Goal: Information Seeking & Learning: Find specific fact

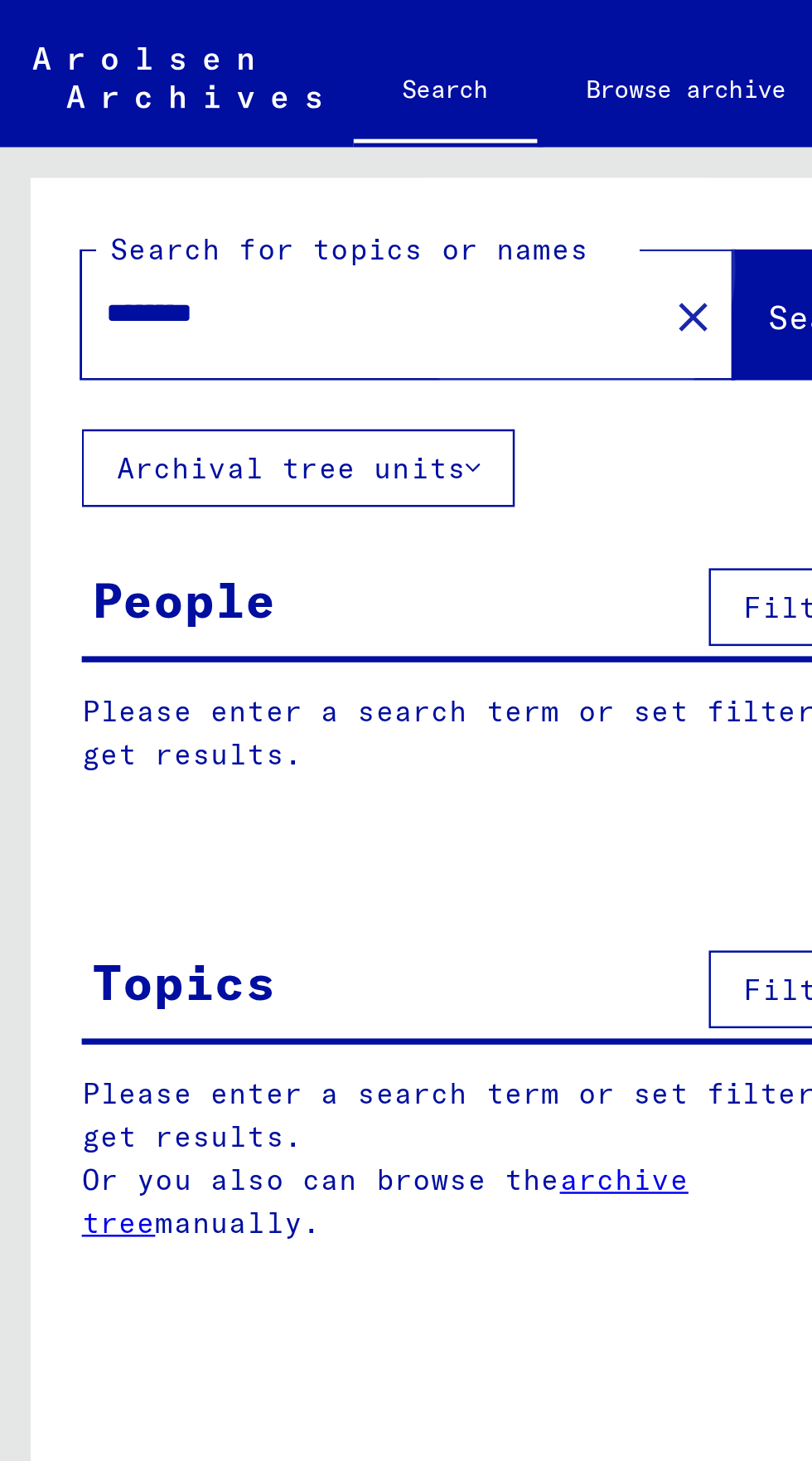
click at [312, 129] on span "Search" at bounding box center [336, 129] width 50 height 17
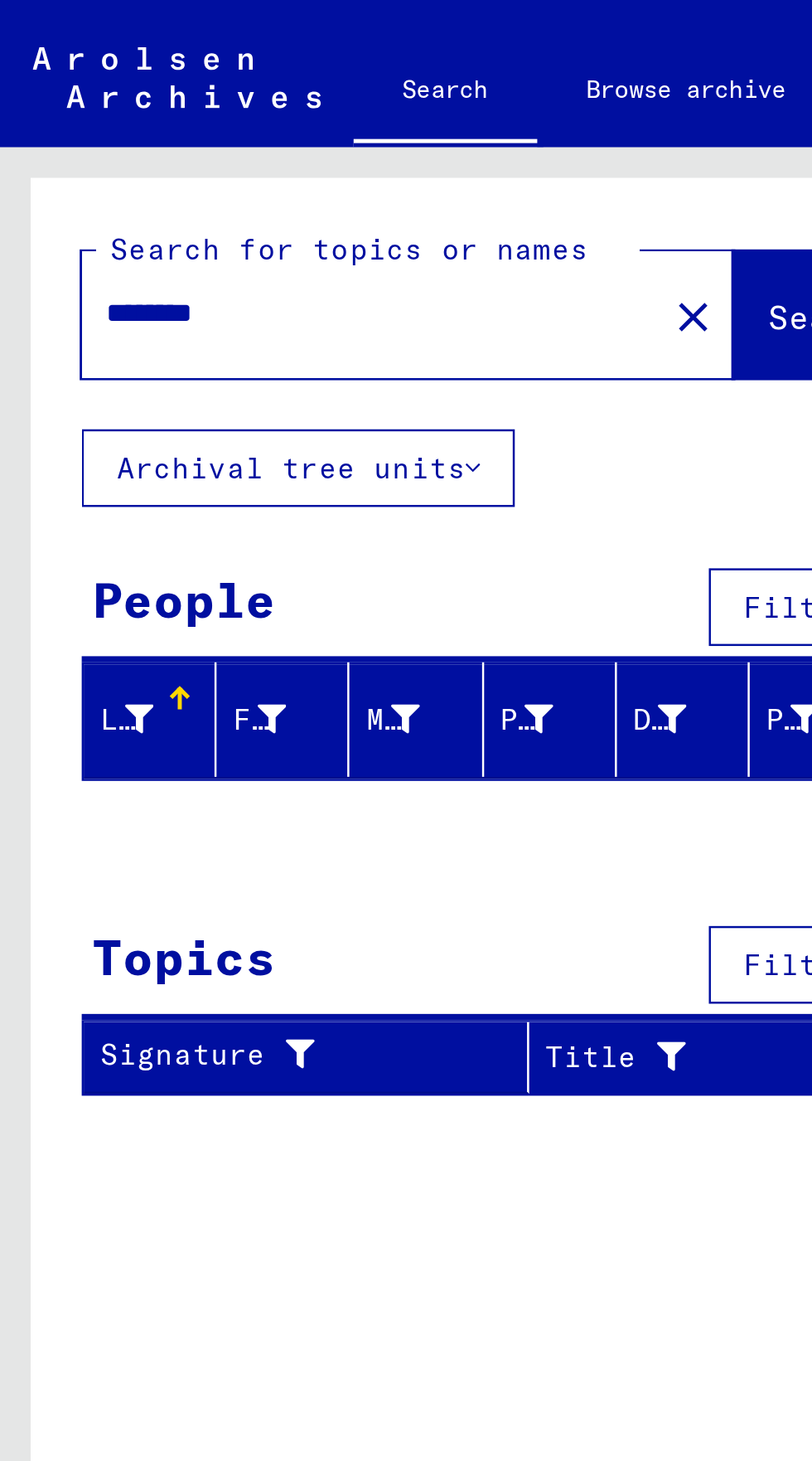
click at [65, 129] on input "********" at bounding box center [145, 127] width 205 height 18
click at [312, 123] on span "Search" at bounding box center [336, 129] width 50 height 17
click at [92, 124] on input "**********" at bounding box center [145, 127] width 205 height 18
click at [312, 132] on span "Search" at bounding box center [336, 129] width 50 height 17
click at [78, 123] on input "**********" at bounding box center [145, 127] width 205 height 18
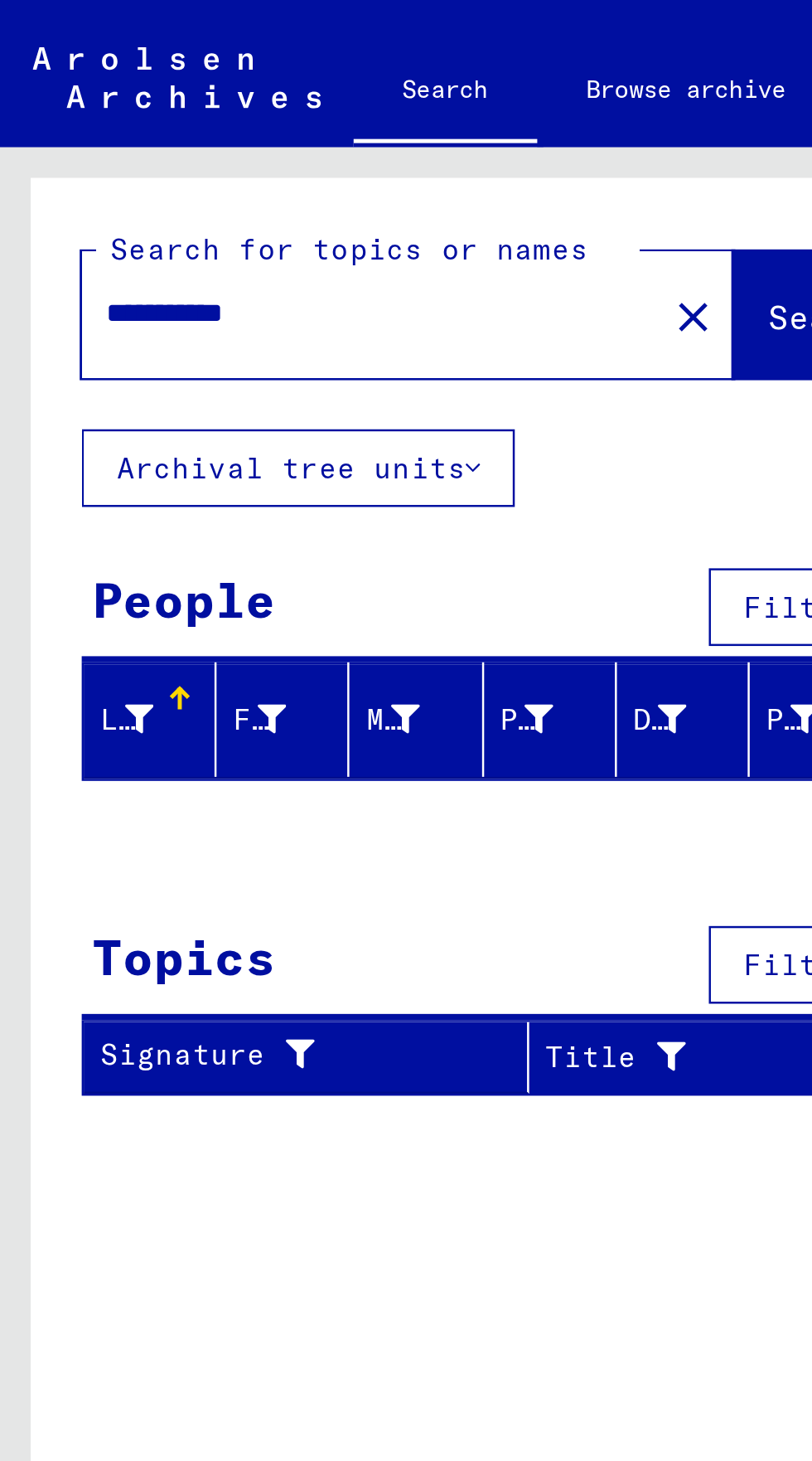
click at [86, 126] on input "**********" at bounding box center [145, 127] width 205 height 18
click at [297, 119] on button "Search" at bounding box center [338, 127] width 81 height 51
click at [102, 130] on input "*********" at bounding box center [145, 127] width 205 height 18
click at [312, 124] on span "Search" at bounding box center [336, 129] width 50 height 17
click at [62, 129] on input "********" at bounding box center [145, 127] width 205 height 18
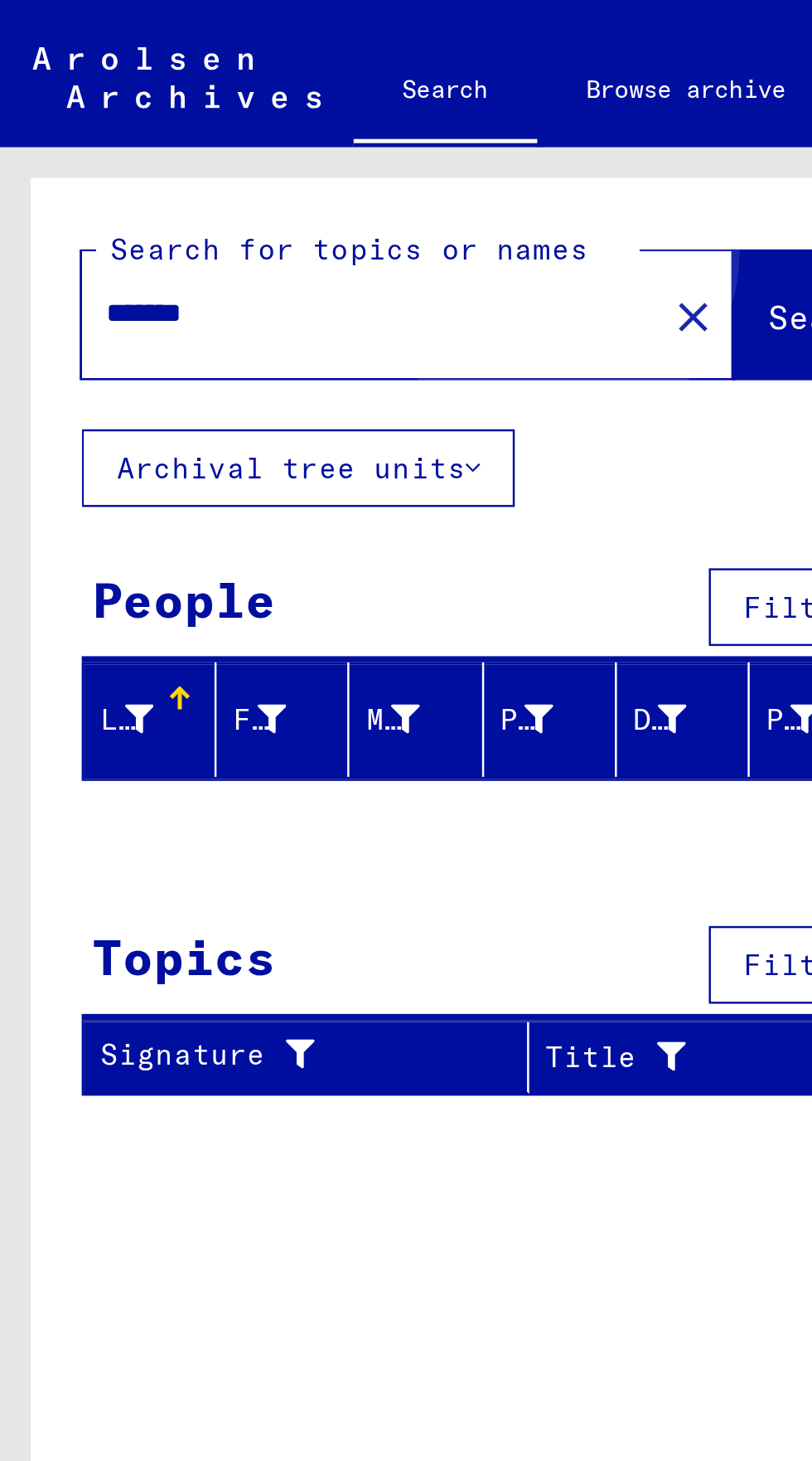
type input "*******"
click at [312, 122] on span "Search" at bounding box center [336, 129] width 50 height 17
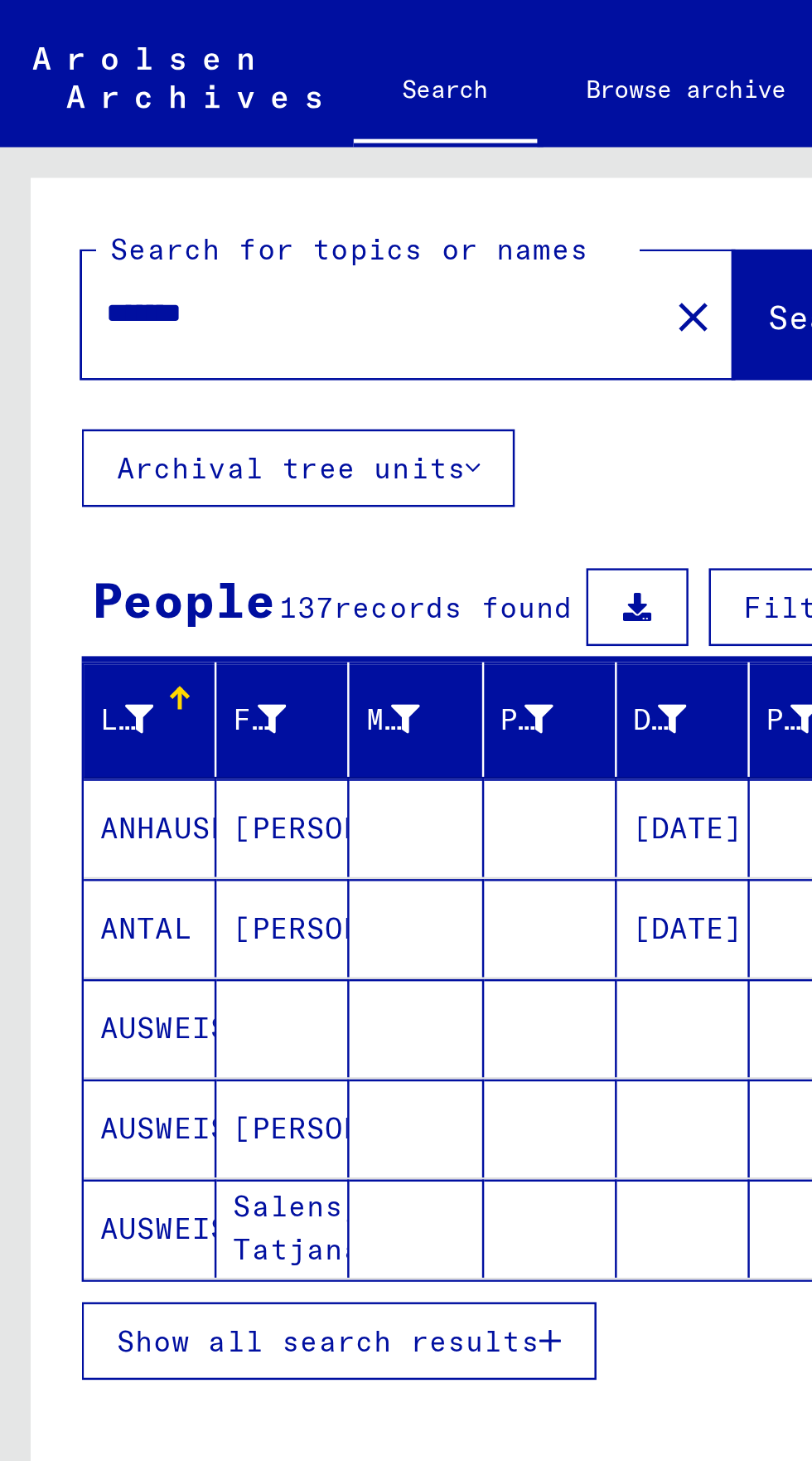
scroll to position [92, 0]
click at [92, 528] on button "Show all search results" at bounding box center [137, 544] width 209 height 32
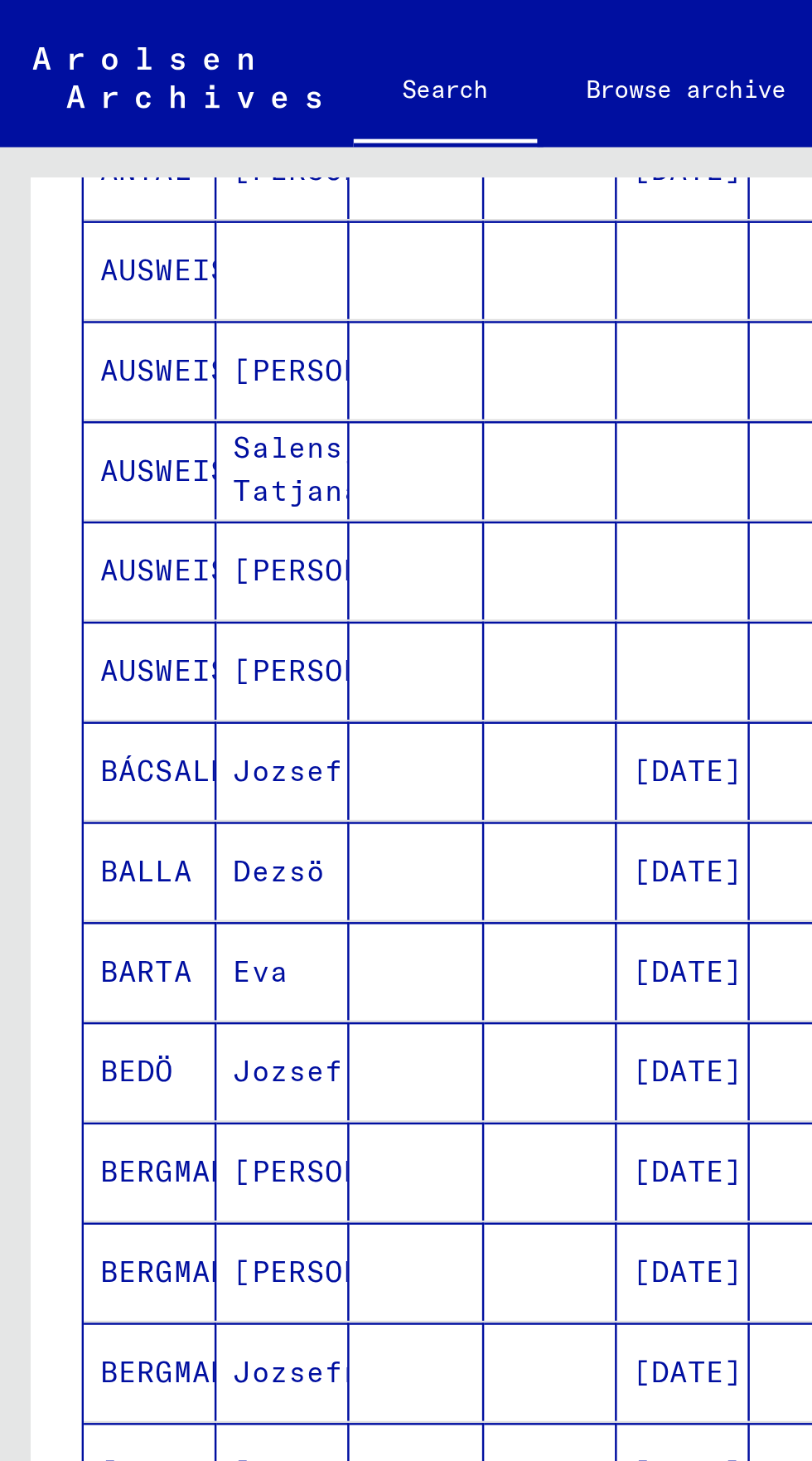
scroll to position [418, 0]
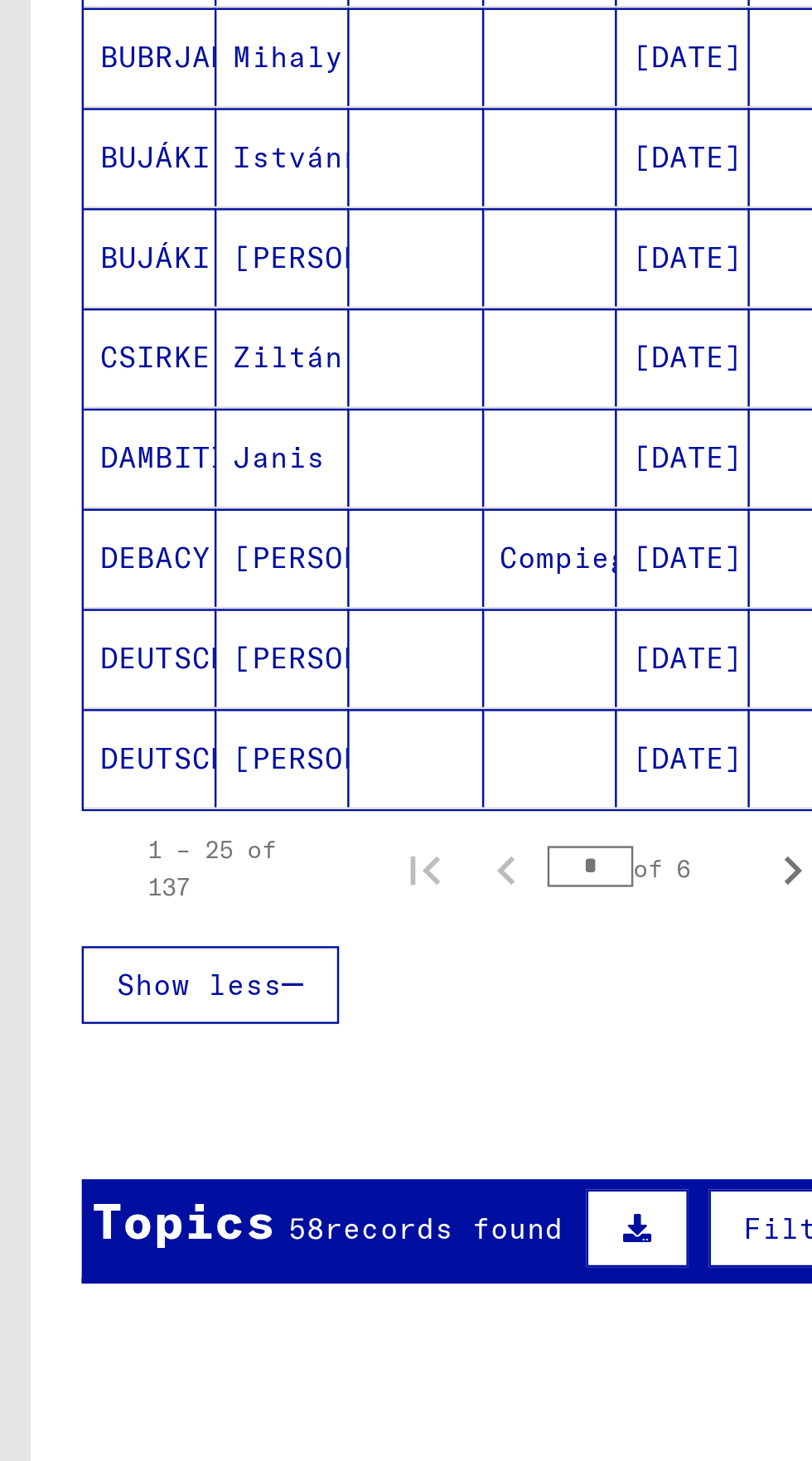
click at [149, 1076] on span "records found" at bounding box center [180, 1084] width 97 height 15
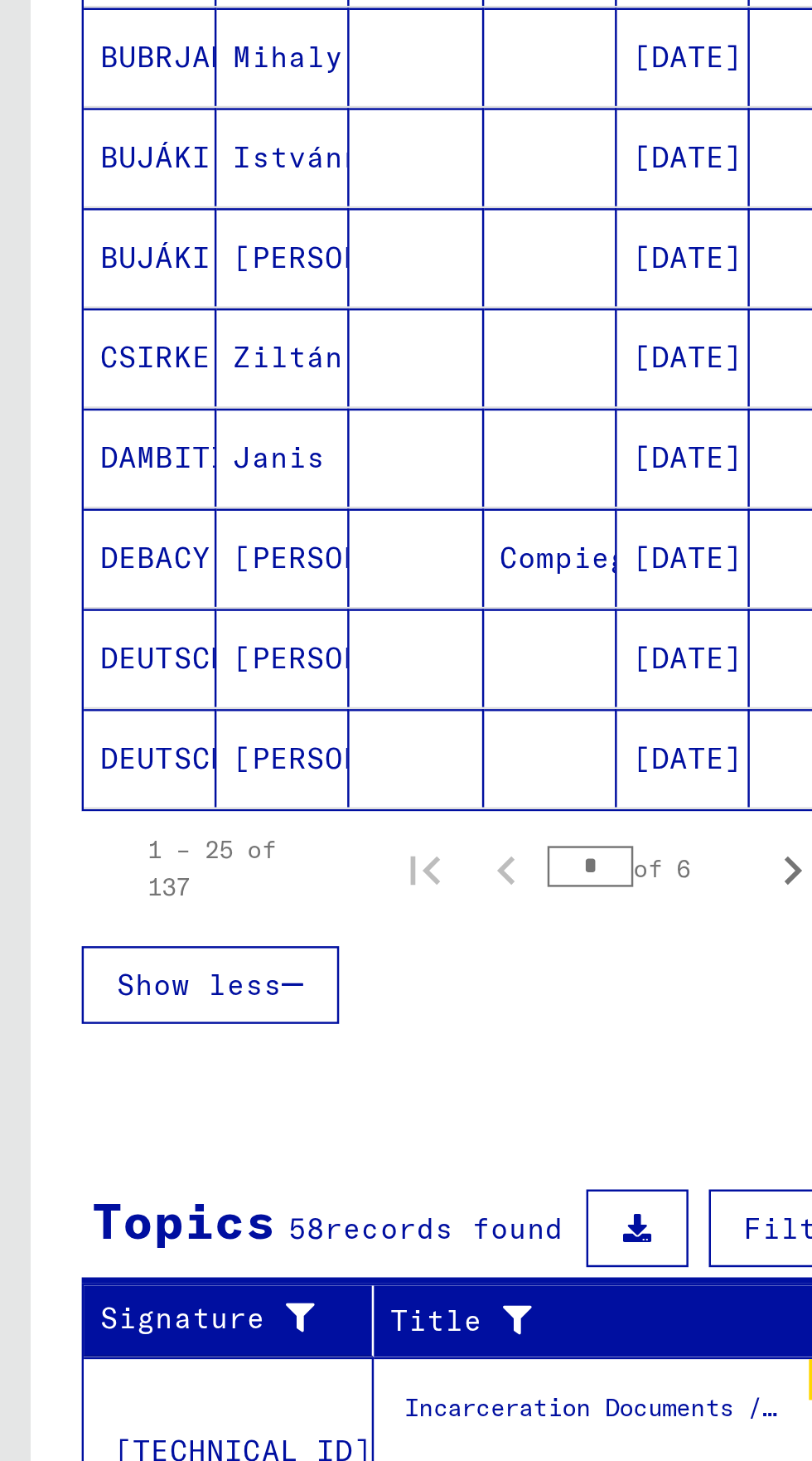
scroll to position [431, 0]
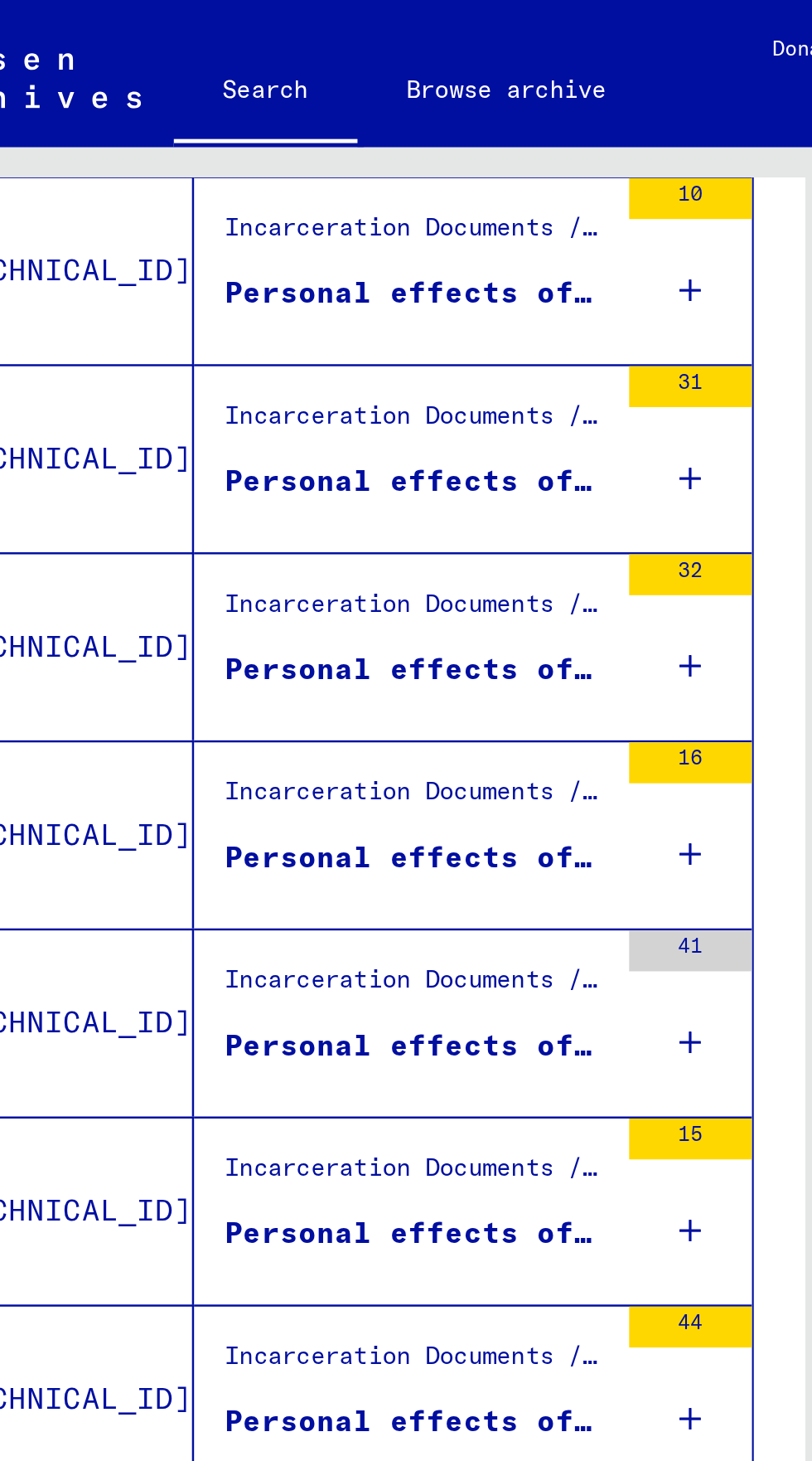
scroll to position [845, 0]
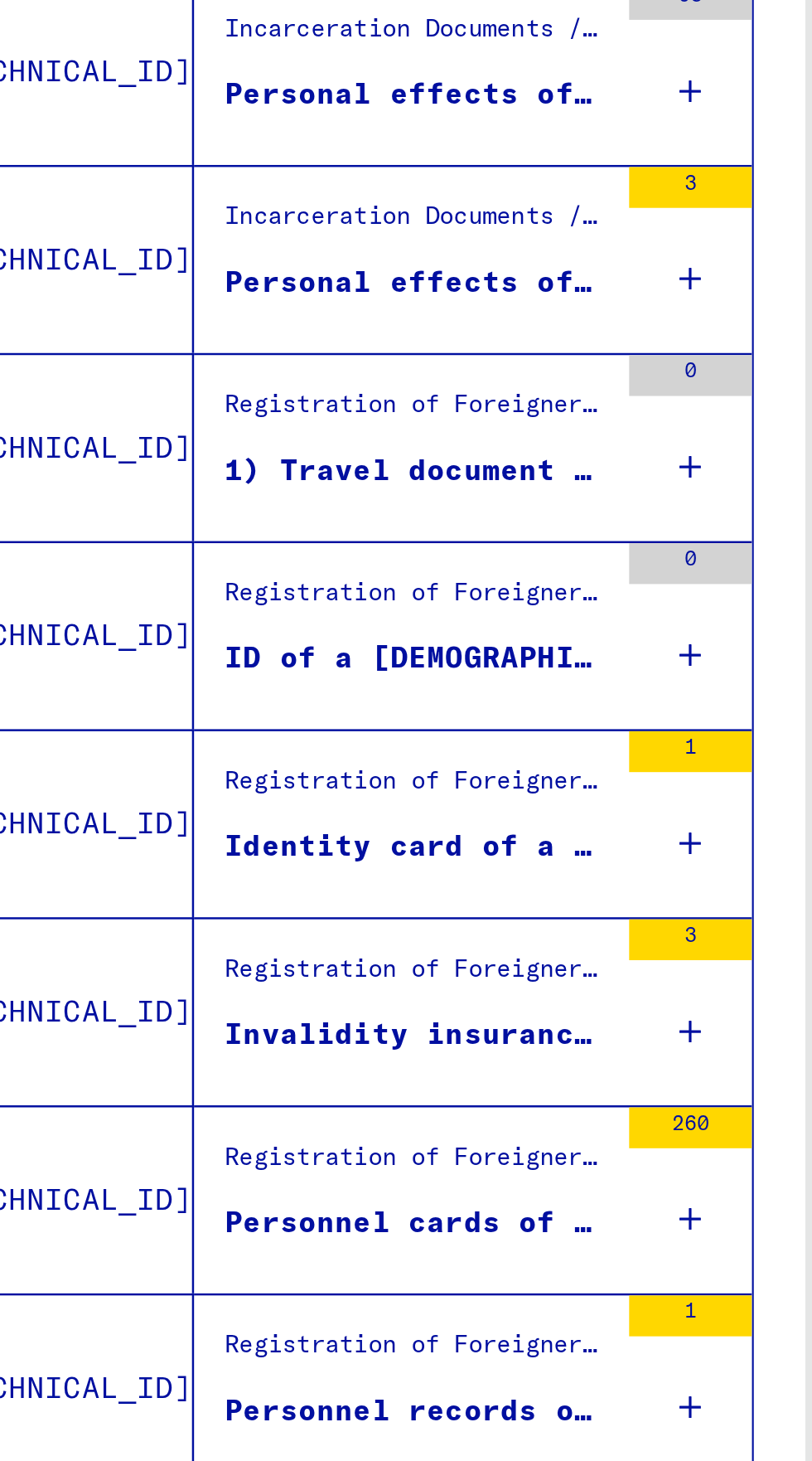
click at [217, 1039] on div "Personnel cards of the C. & F. Schlothauer GmbH, Ruhla" at bounding box center [242, 1048] width 156 height 18
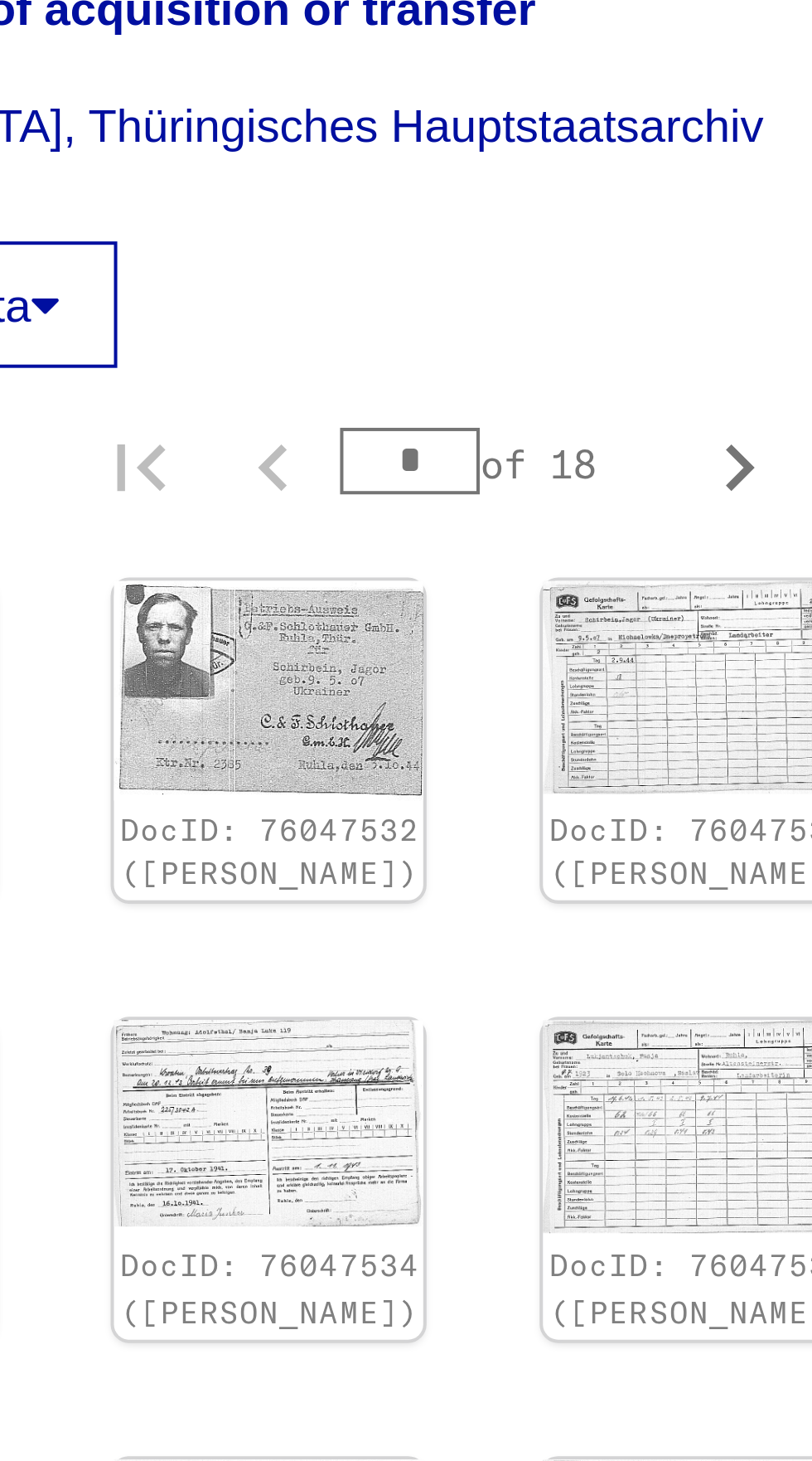
scroll to position [518, 111]
click at [616, 1235] on icon "Next page" at bounding box center [611, 1247] width 24 height 24
type input "*"
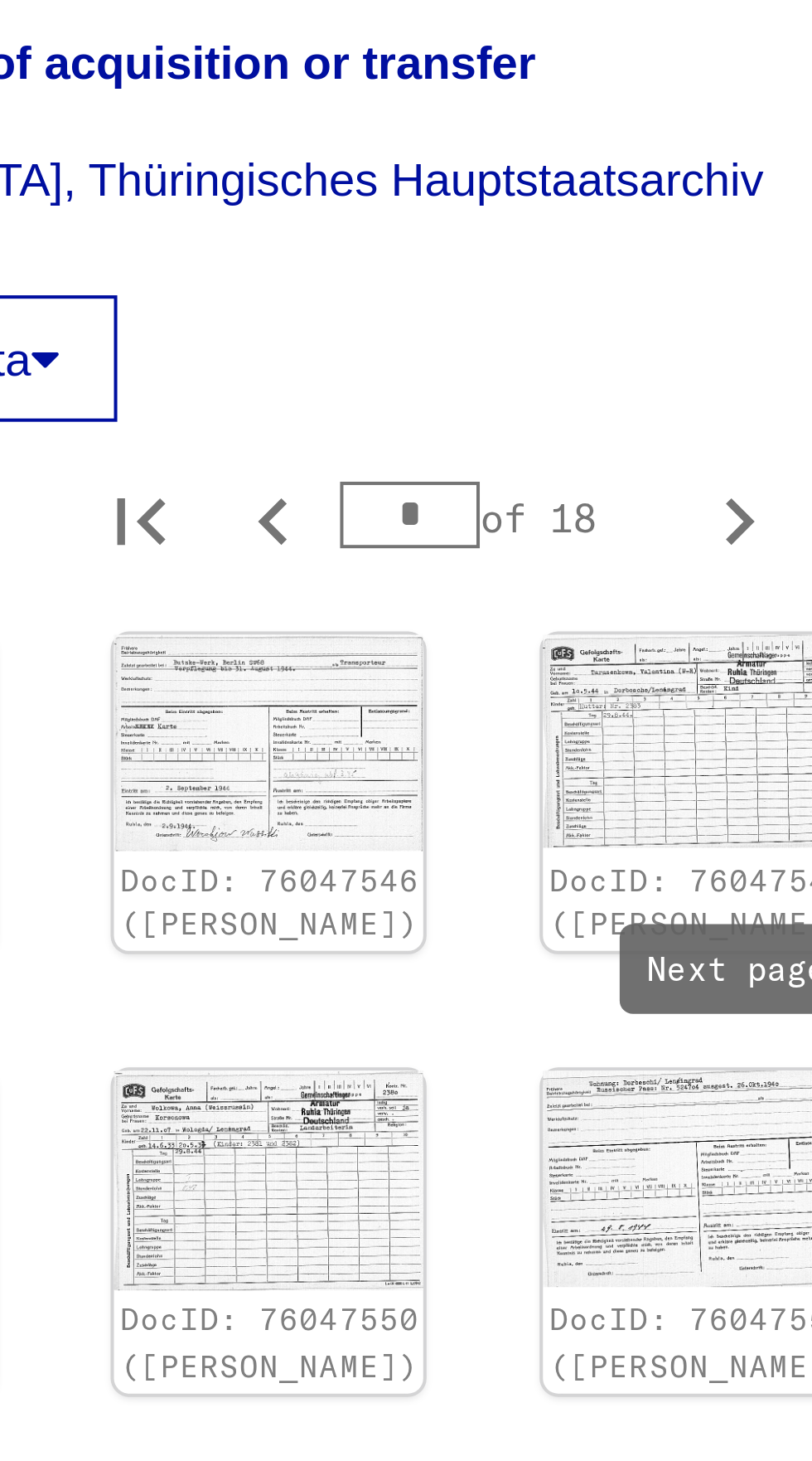
click at [614, 1236] on icon "Next page" at bounding box center [611, 1248] width 24 height 24
type input "*"
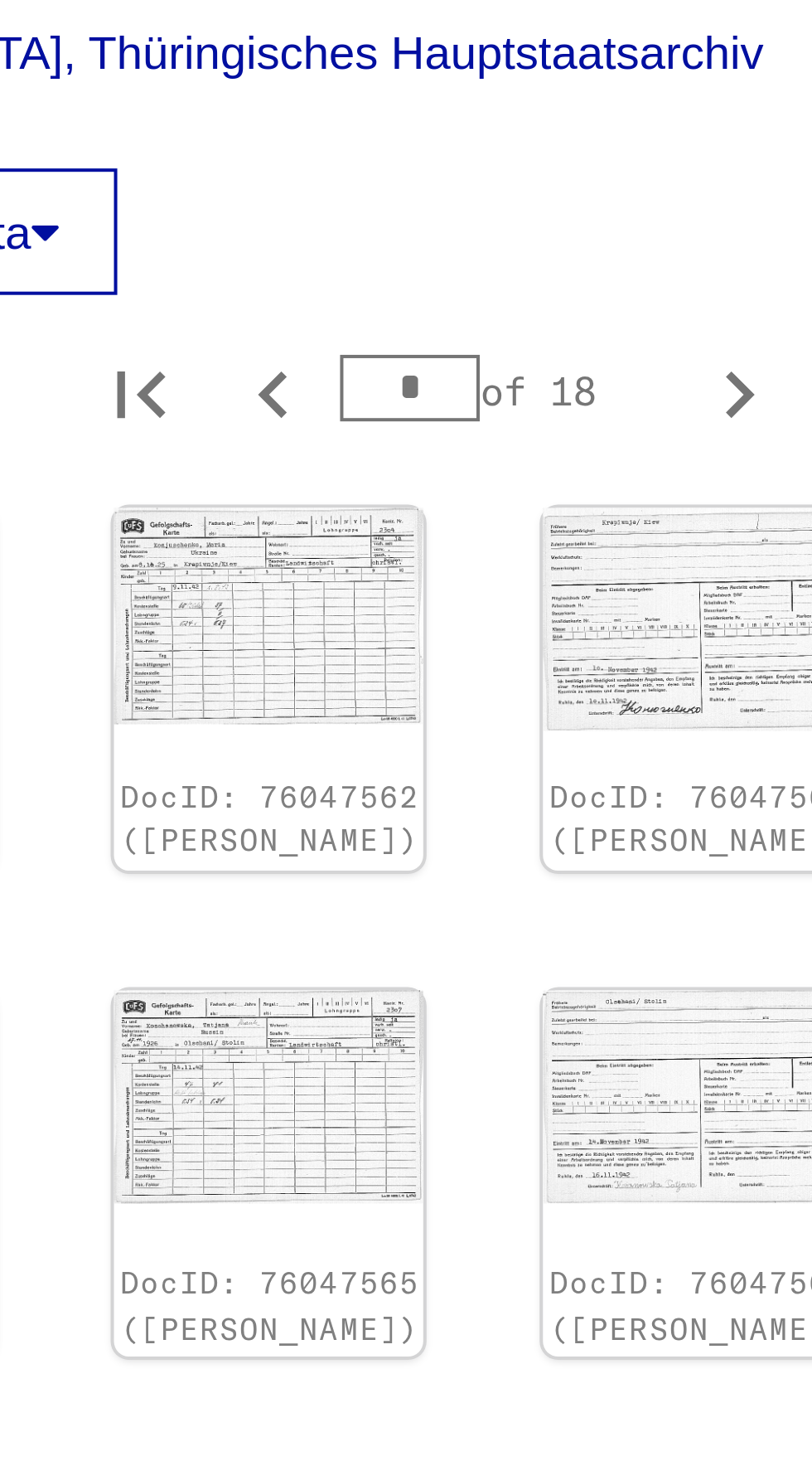
click at [616, 1236] on icon "Next page" at bounding box center [611, 1248] width 24 height 24
type input "*"
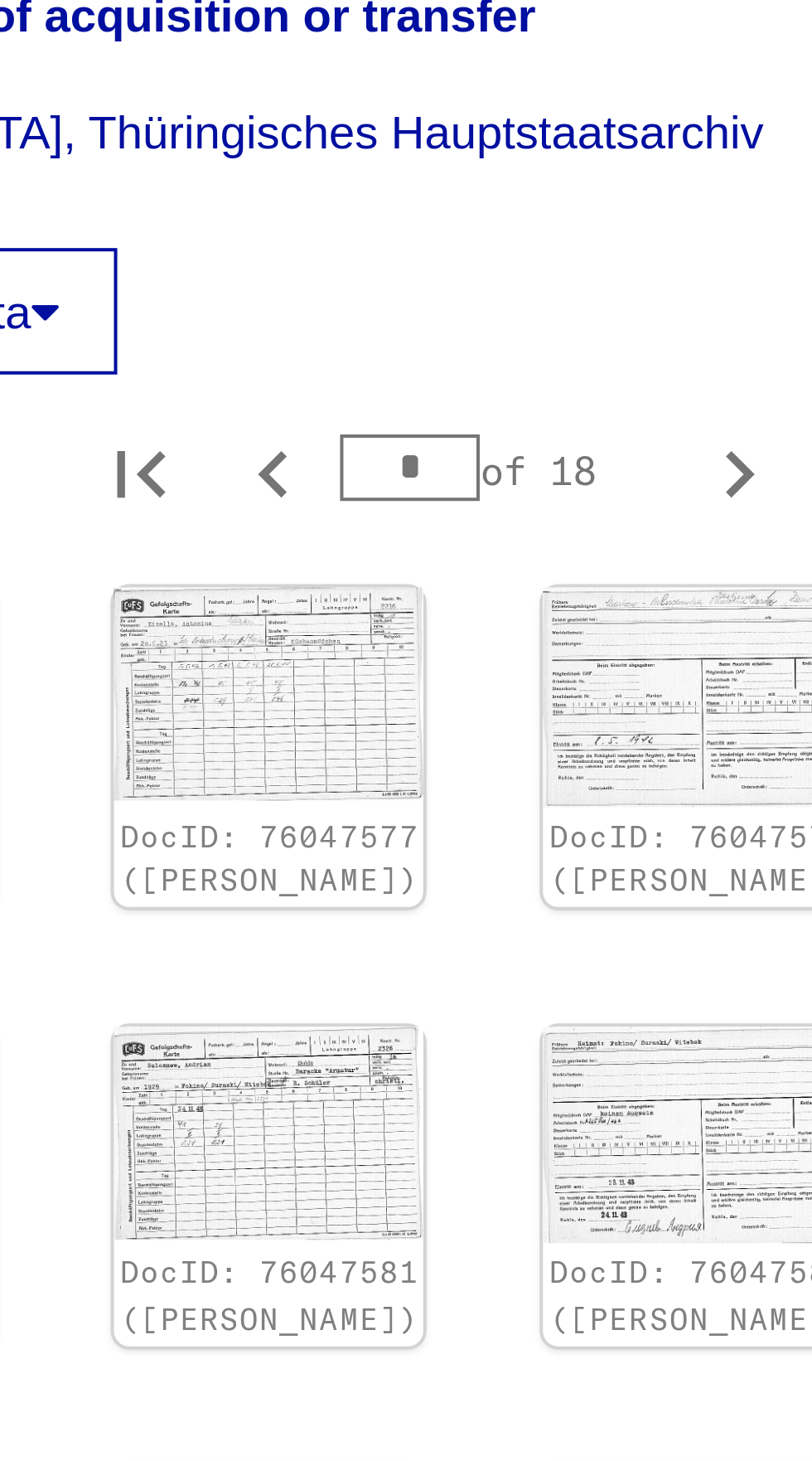
click at [609, 1230] on button "Next page" at bounding box center [611, 1246] width 33 height 33
type input "*"
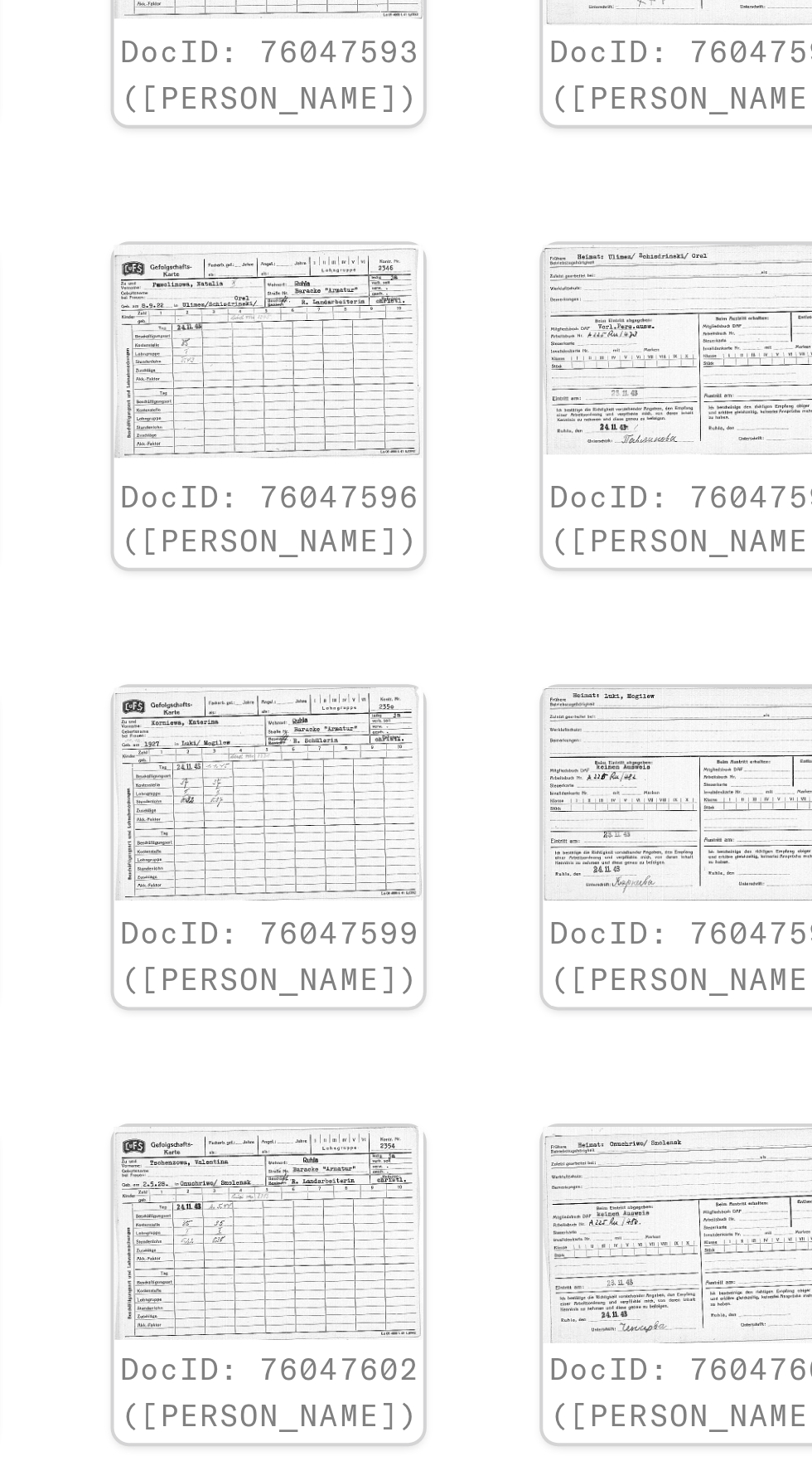
click at [616, 1235] on icon "Next page" at bounding box center [611, 1247] width 24 height 24
type input "*"
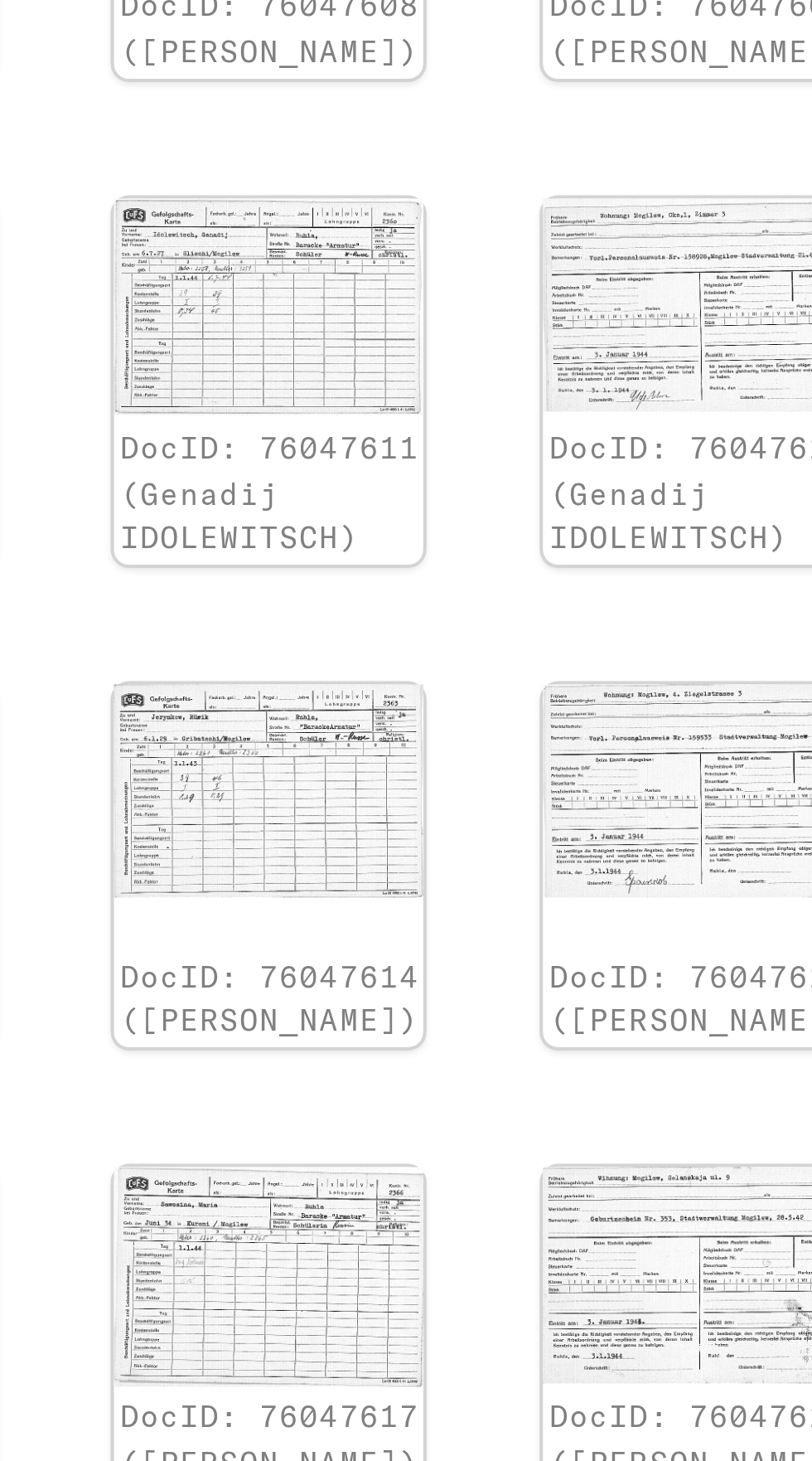
scroll to position [503, 111]
click at [620, 1236] on icon "Next page" at bounding box center [611, 1248] width 24 height 24
type input "*"
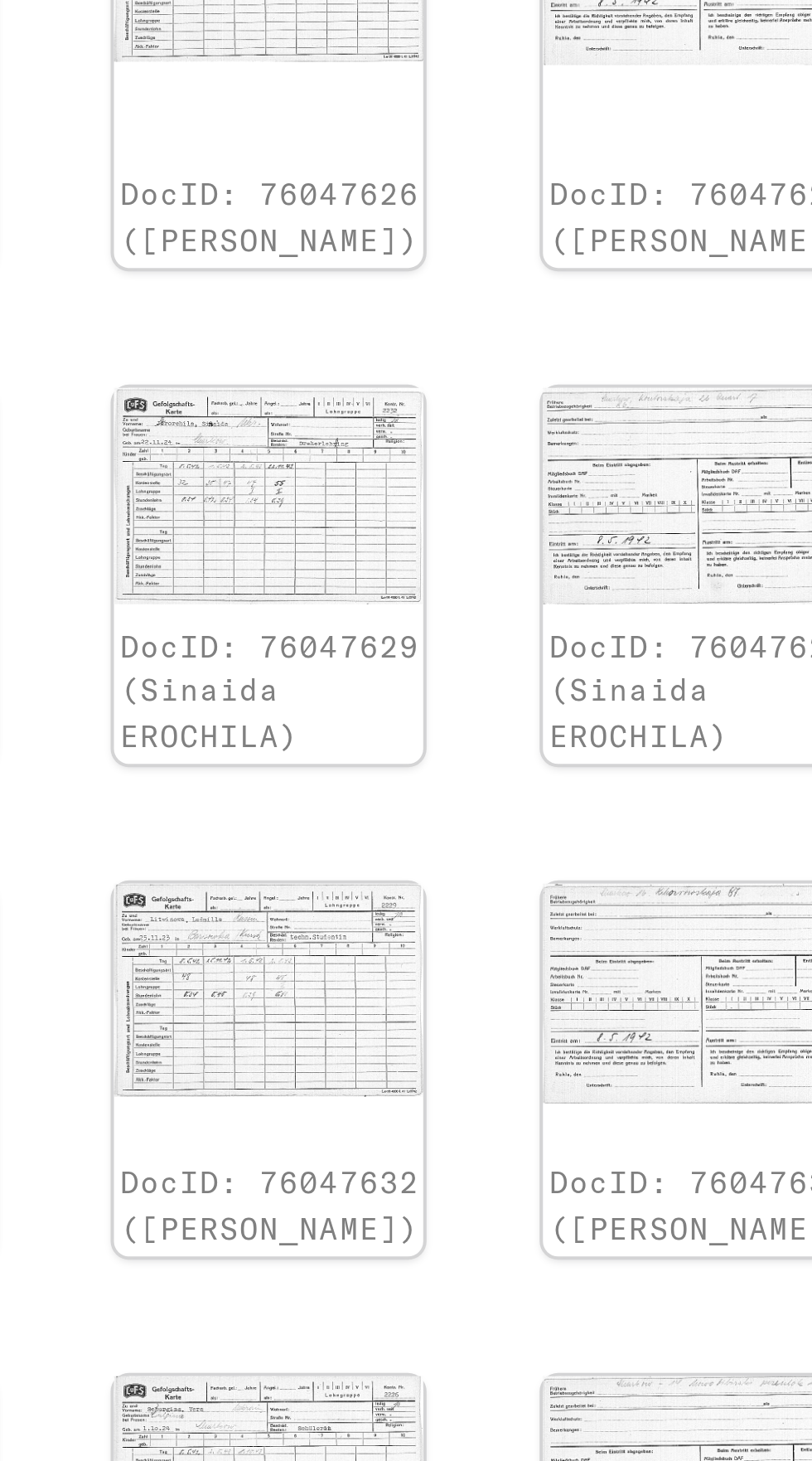
scroll to position [387, 111]
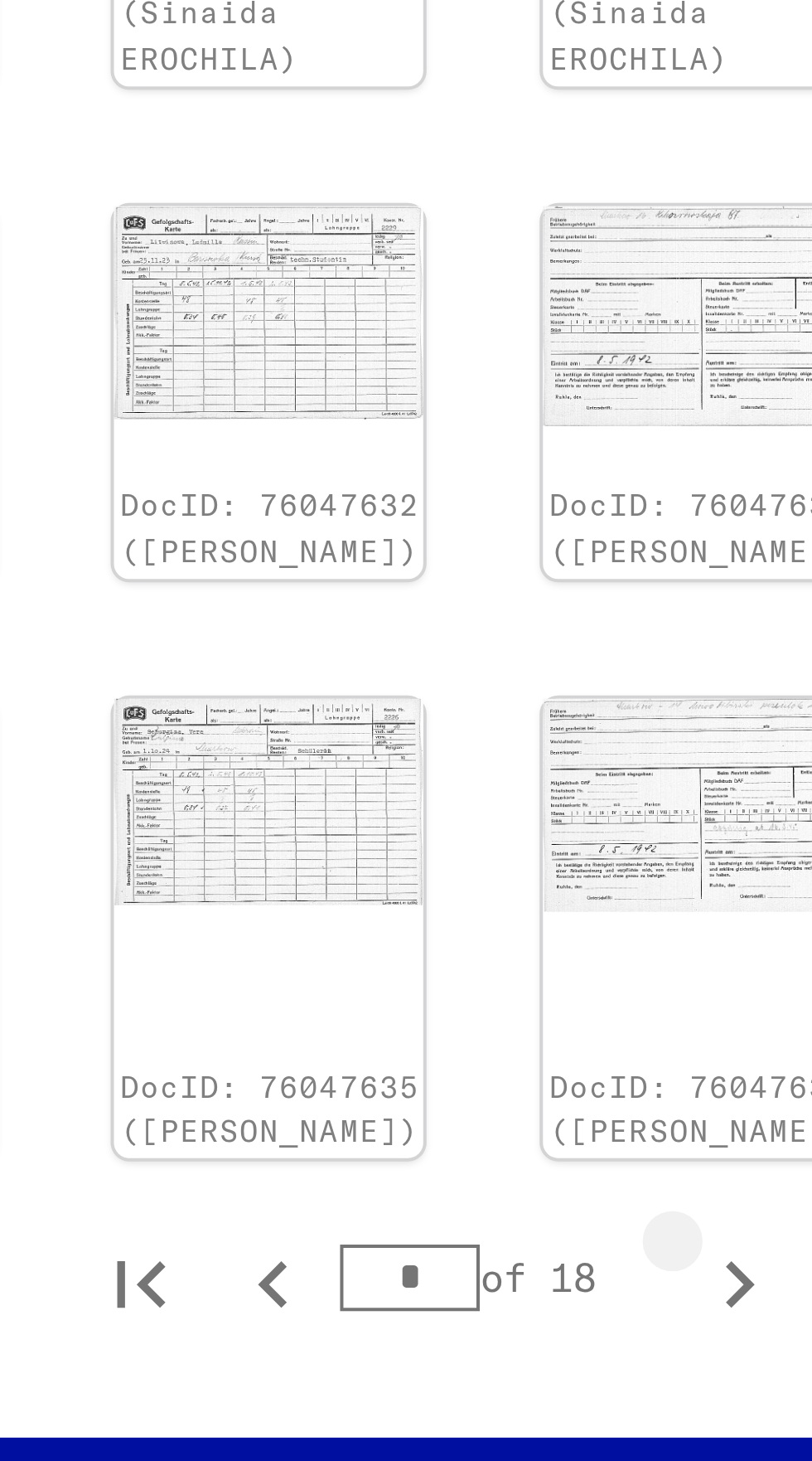
click at [619, 1236] on icon "Next page" at bounding box center [611, 1248] width 24 height 24
type input "*"
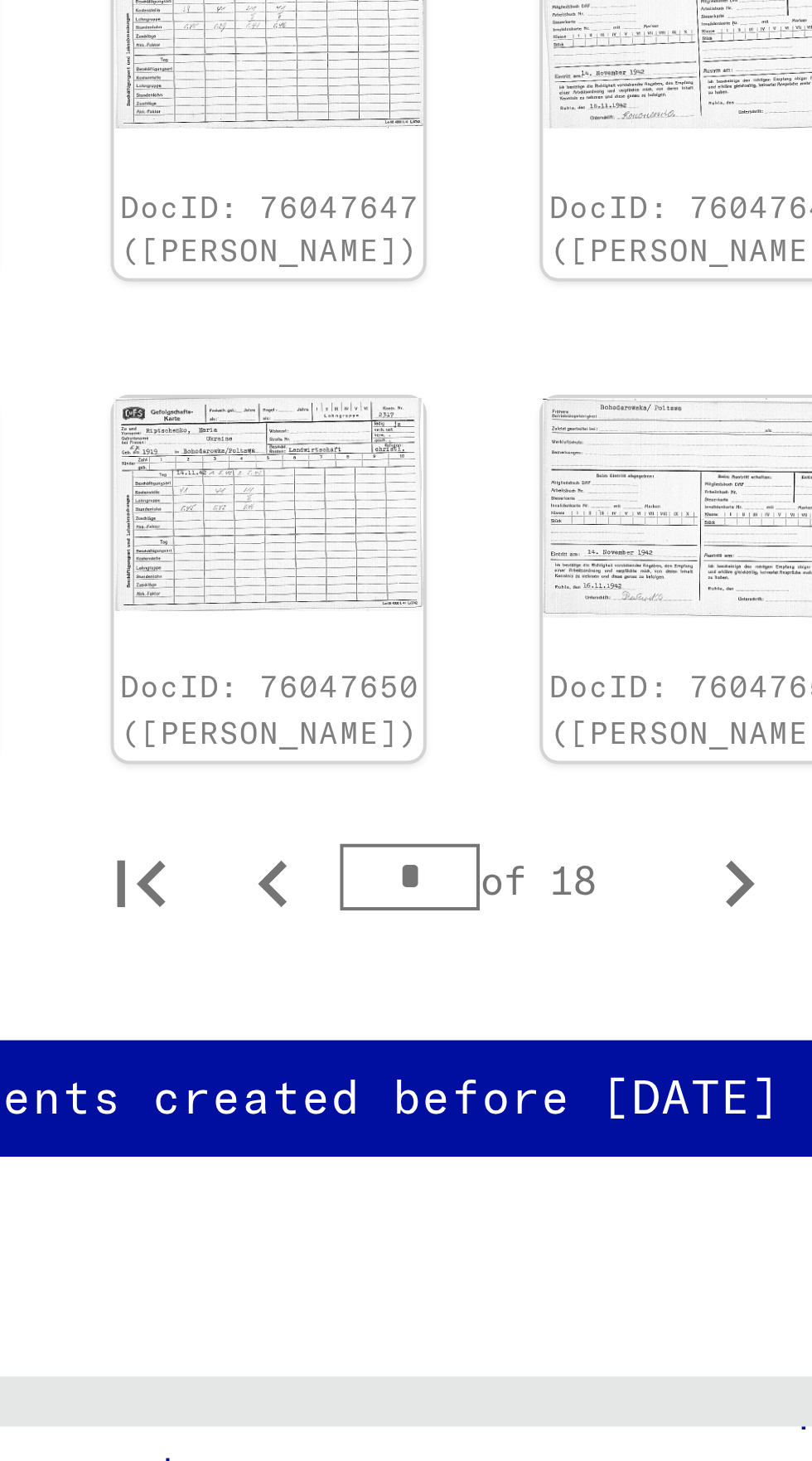
scroll to position [207, 111]
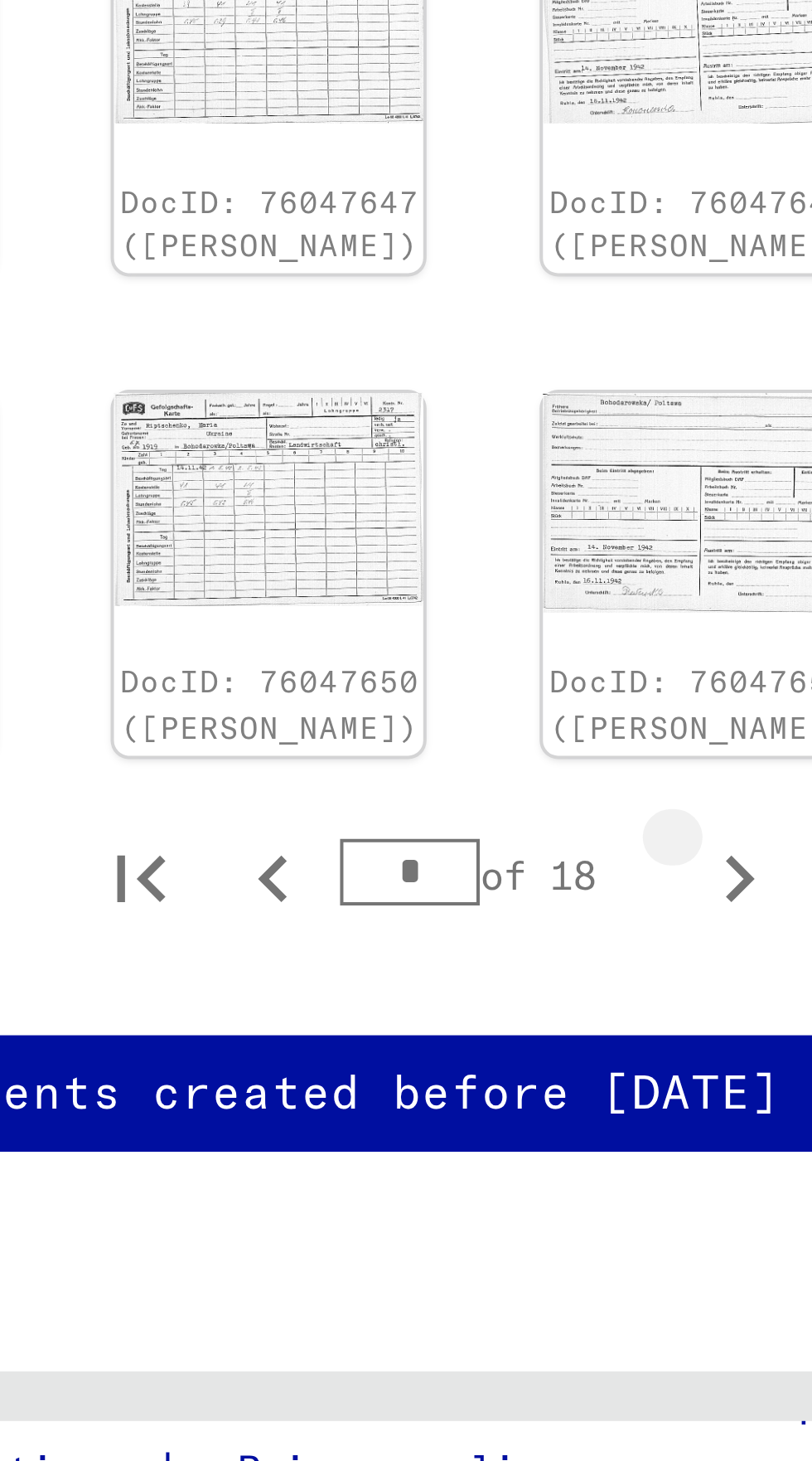
click at [616, 1235] on icon "Next page" at bounding box center [611, 1247] width 24 height 24
type input "*"
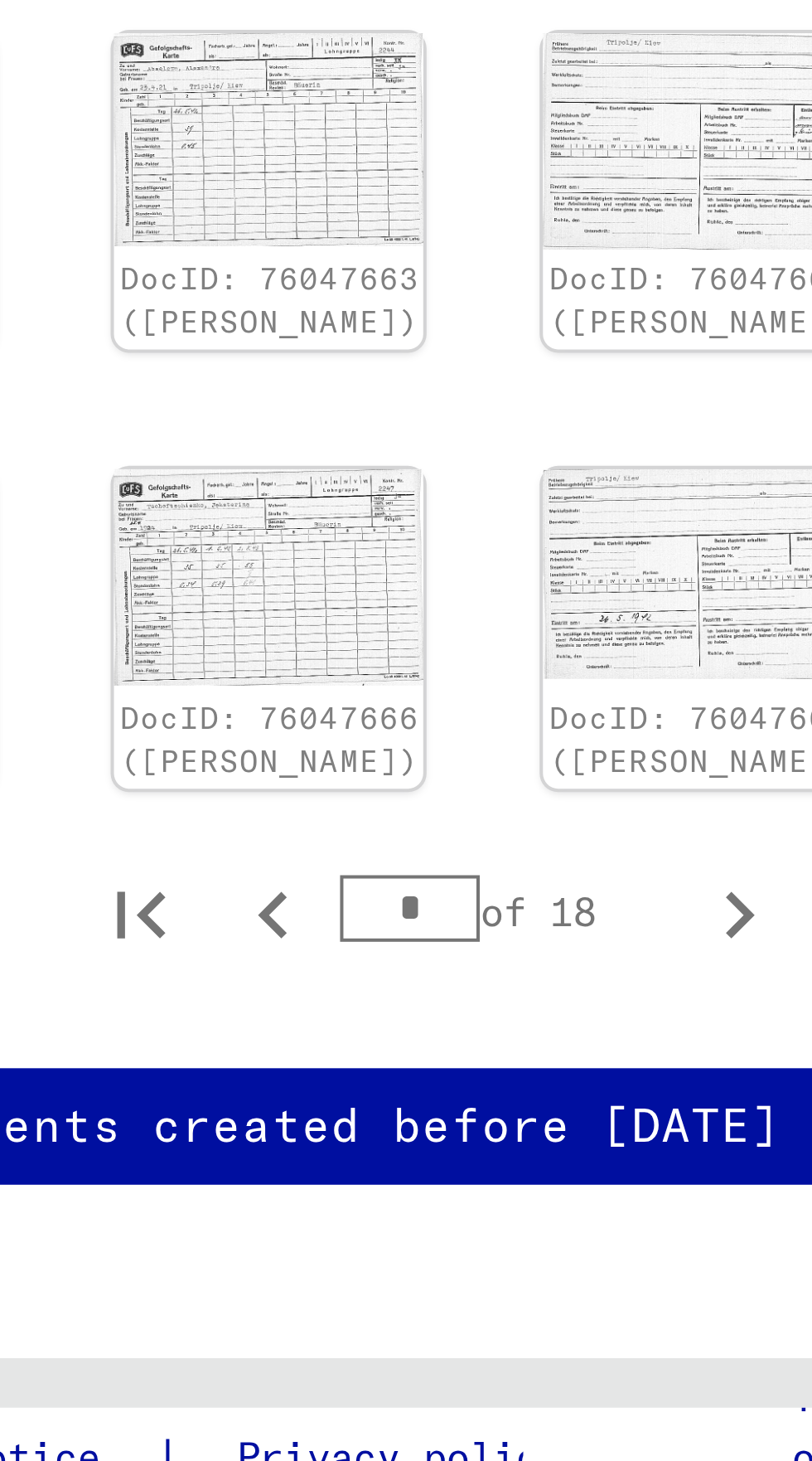
scroll to position [0, 111]
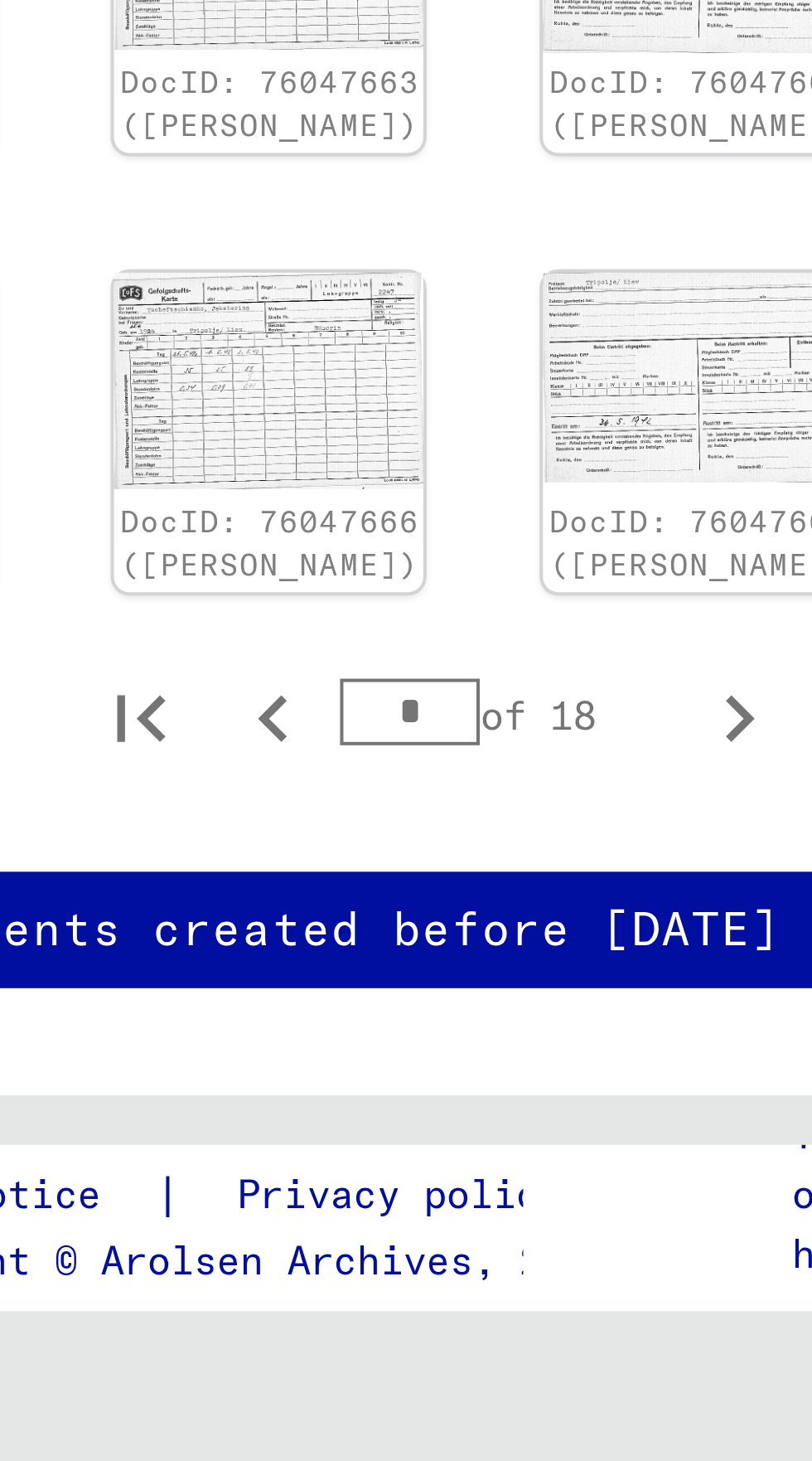
click at [612, 1243] on link "DocID: 76047666 (Jekaterina TSCHEFTSCHIENKO)" at bounding box center [601, 1232] width 75 height 21
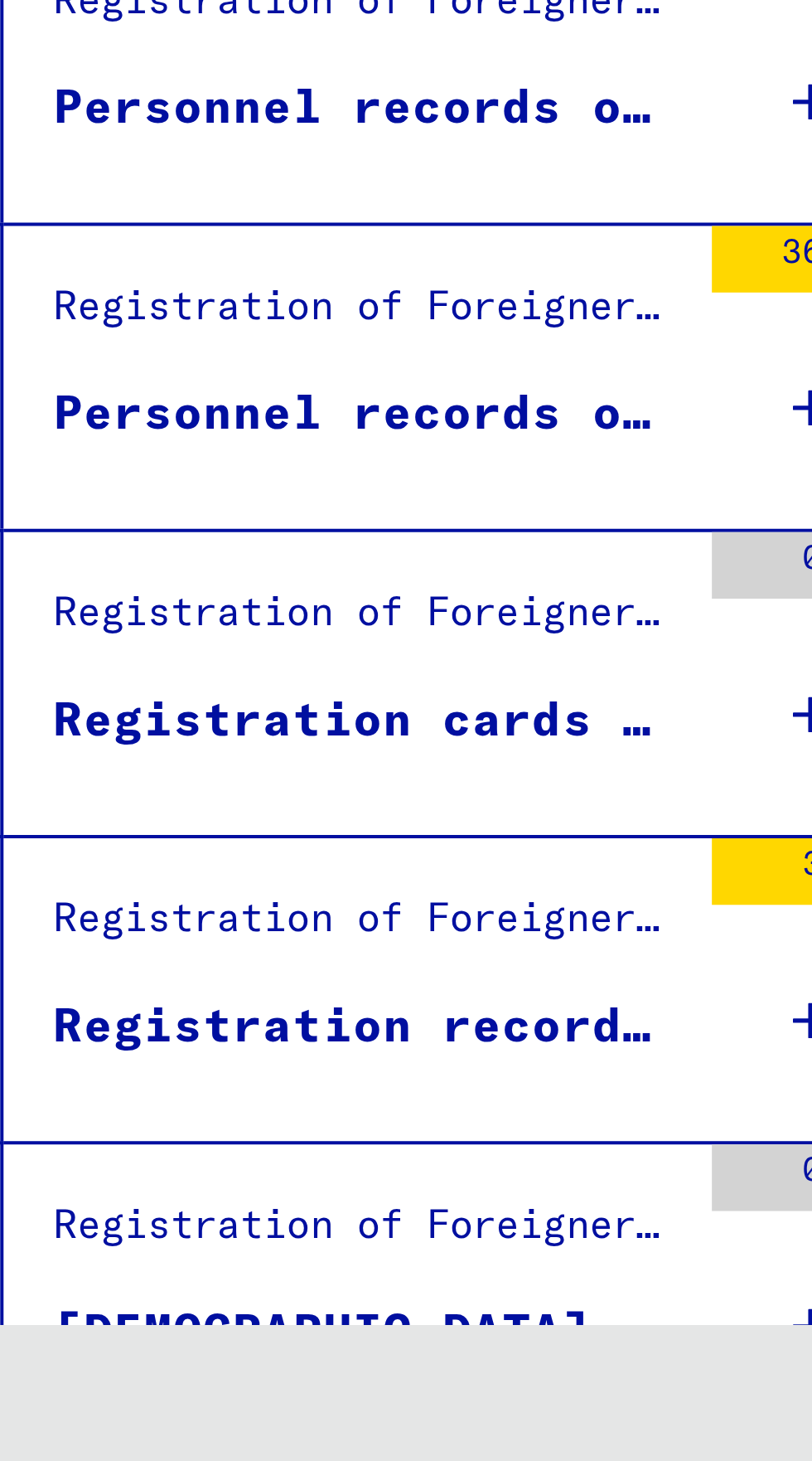
scroll to position [92, 0]
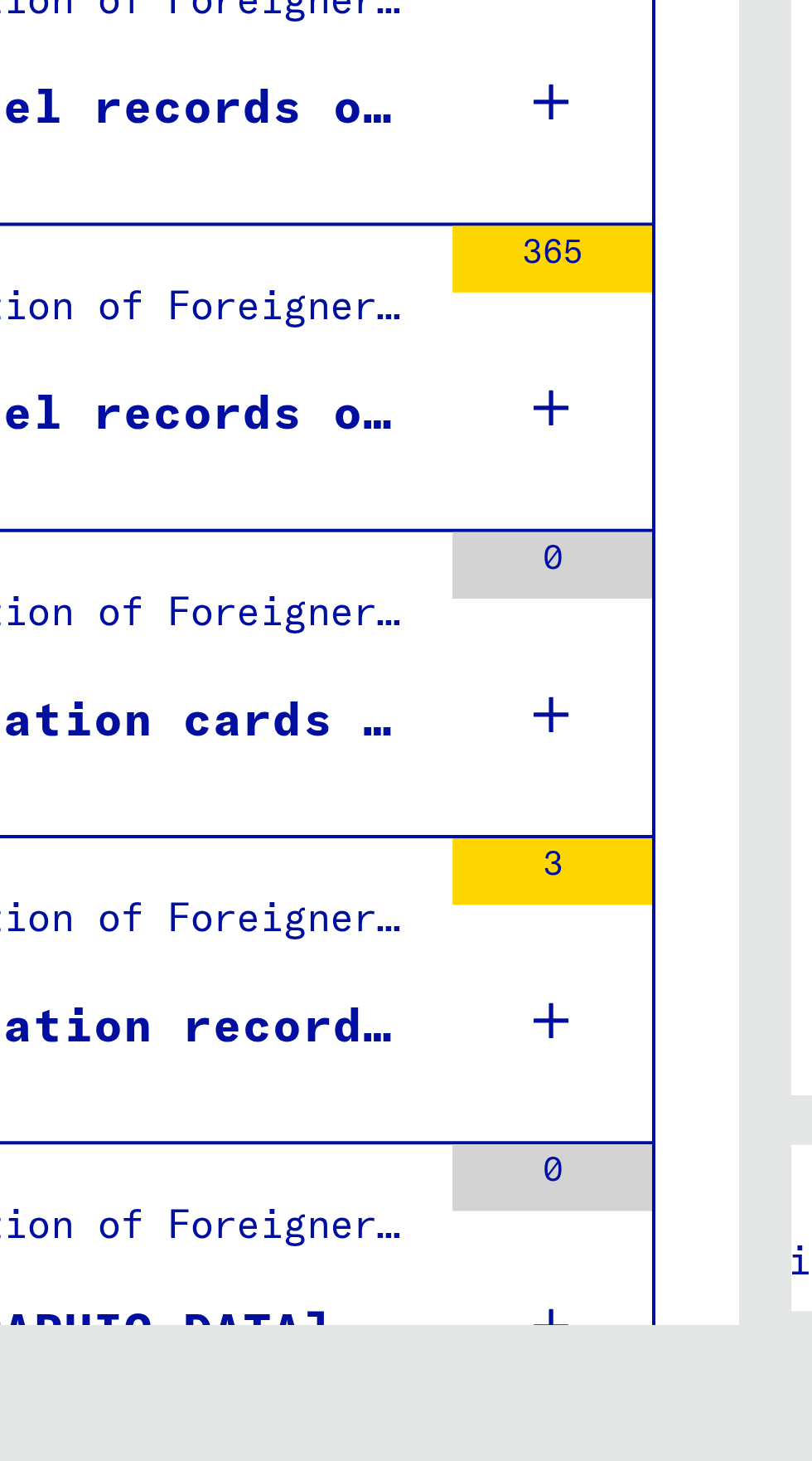
click at [359, 1460] on icon "Last page" at bounding box center [355, 1483] width 12 height 12
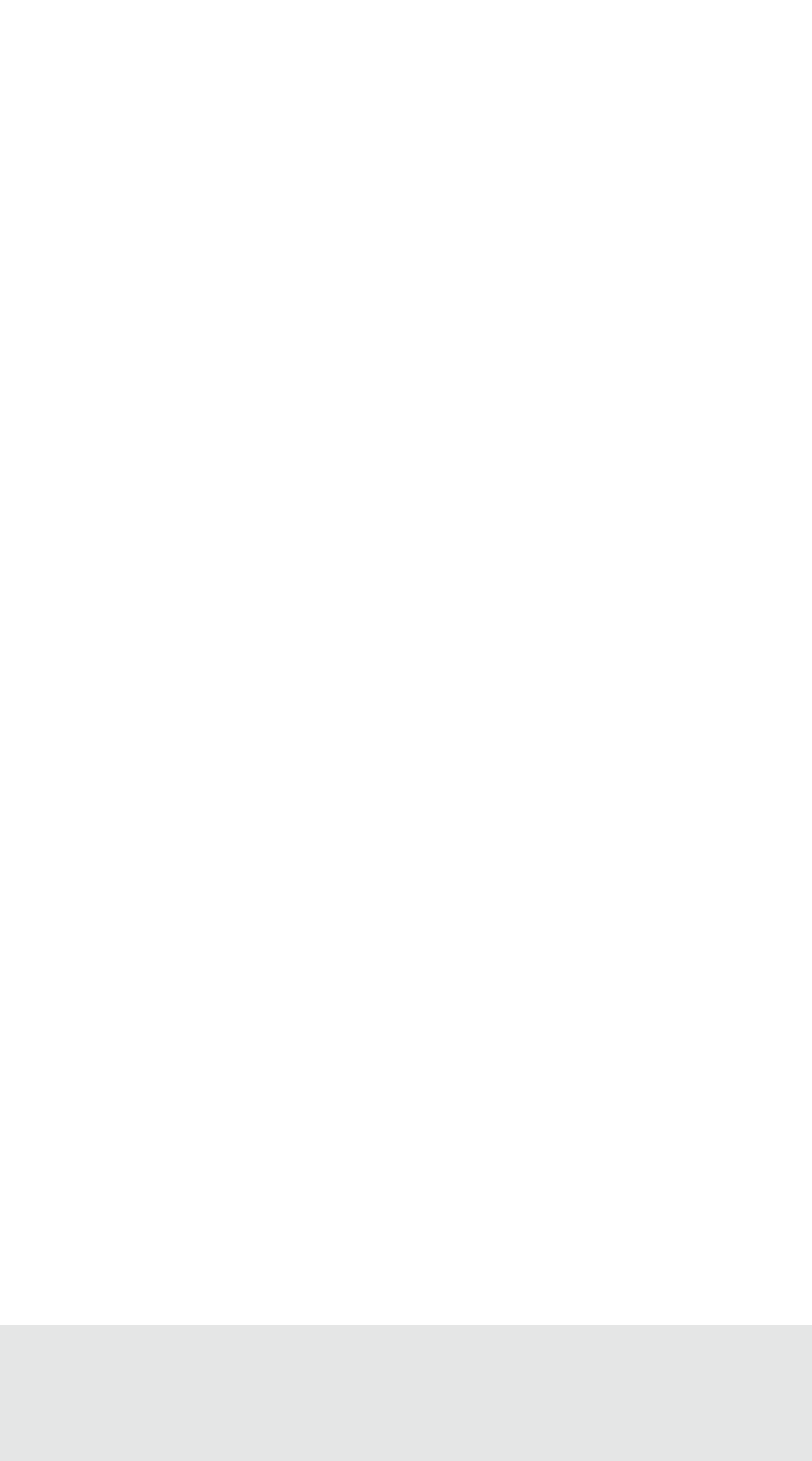
scroll to position [0, 0]
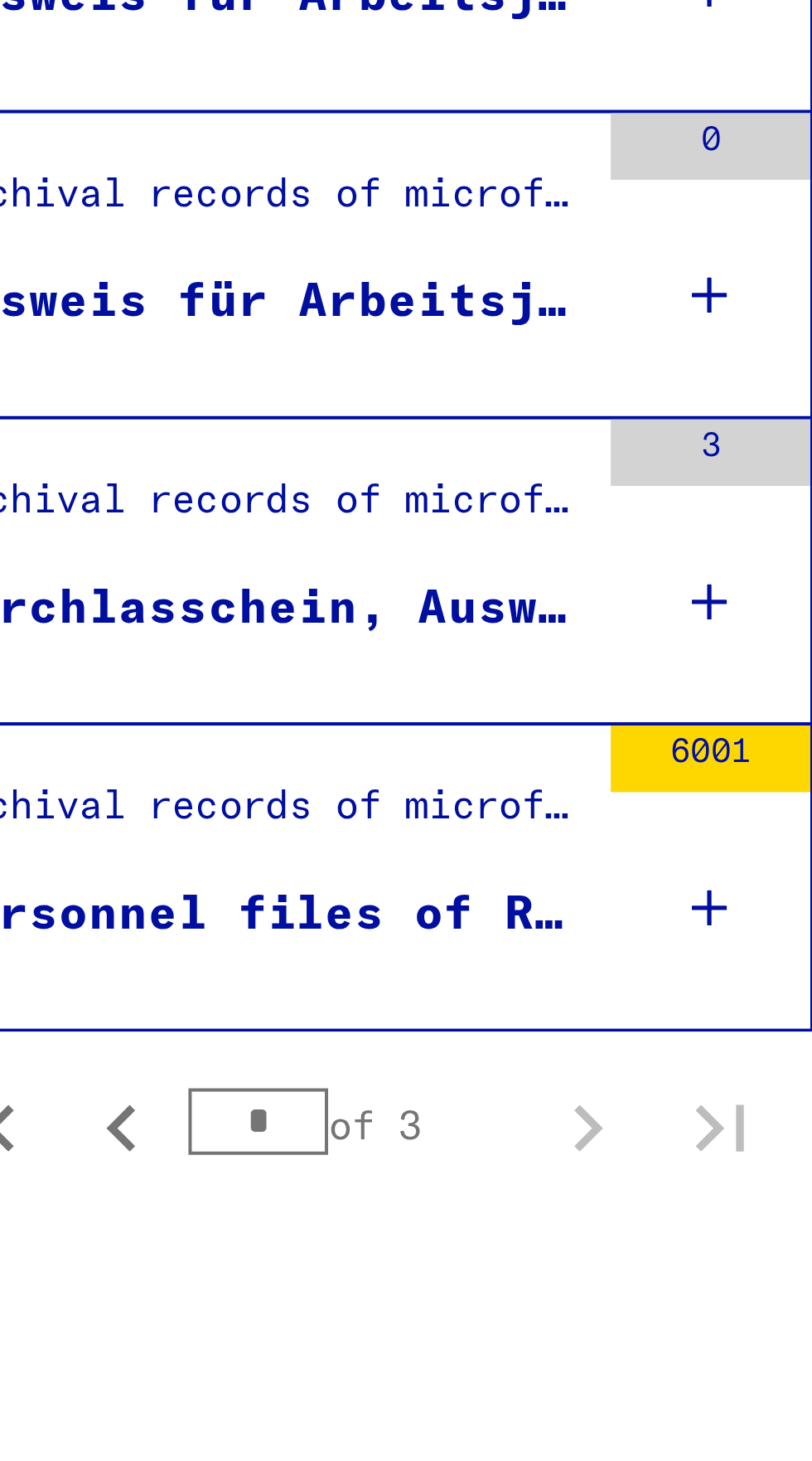
click at [357, 978] on mat-cell at bounding box center [340, 958] width 73 height 40
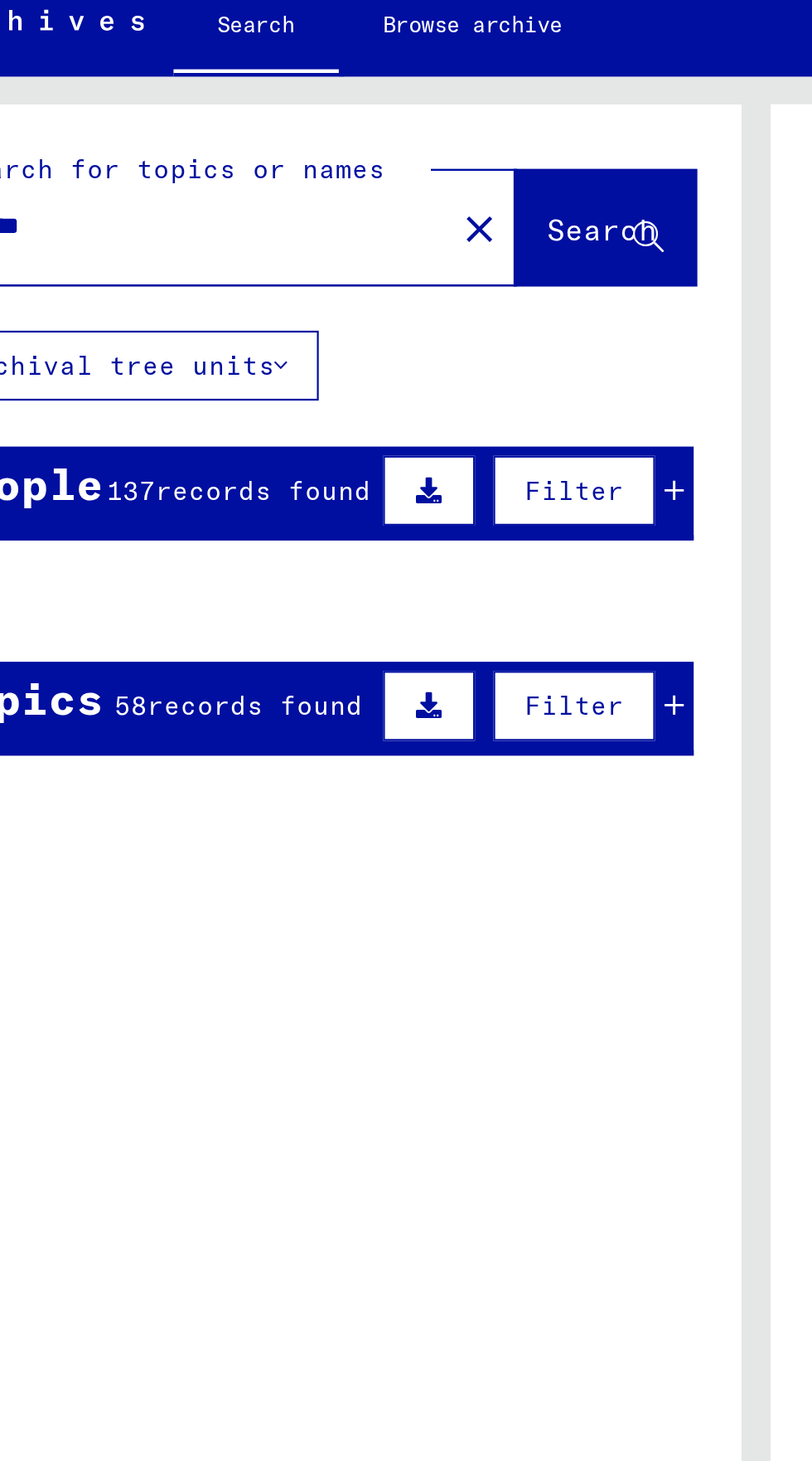
click at [270, 232] on button at bounding box center [258, 246] width 41 height 32
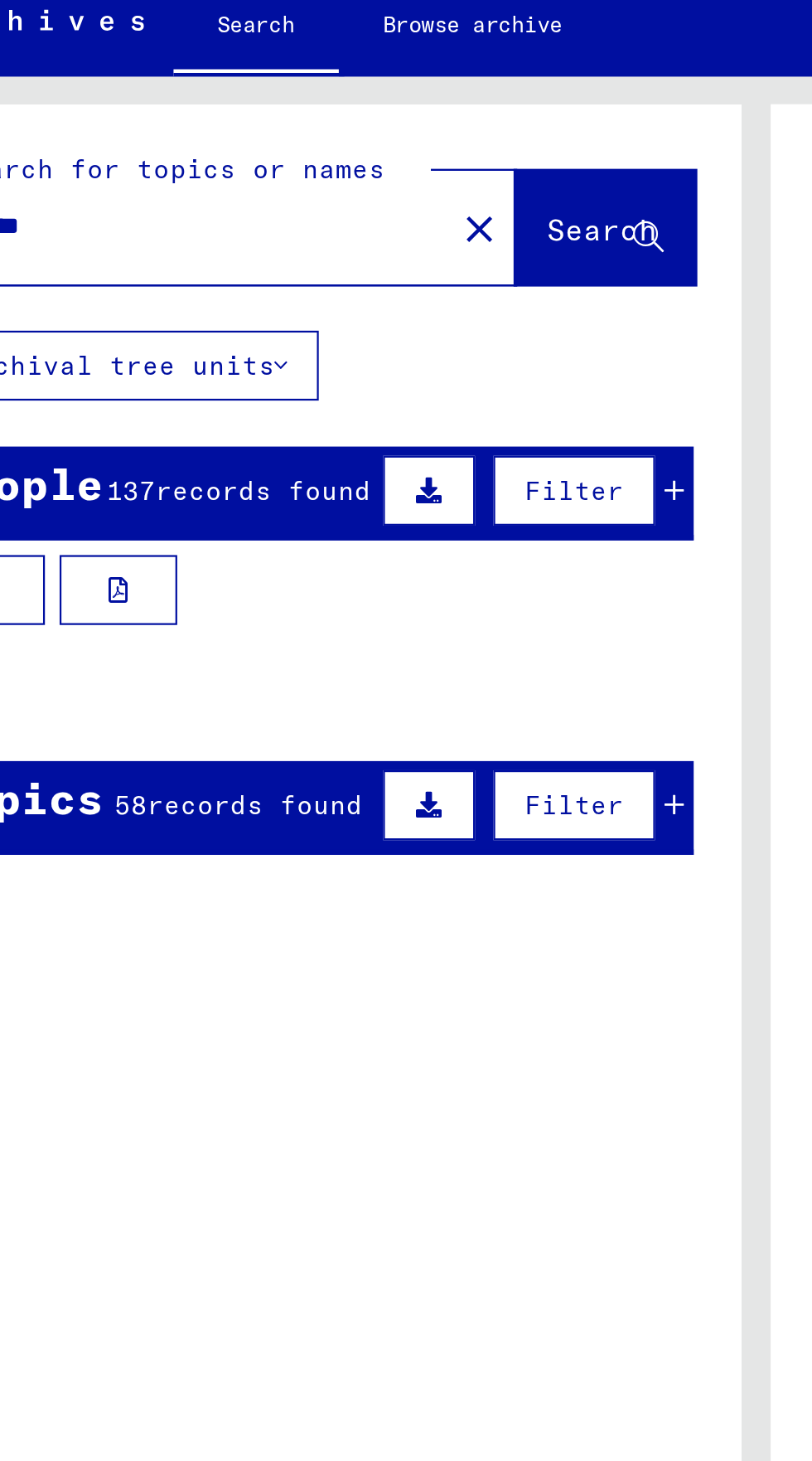
click at [285, 368] on mat-cell "08/20/1896" at bounding box center [277, 381] width 54 height 40
click at [212, 379] on mat-cell at bounding box center [223, 381] width 54 height 40
click at [212, 239] on span "records found" at bounding box center [184, 246] width 97 height 15
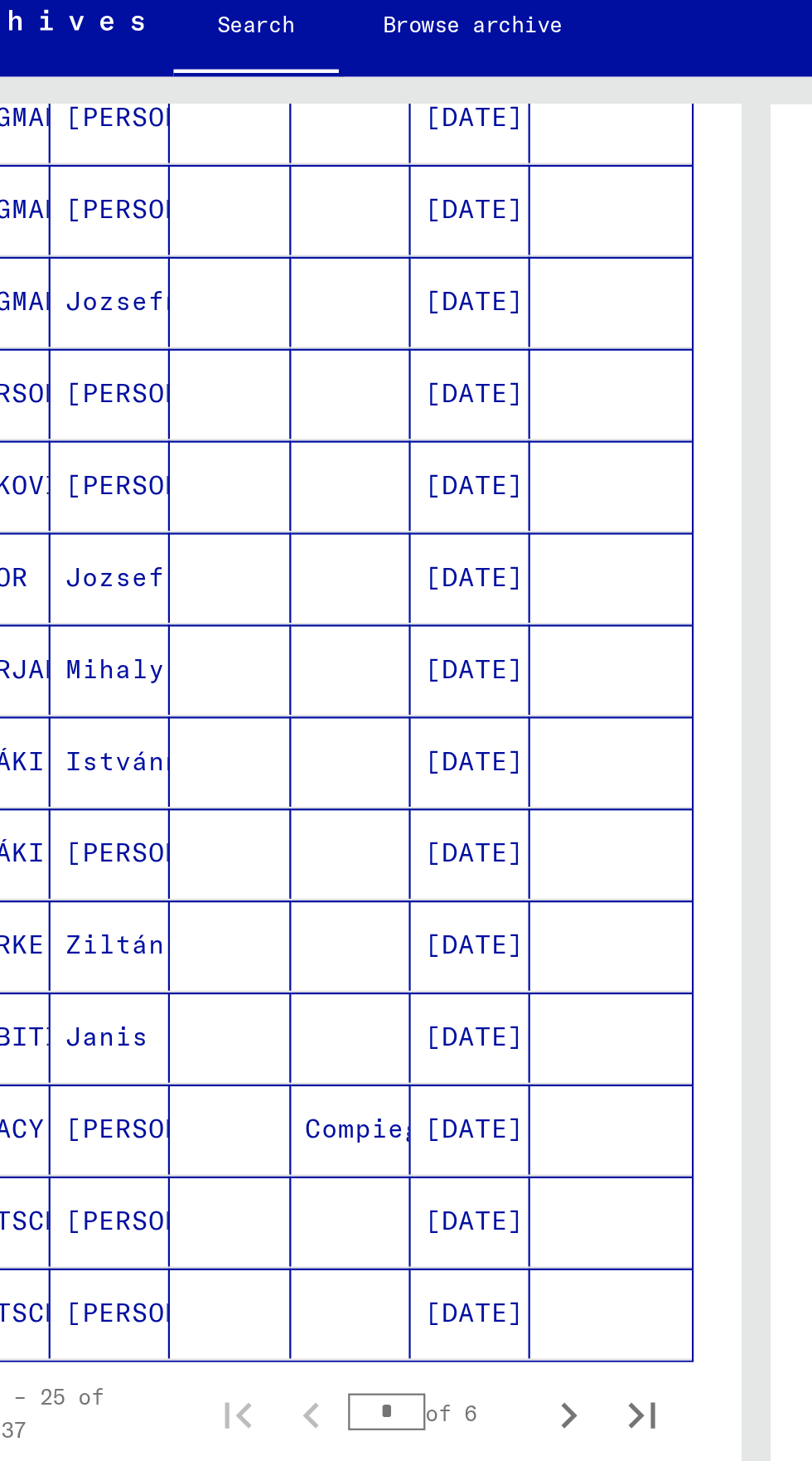
scroll to position [92, 0]
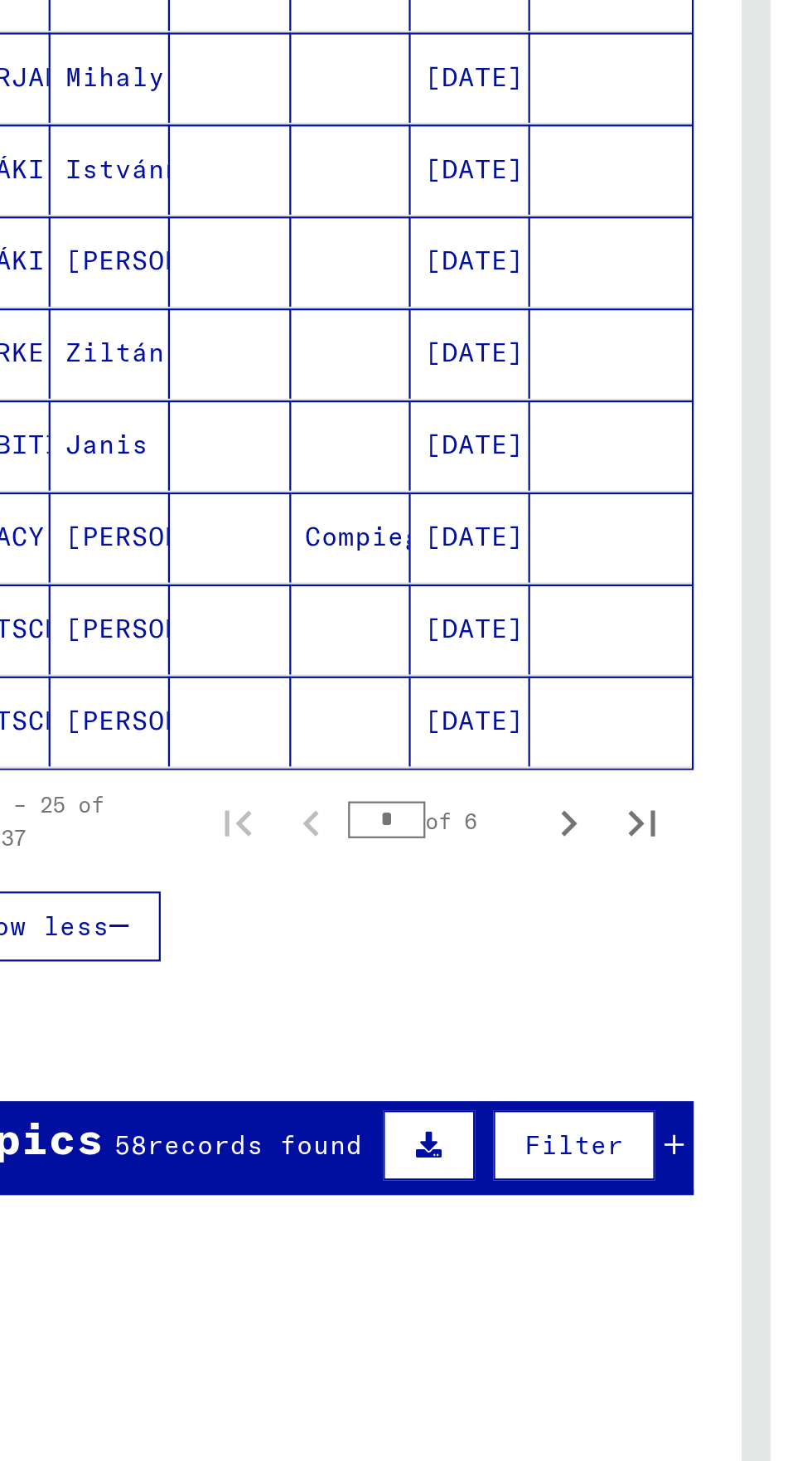
click at [202, 788] on div "Topics 58 records found Filter" at bounding box center [205, 809] width 345 height 42
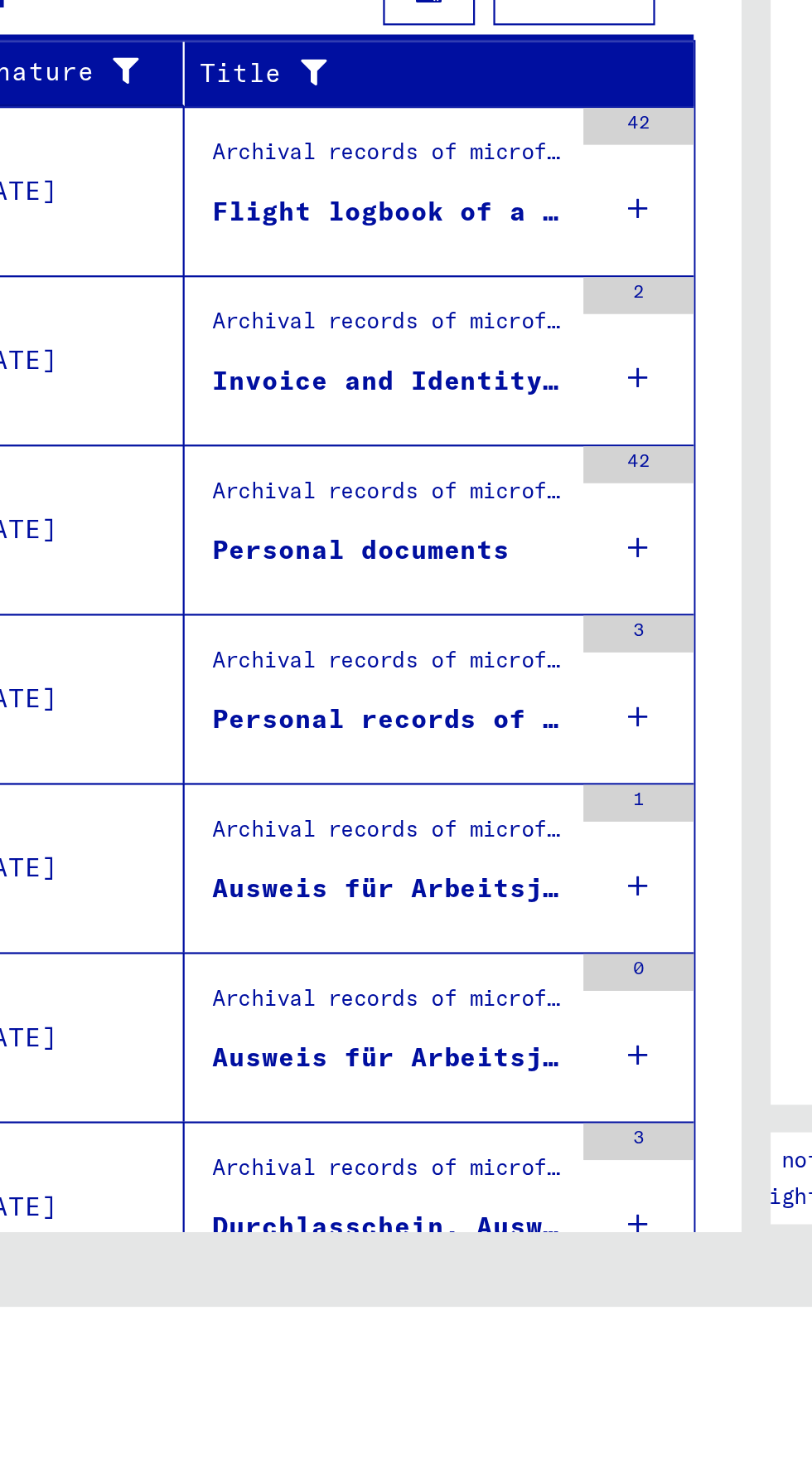
scroll to position [772, 0]
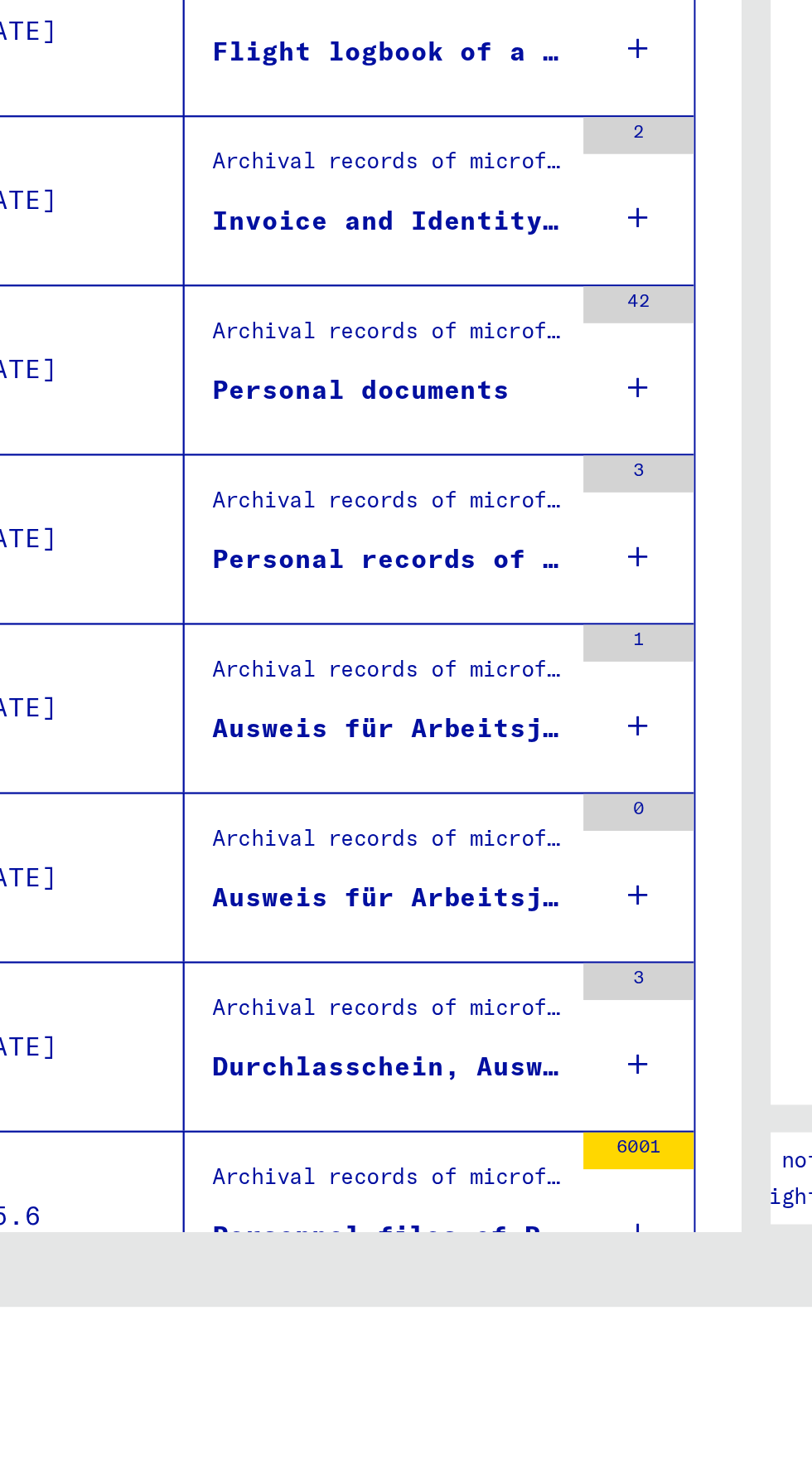
click at [212, 1460] on icon "Previous page" at bounding box center [207, 1483] width 24 height 24
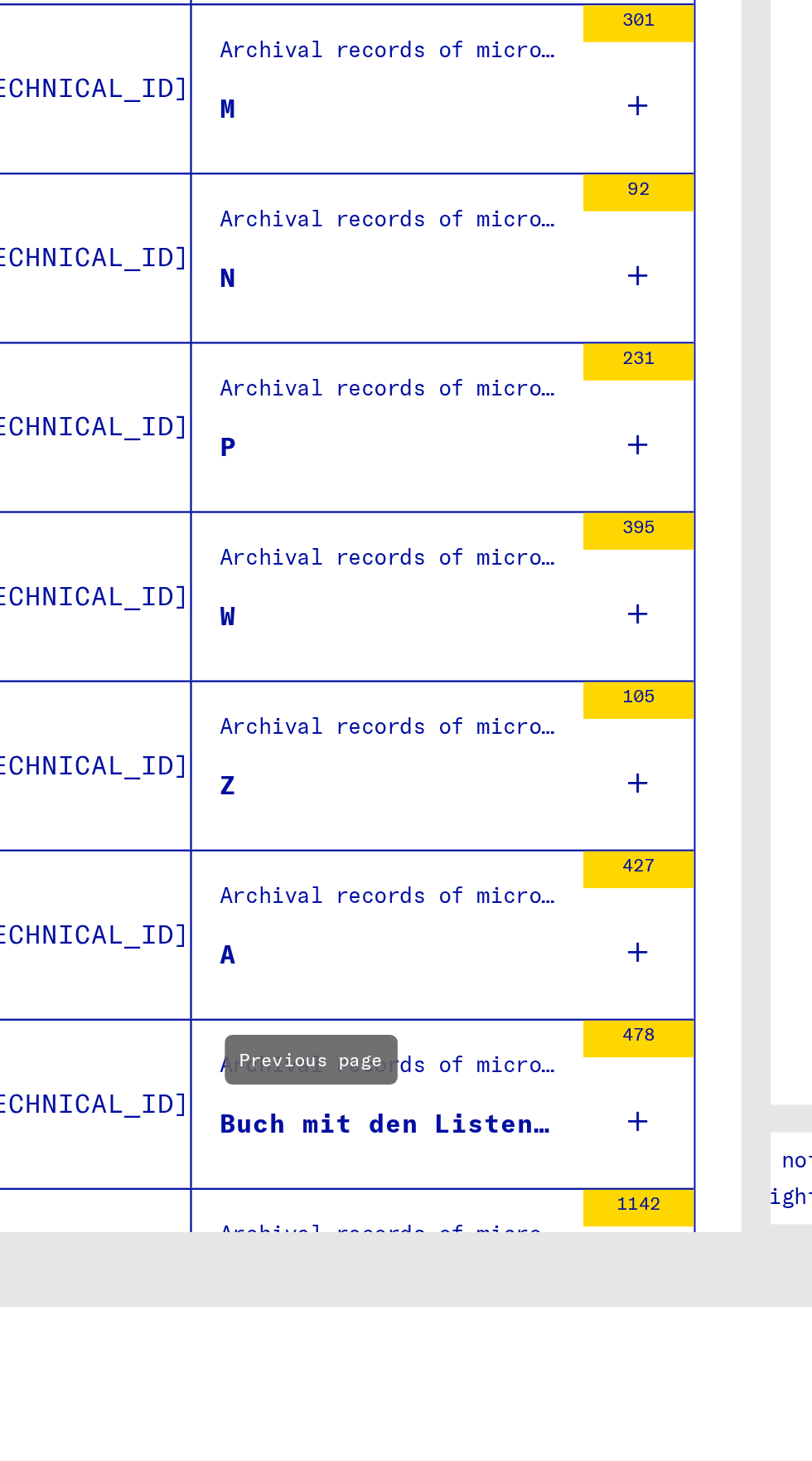
scroll to position [2068, 0]
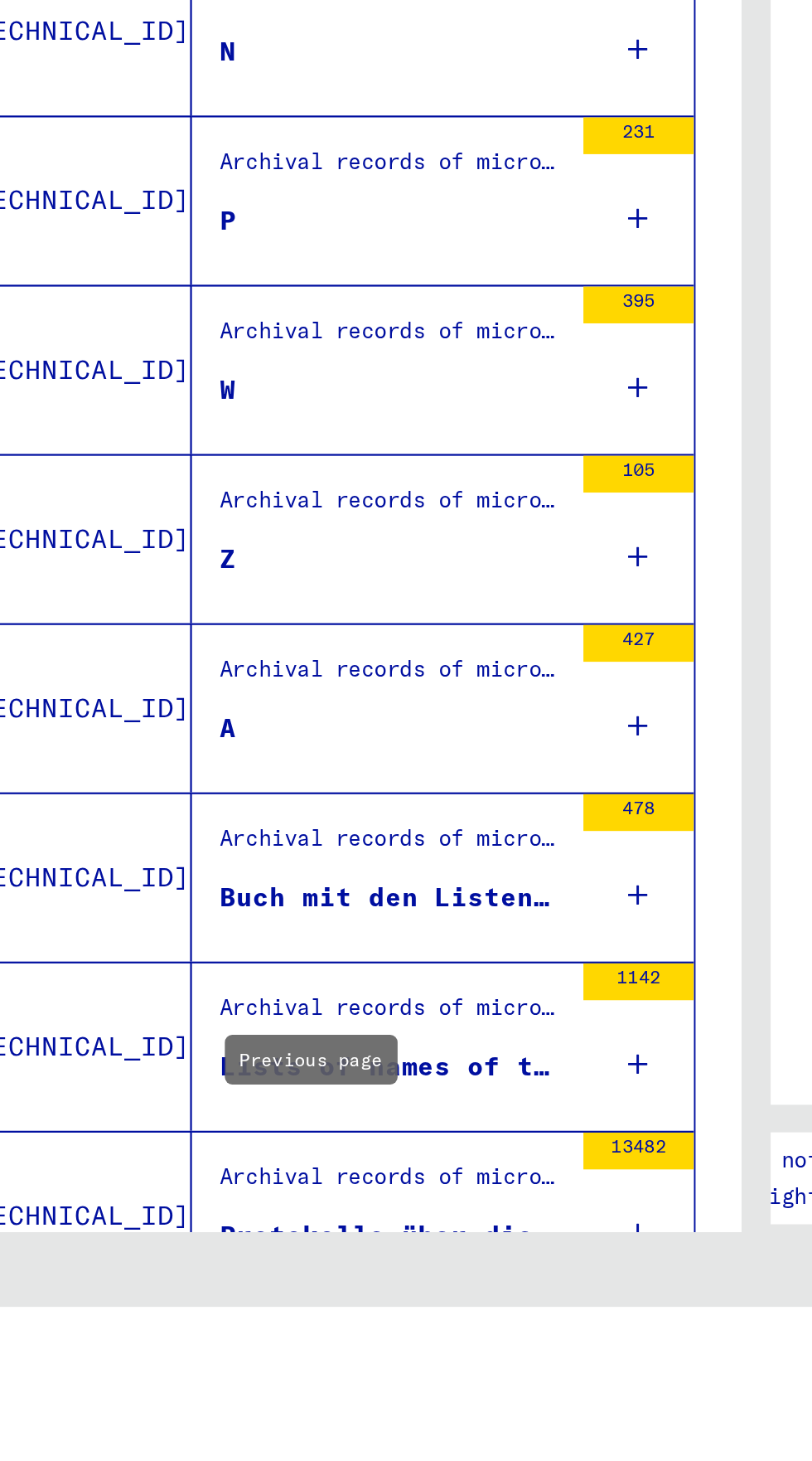
click at [336, 1306] on div "1142" at bounding box center [353, 1343] width 50 height 75
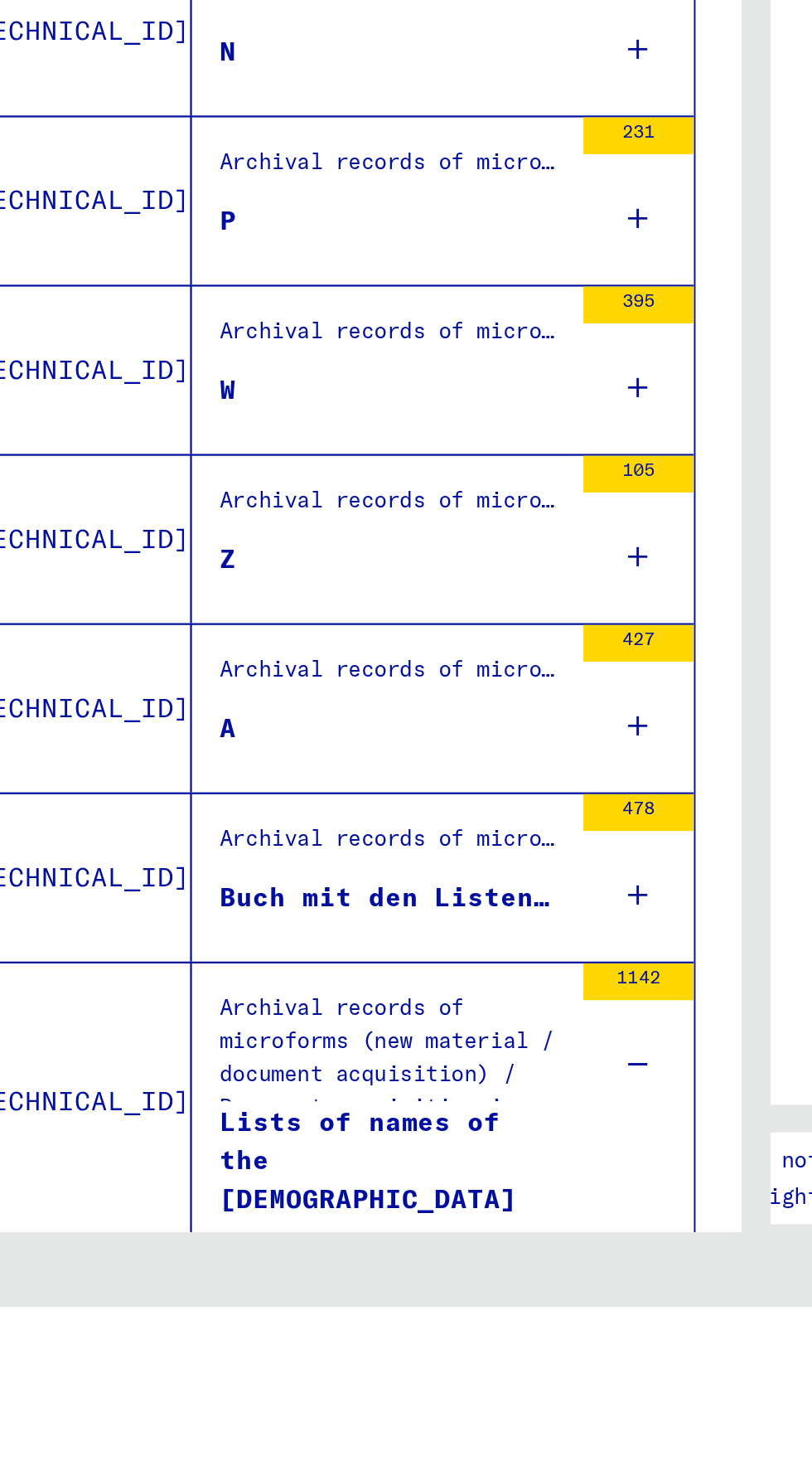
click at [339, 1230] on div "478" at bounding box center [353, 1267] width 50 height 75
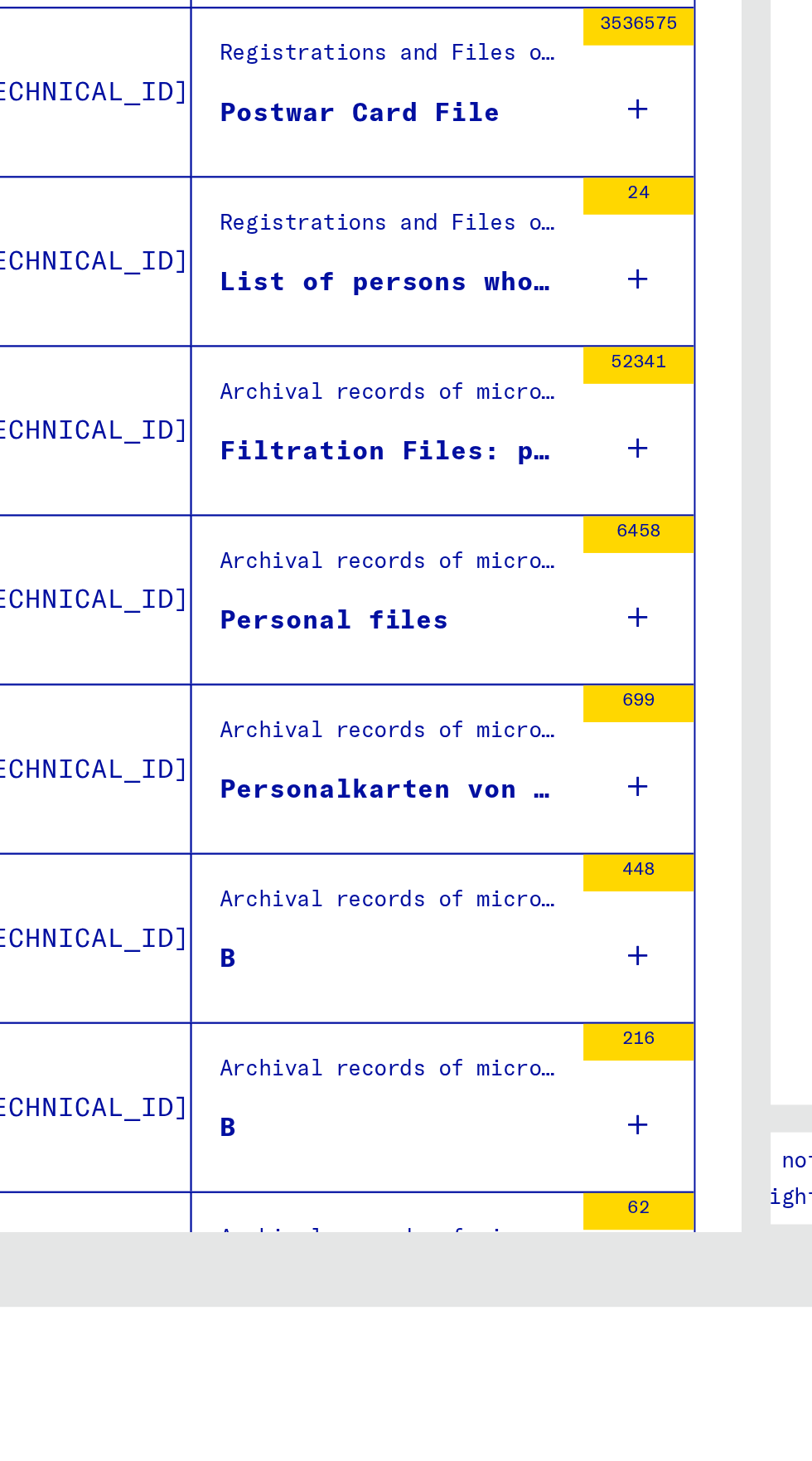
scroll to position [817, 0]
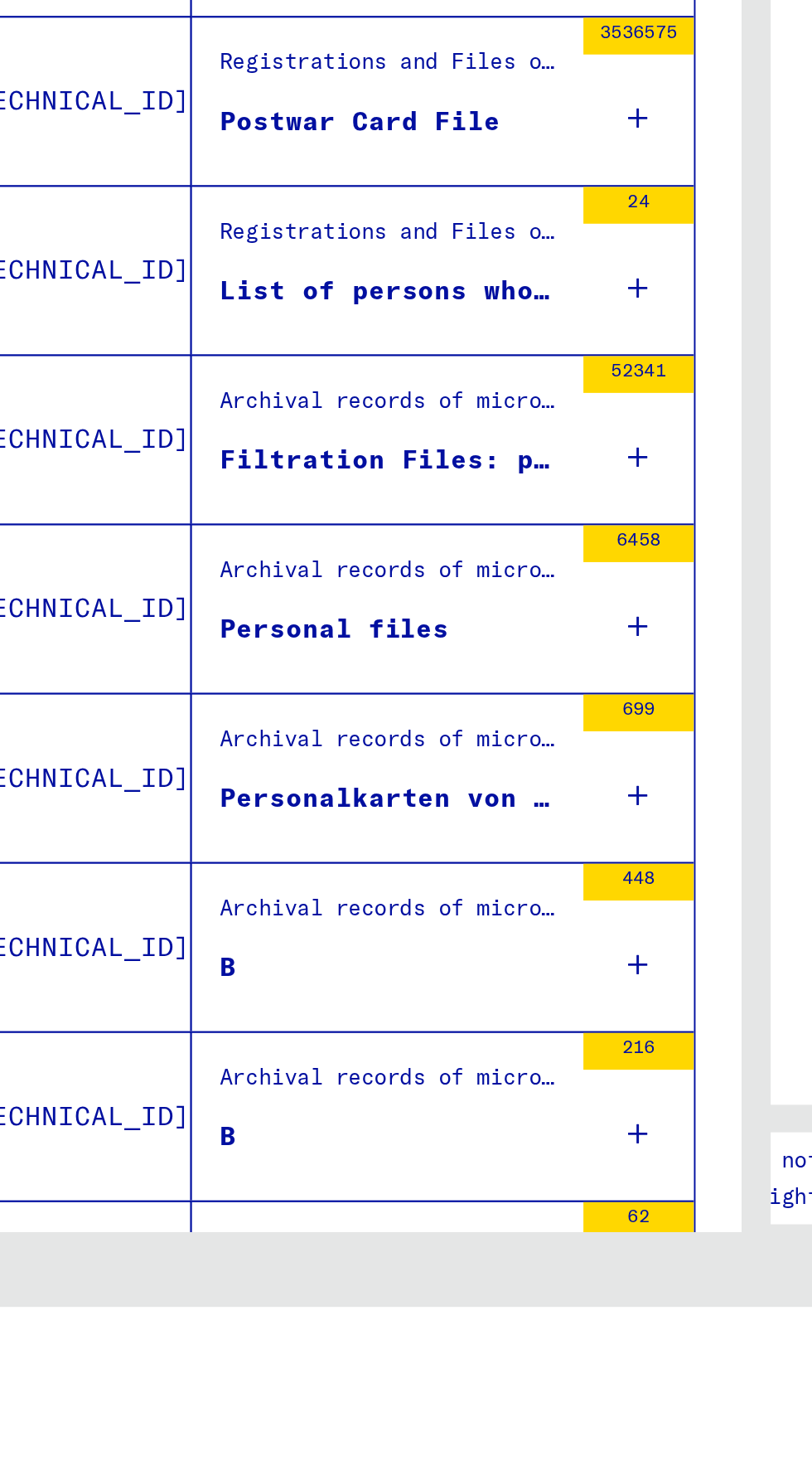
click at [355, 1201] on icon at bounding box center [353, 1230] width 9 height 58
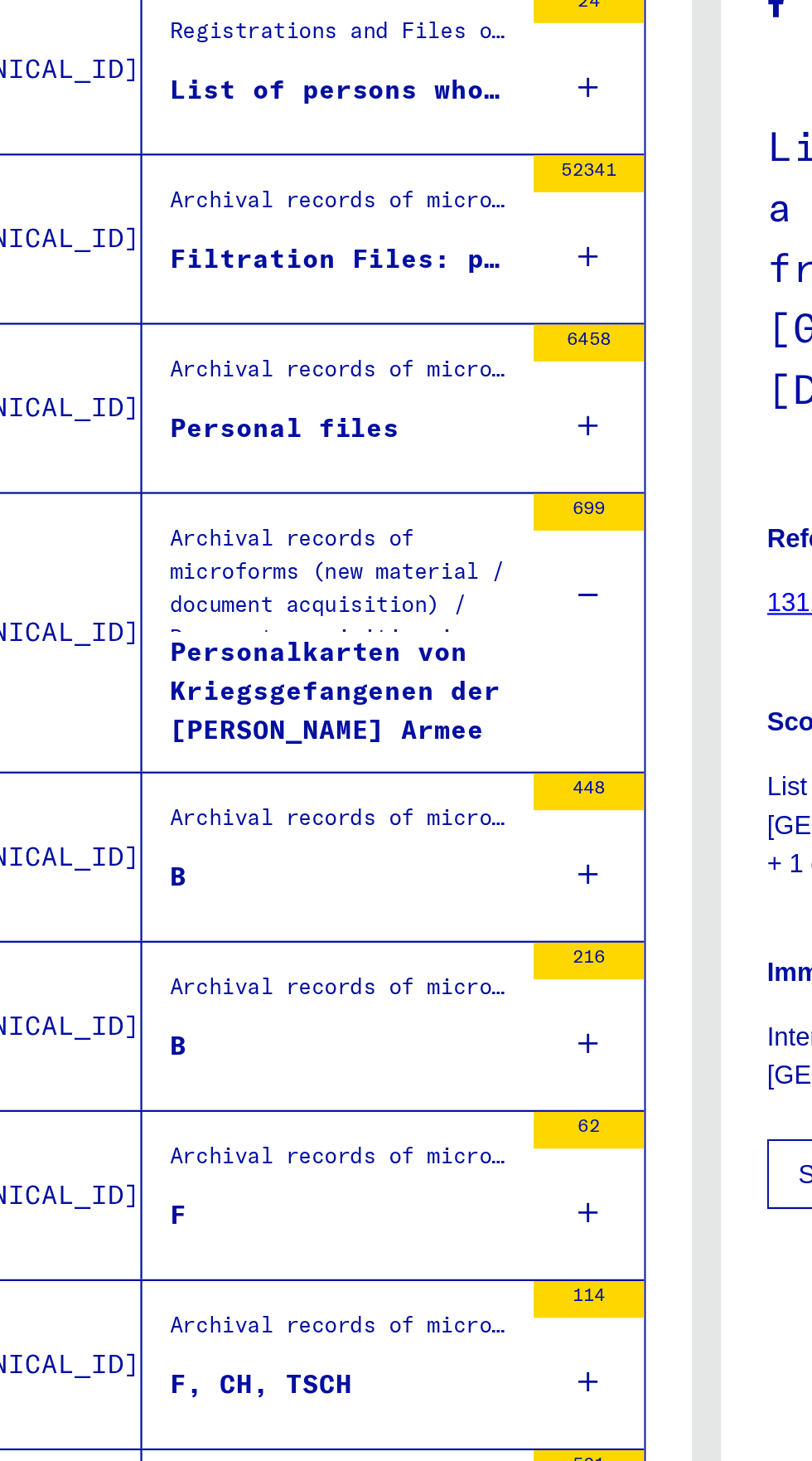
scroll to position [1611, 0]
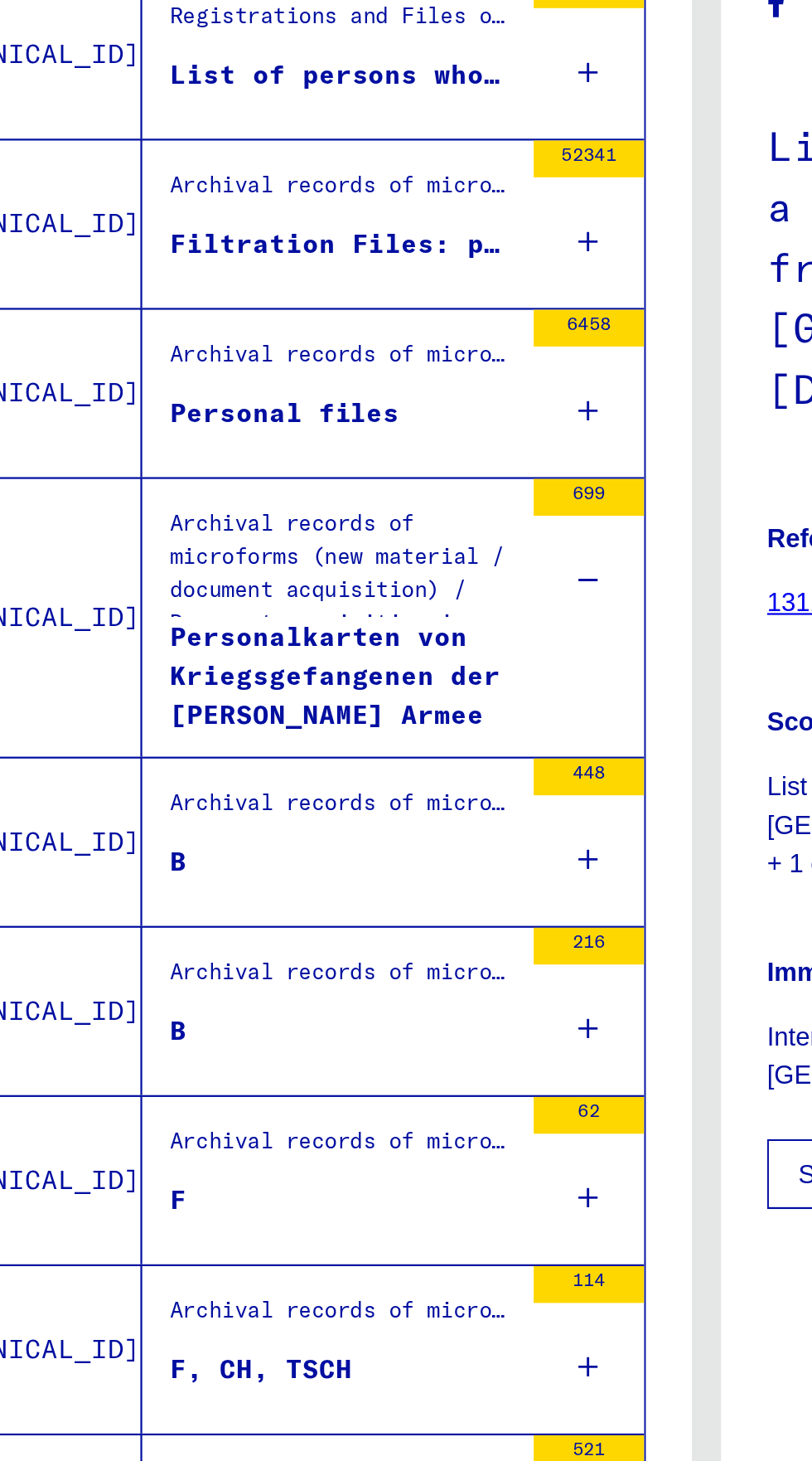
click at [239, 470] on div "Personalkarten von Kriegsgefangenen der Roten Armee mit Übersetzung auf Deutsch" at bounding box center [242, 478] width 156 height 50
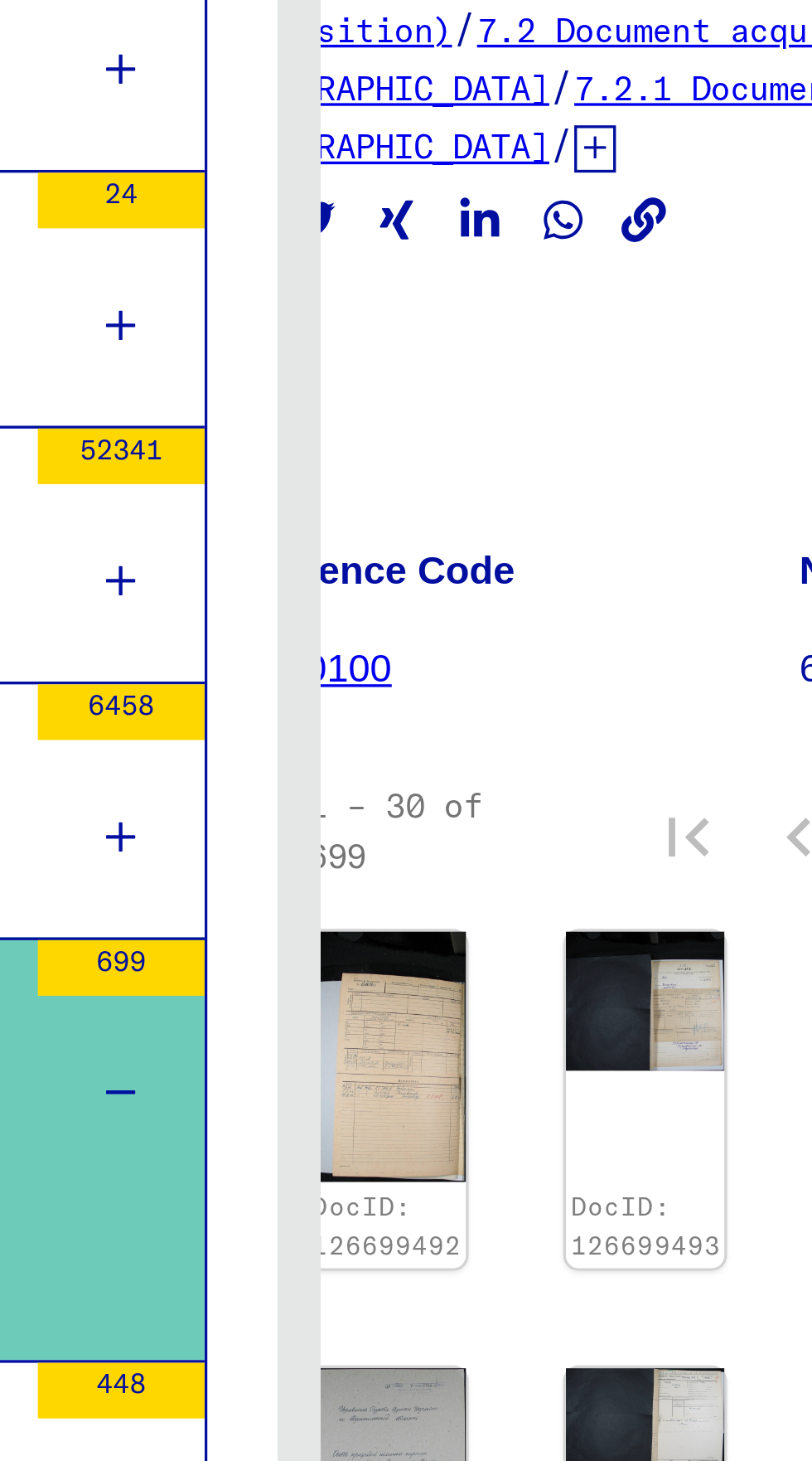
scroll to position [305, 51]
click at [508, 786] on img at bounding box center [509, 819] width 47 height 66
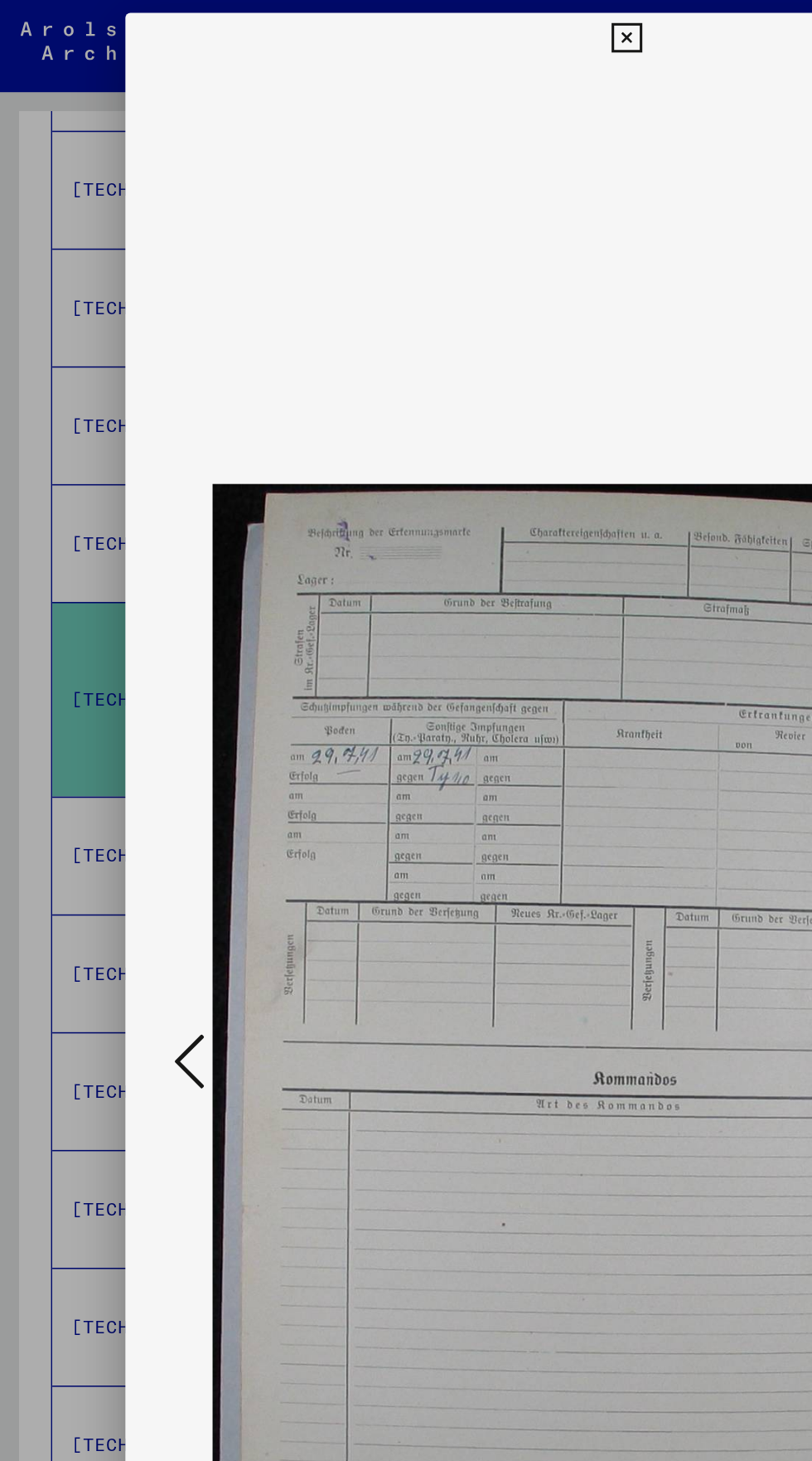
click at [391, 24] on button at bounding box center [406, 24] width 29 height 33
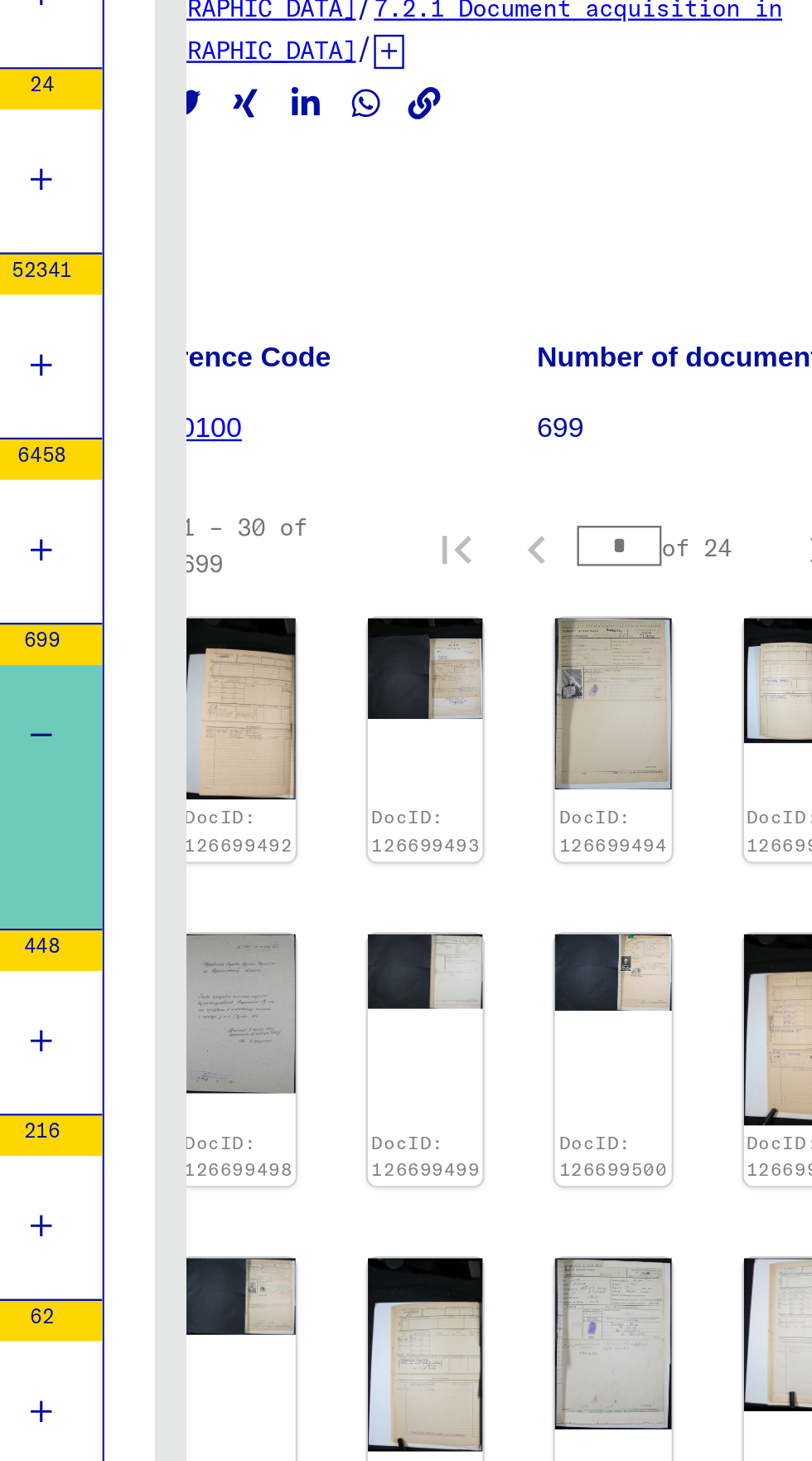
scroll to position [0, 0]
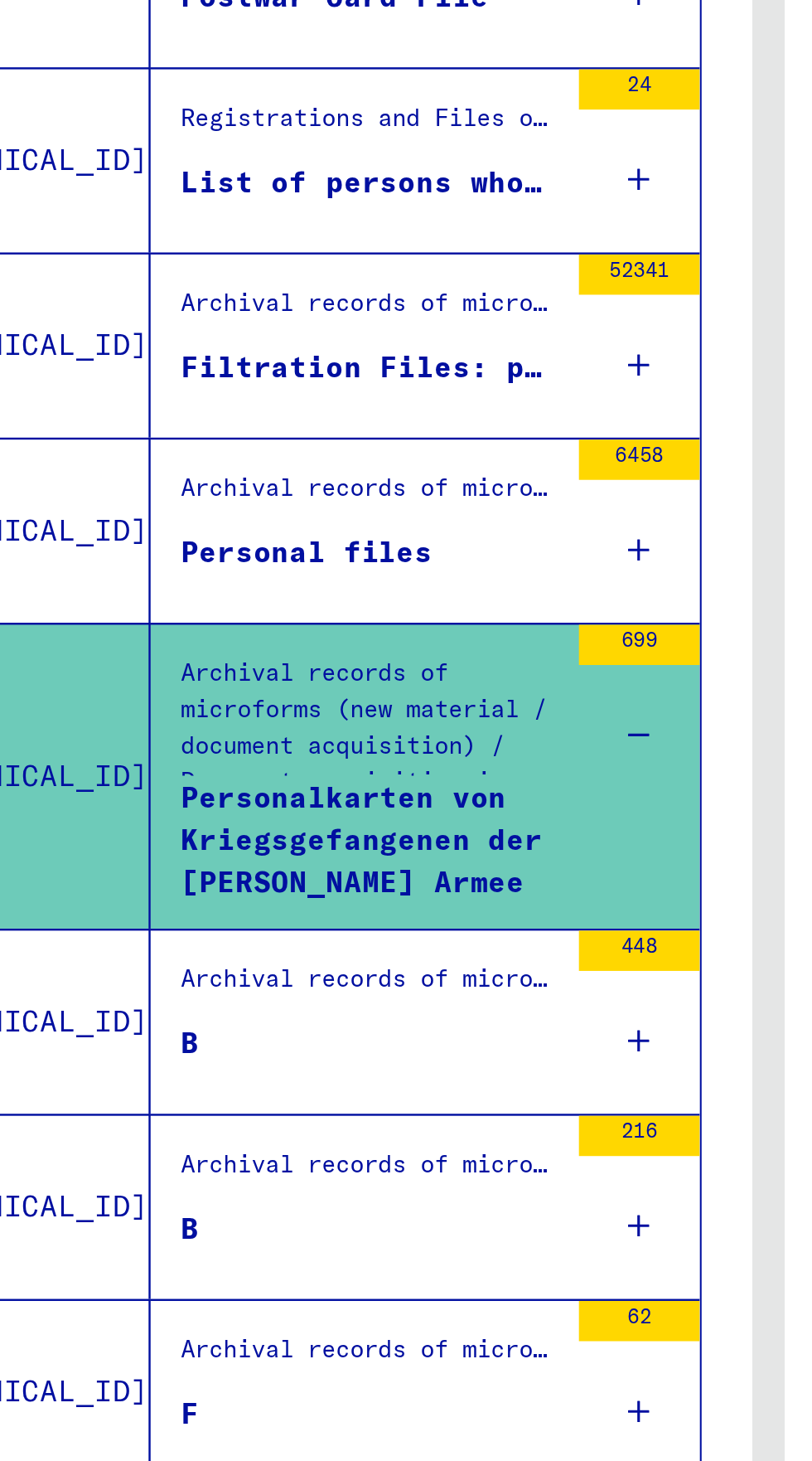
click at [191, 549] on div "Archival records of microforms (new material / document acquisition) / Document…" at bounding box center [242, 541] width 156 height 24
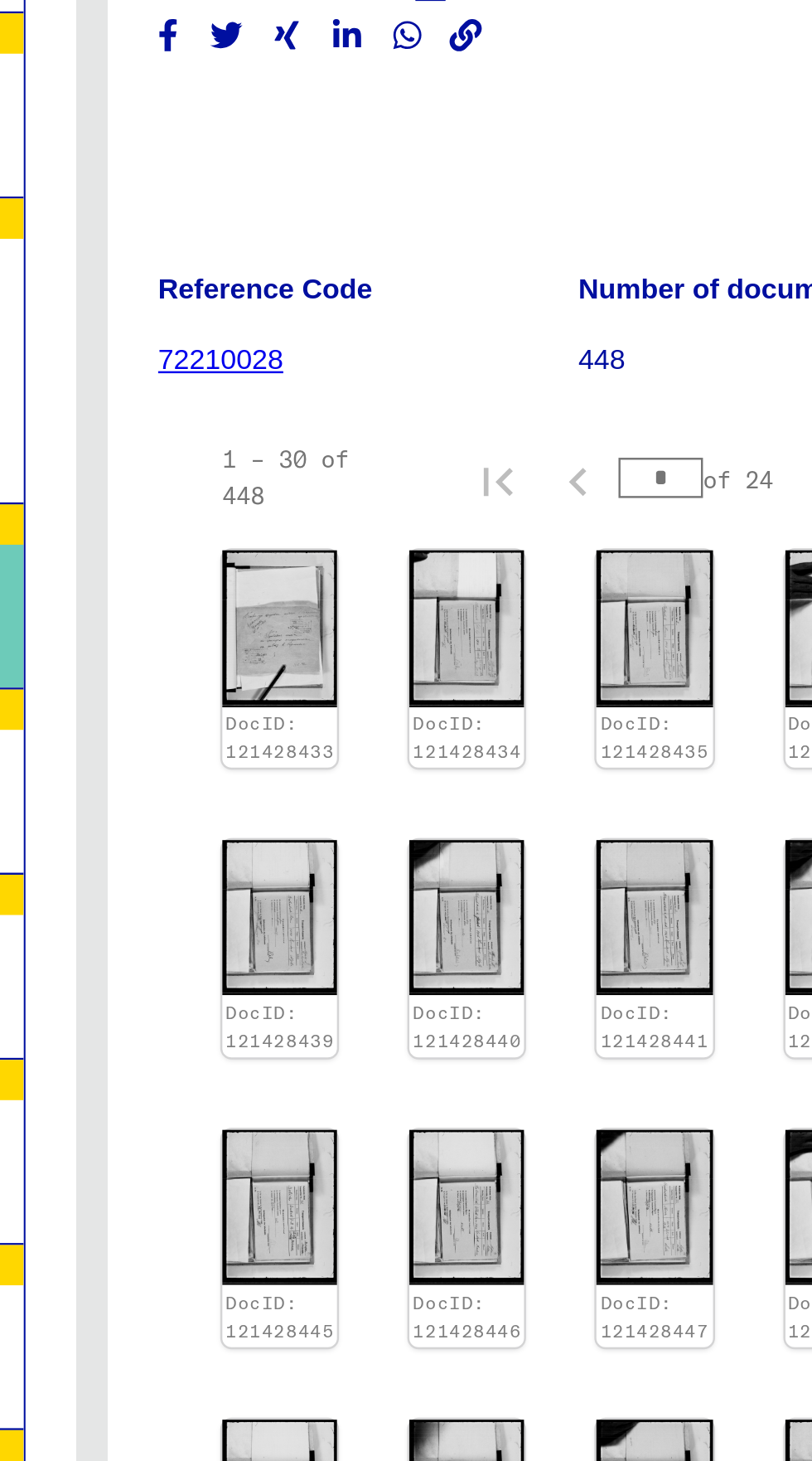
scroll to position [125, 0]
click at [473, 746] on img at bounding box center [484, 778] width 47 height 64
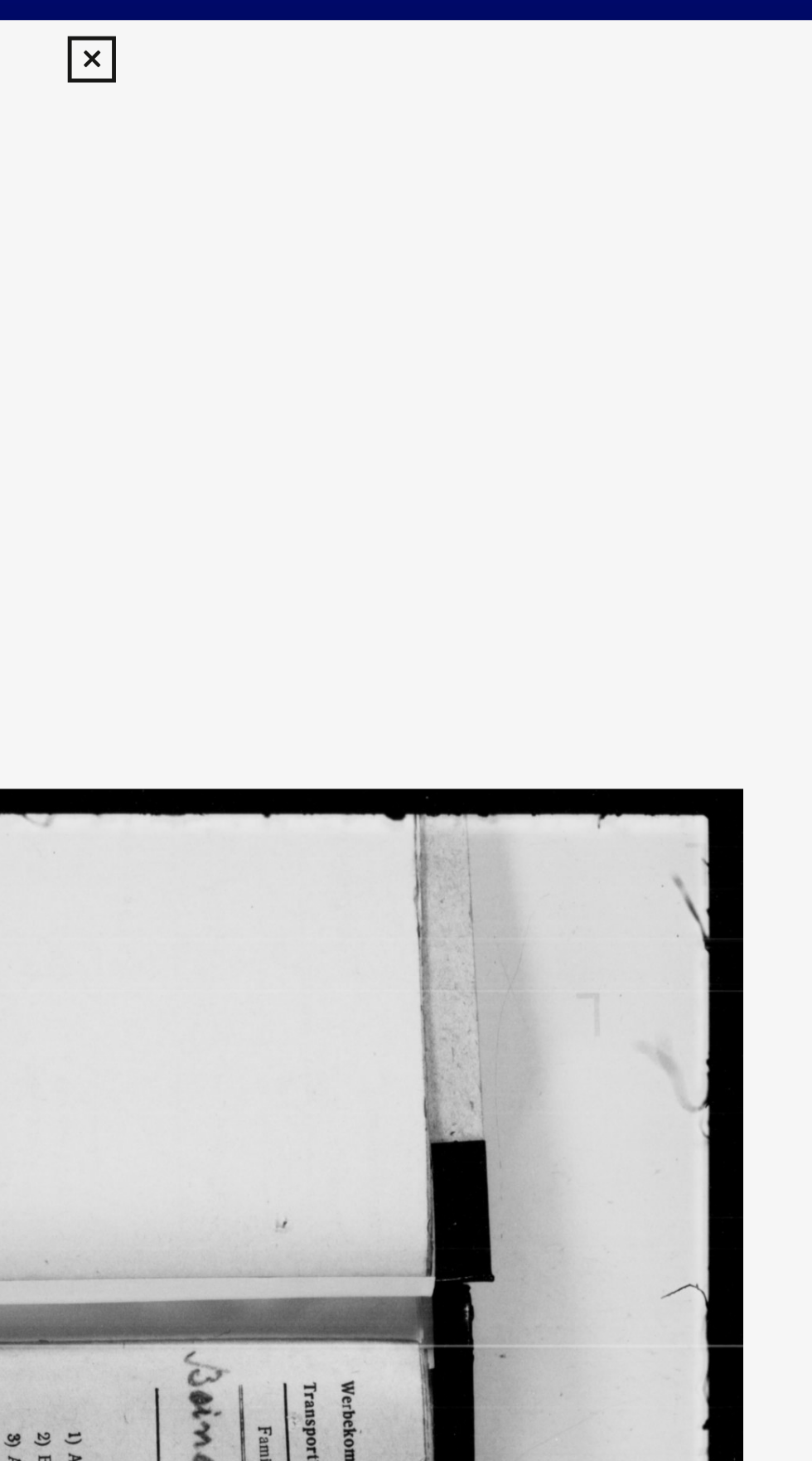
click at [401, 21] on icon at bounding box center [406, 25] width 19 height 20
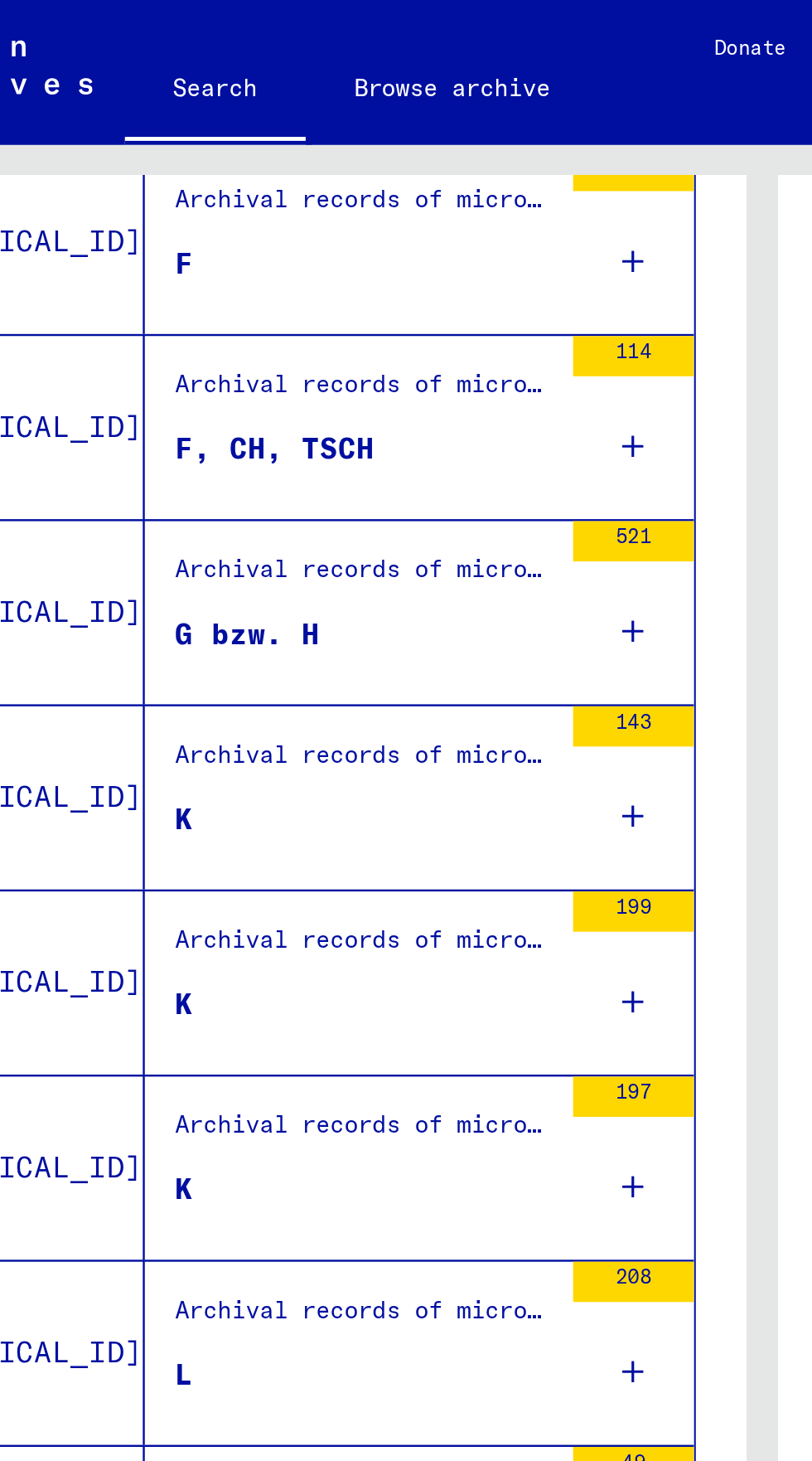
scroll to position [92, 0]
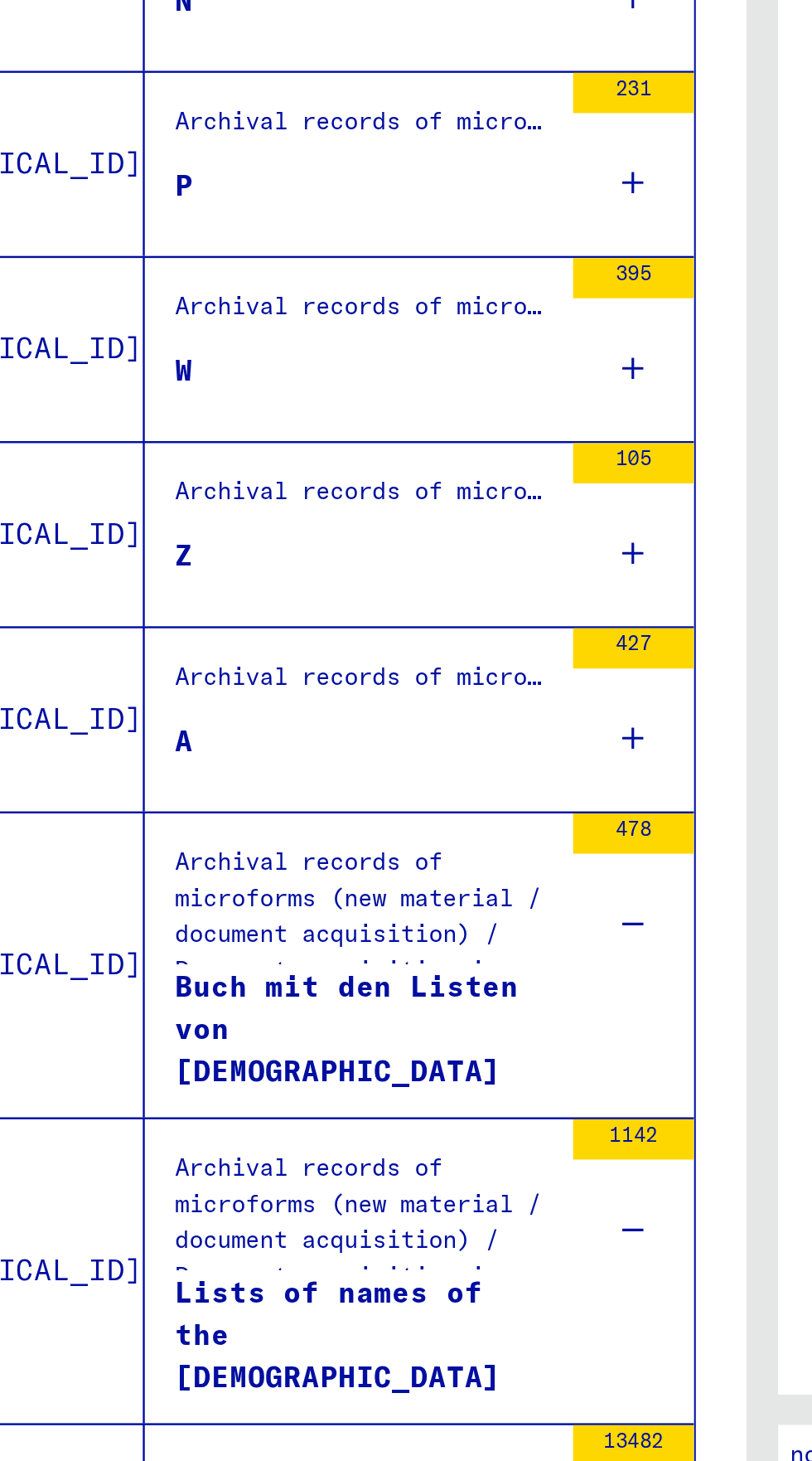
click at [202, 1460] on icon "Previous page" at bounding box center [207, 1483] width 24 height 24
type input "*"
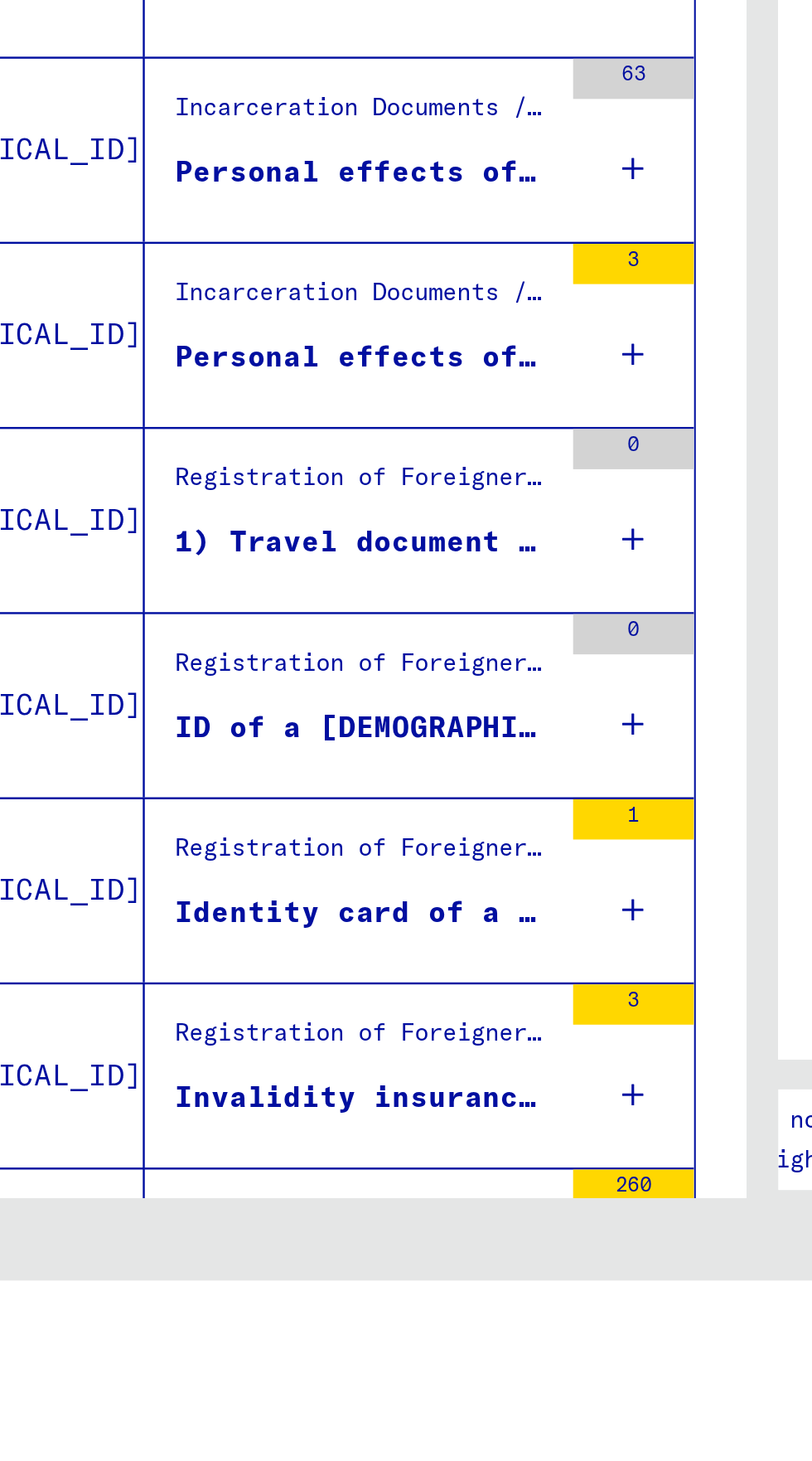
scroll to position [473, 0]
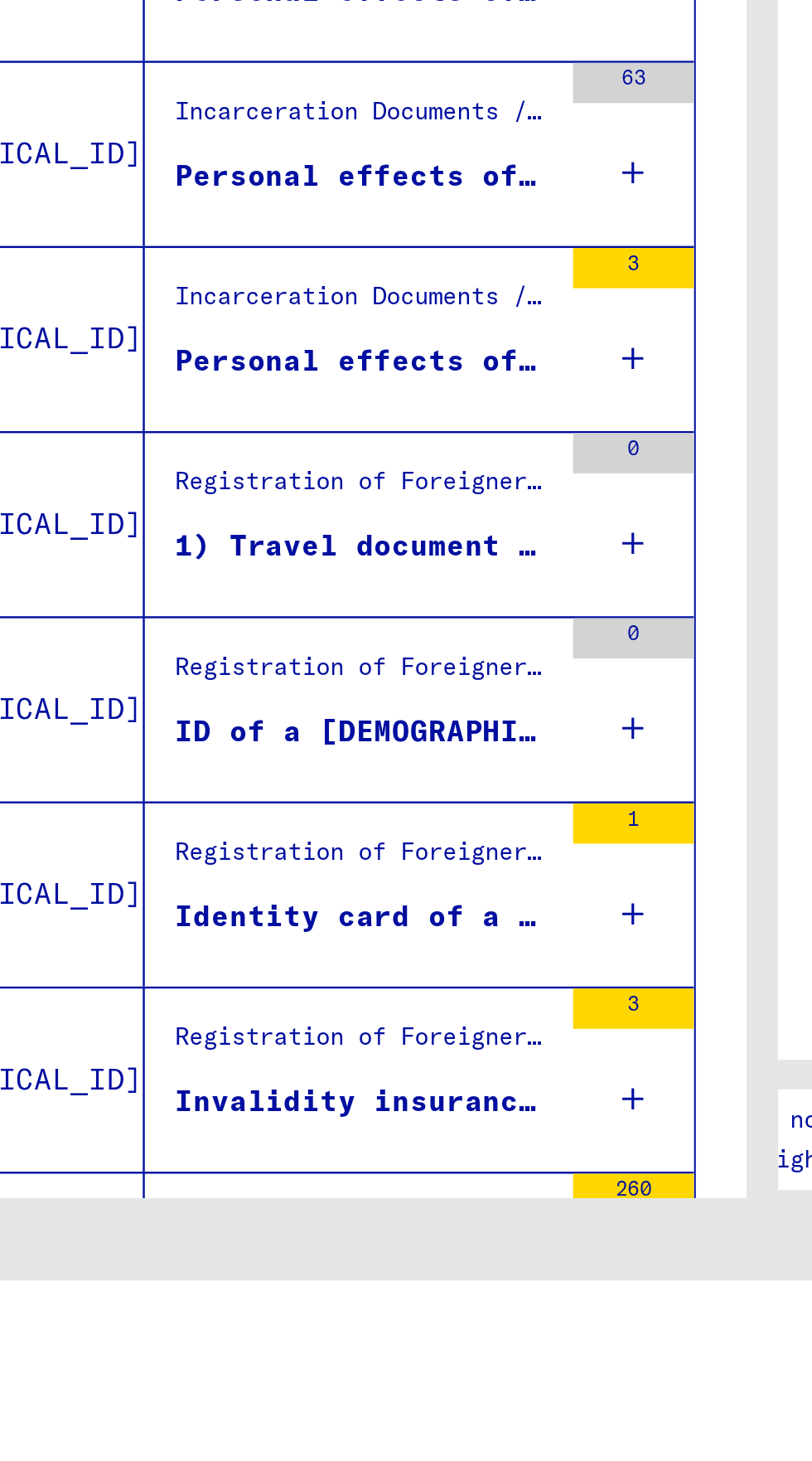
click at [186, 1353] on div "Registration of Foreigners and German Persecutees by Public Institutions, Socia…" at bounding box center [242, 1365] width 156 height 24
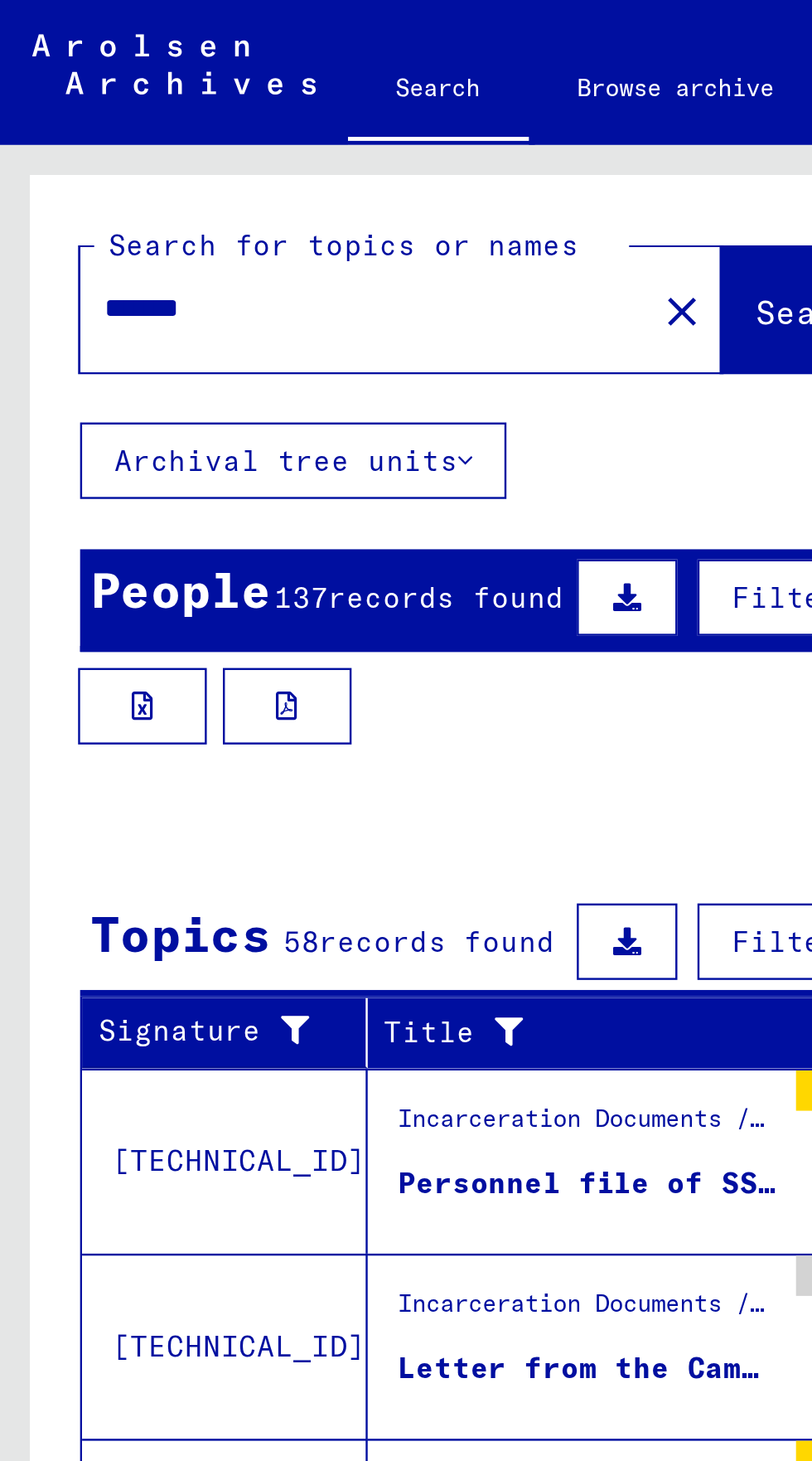
click at [106, 122] on input "*******" at bounding box center [150, 127] width 215 height 18
type input "*"
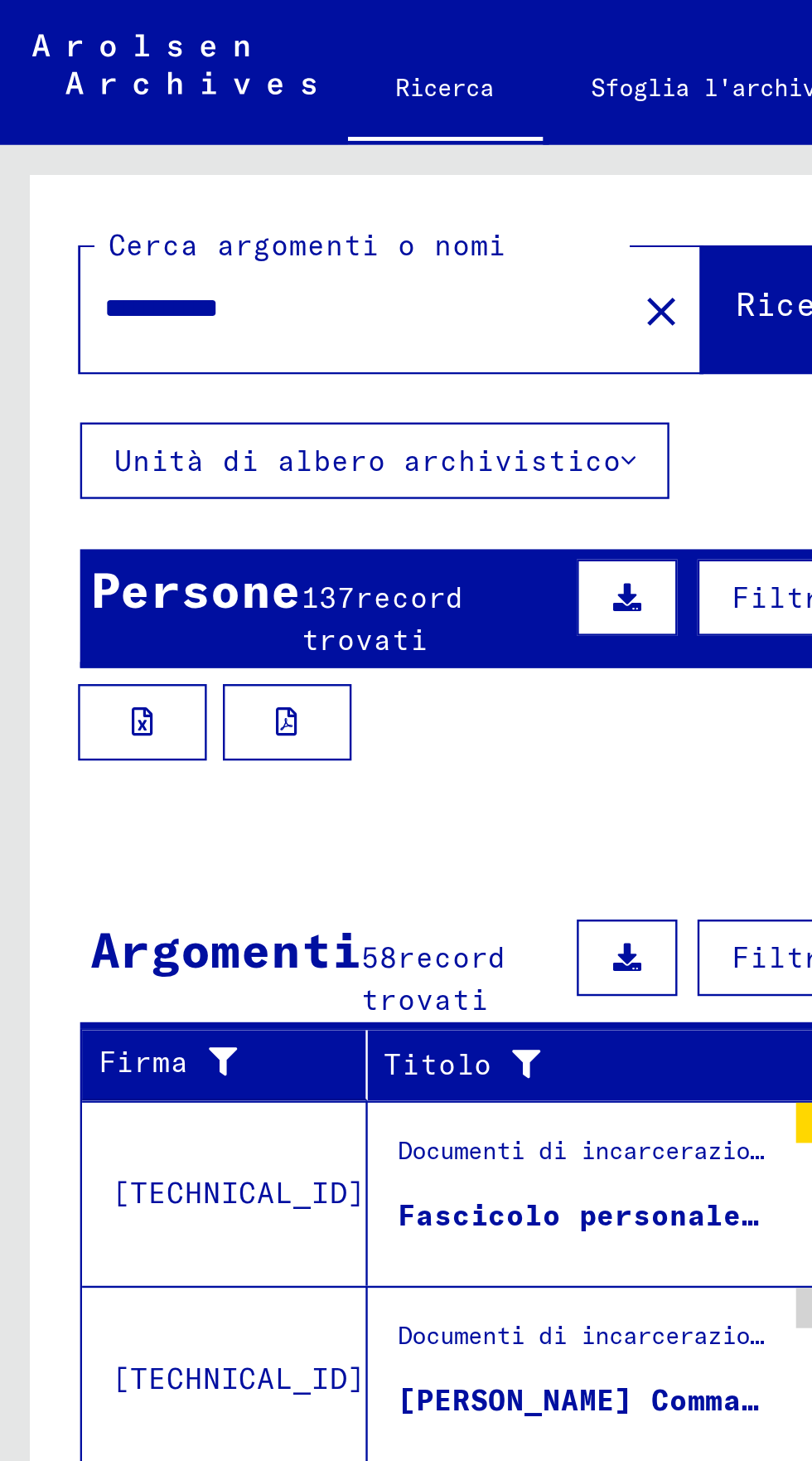
click at [100, 253] on font "Persone" at bounding box center [81, 243] width 87 height 25
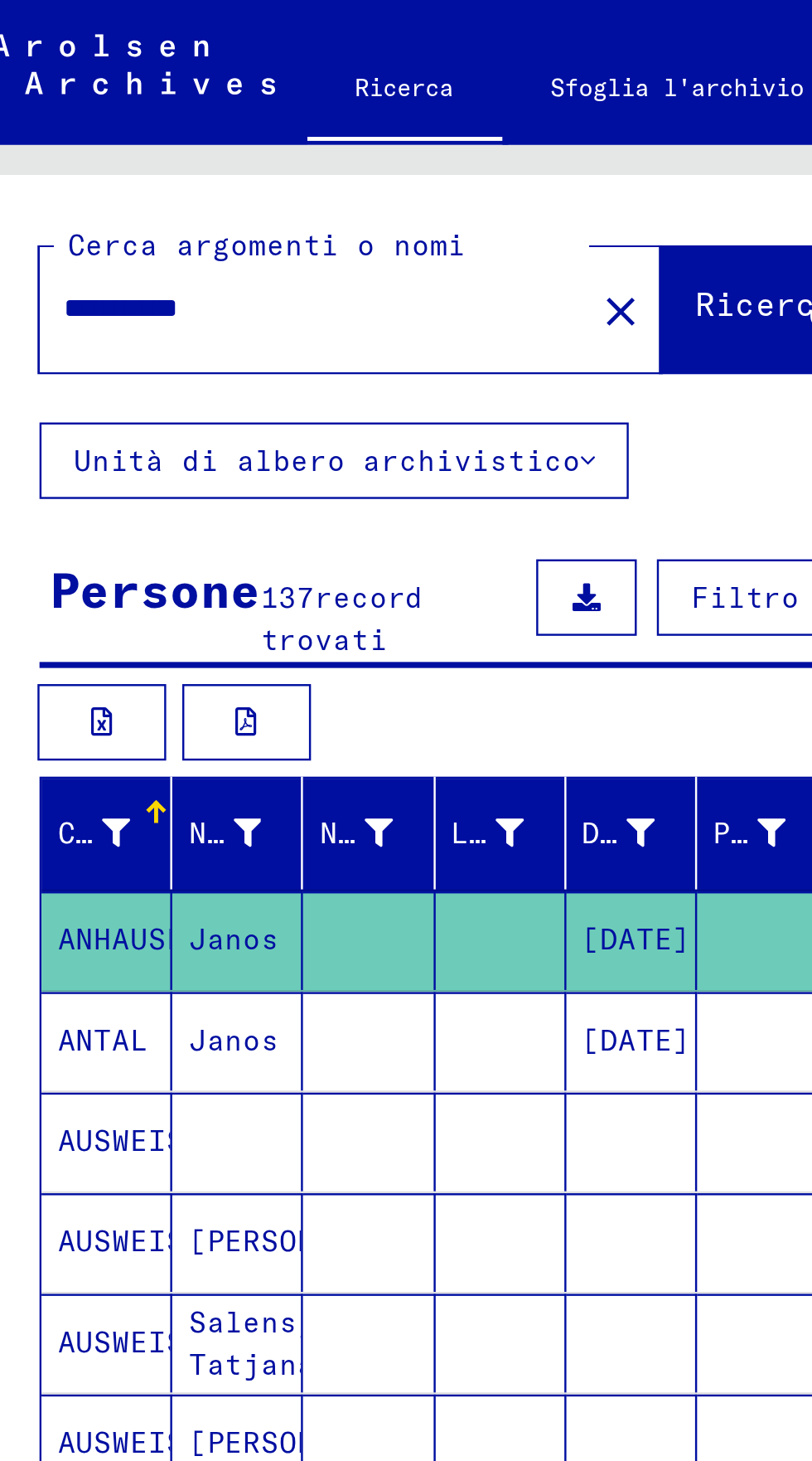
click at [97, 125] on input "**********" at bounding box center [130, 127] width 207 height 18
type input "*"
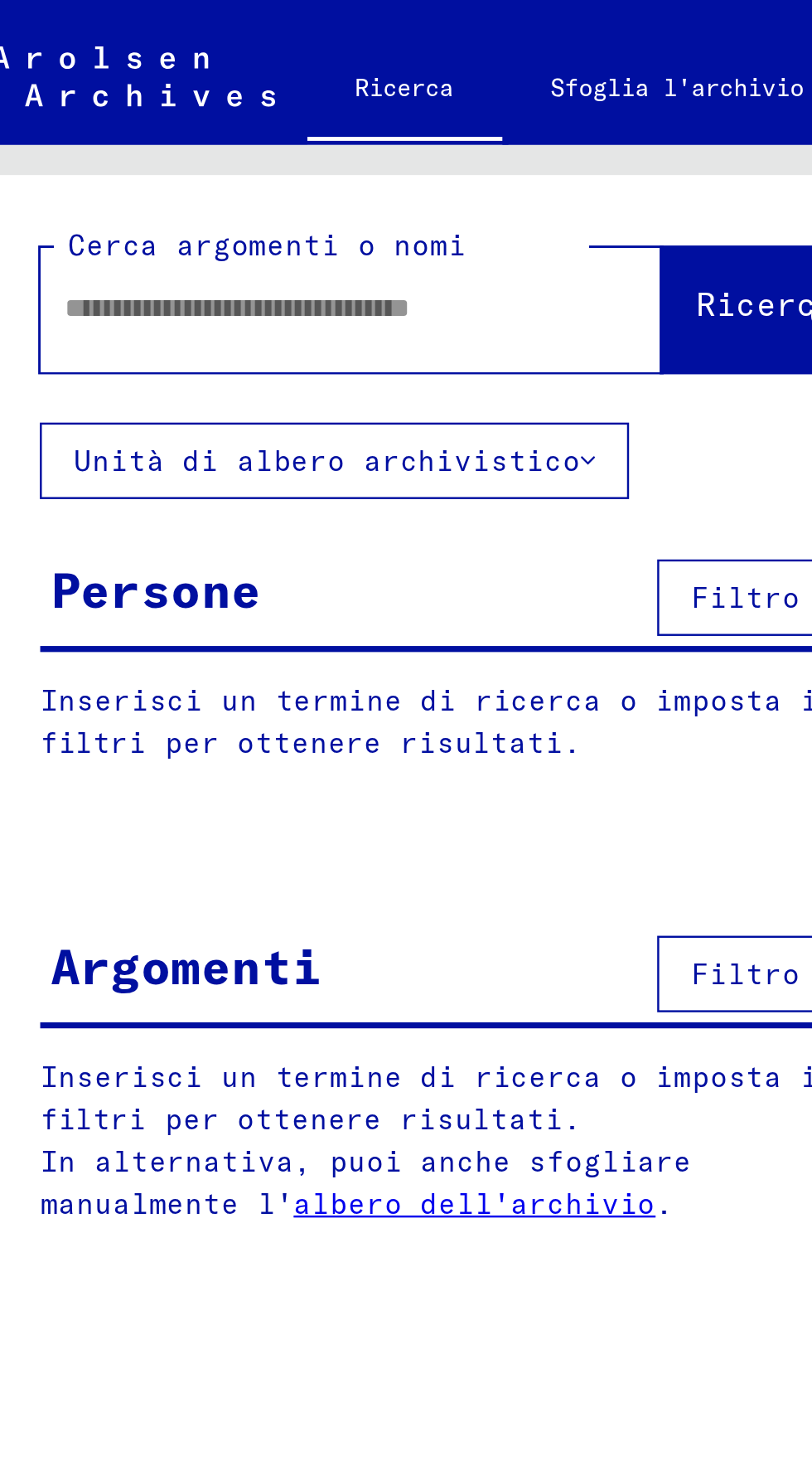
click at [27, 123] on input "text" at bounding box center [125, 127] width 196 height 18
click at [286, 122] on font "Ricerca" at bounding box center [315, 125] width 58 height 17
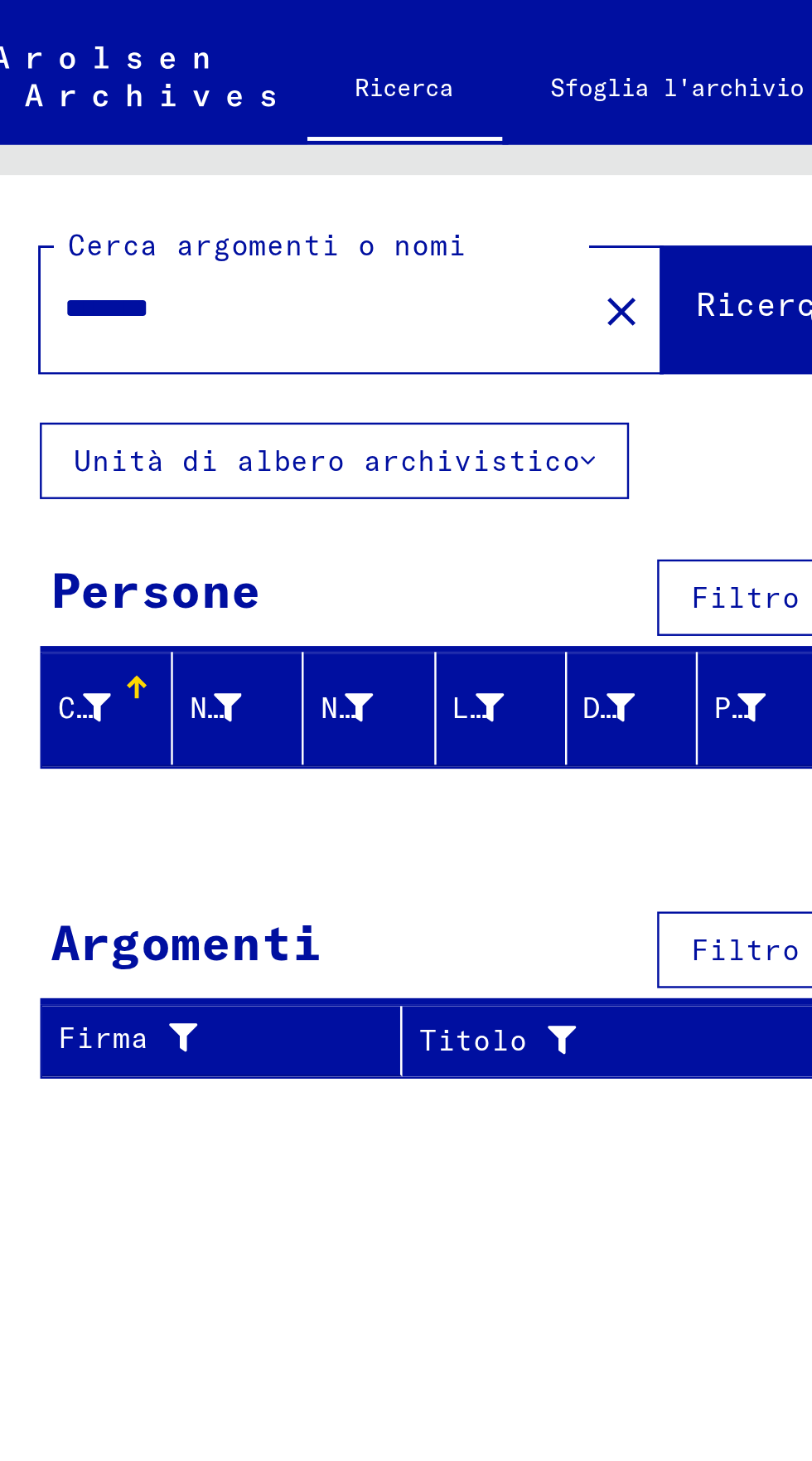
click at [68, 121] on input "********" at bounding box center [125, 127] width 196 height 18
type input "*"
type input "****"
click at [289, 122] on font "Ricerca" at bounding box center [315, 125] width 58 height 17
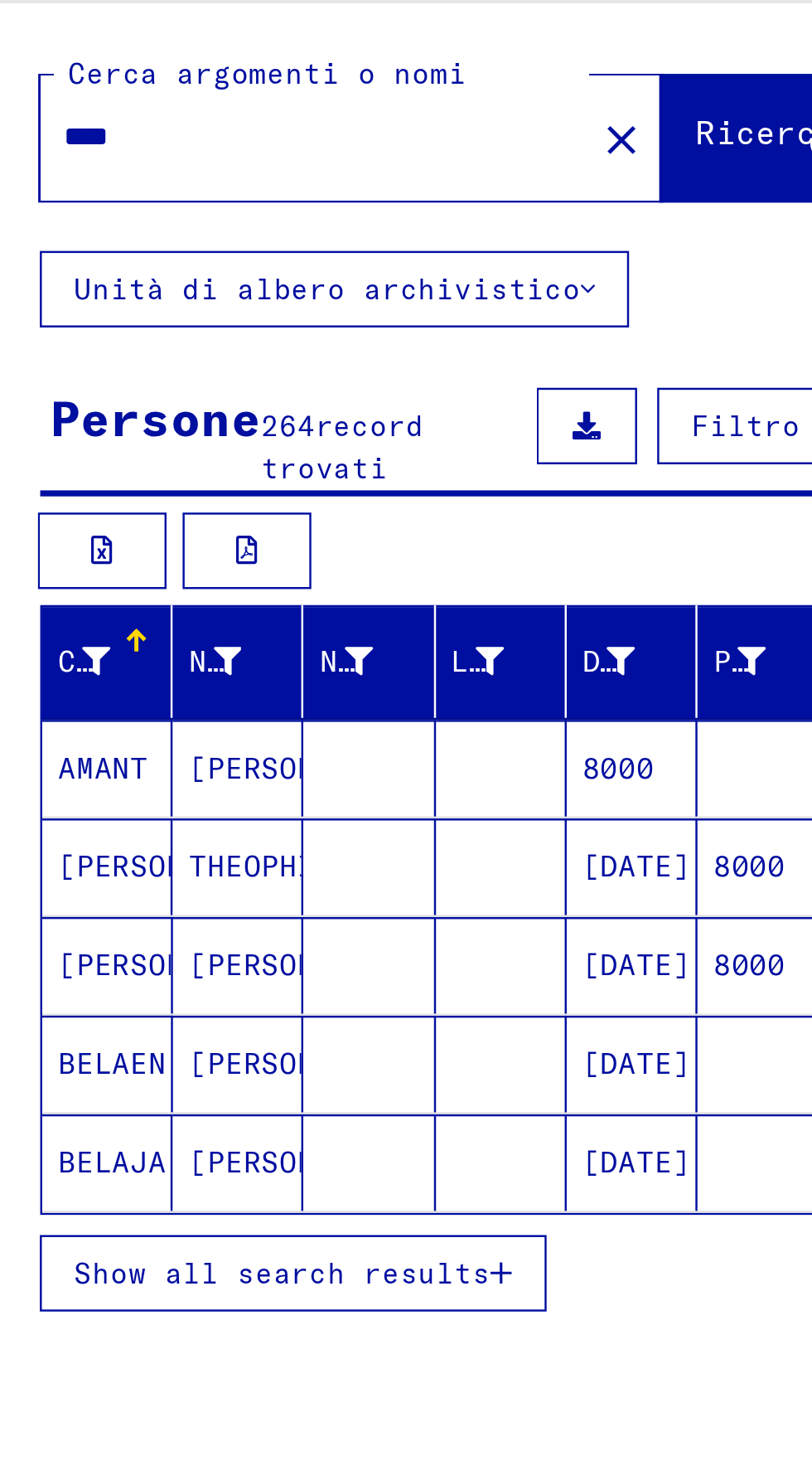
scroll to position [92, 32]
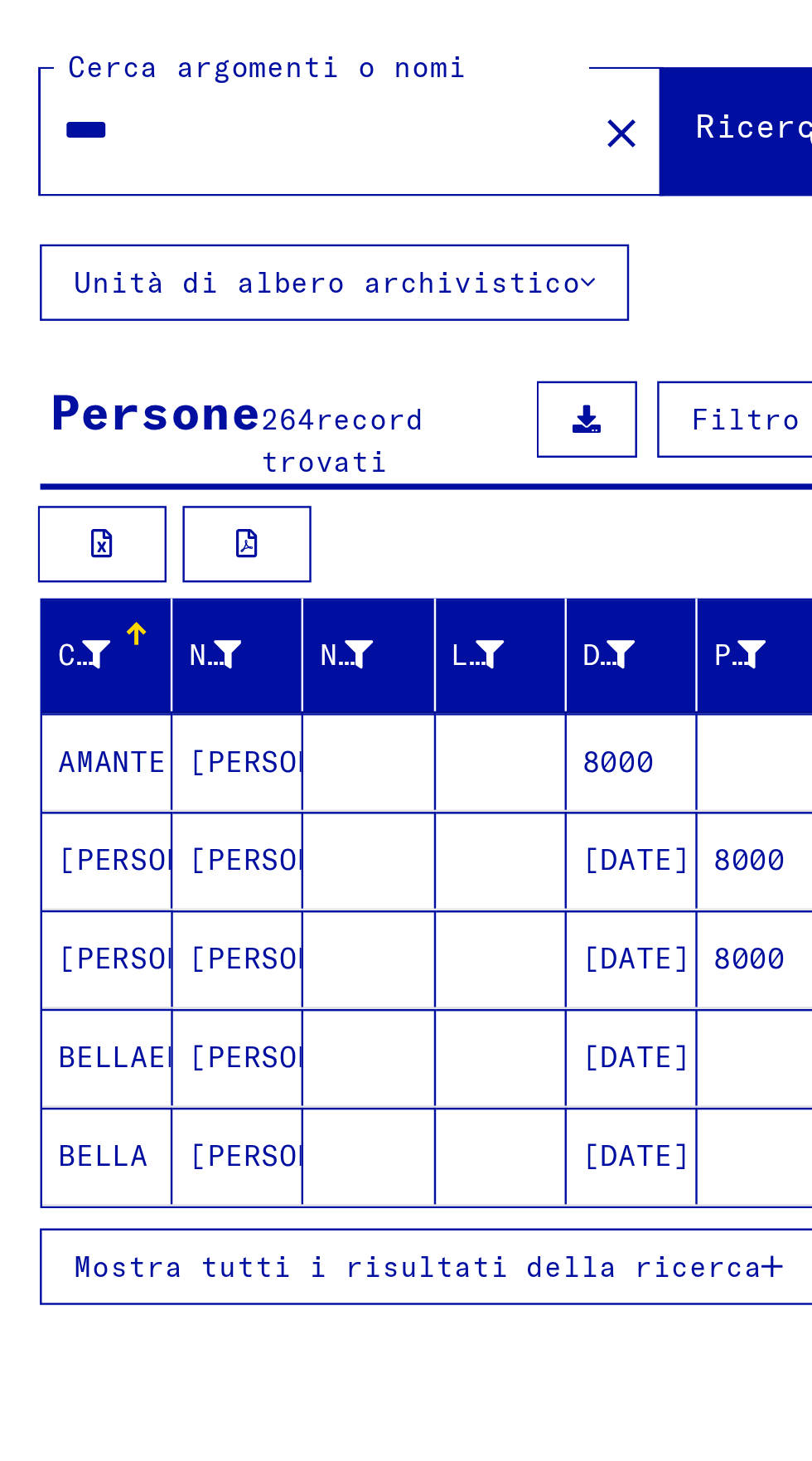
click at [39, 588] on font "Mostra tutti i risultati della ricerca" at bounding box center [173, 596] width 284 height 15
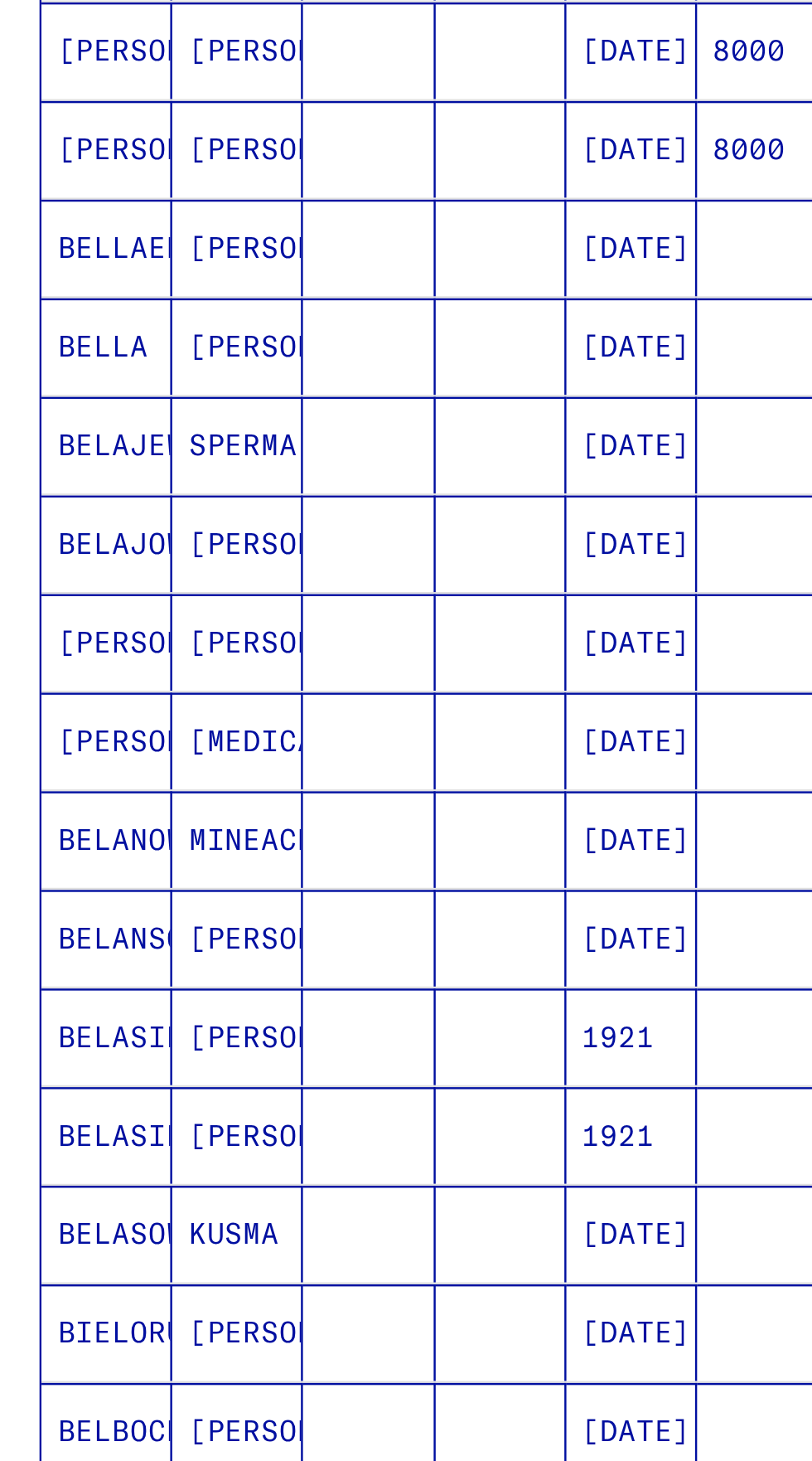
scroll to position [475, 0]
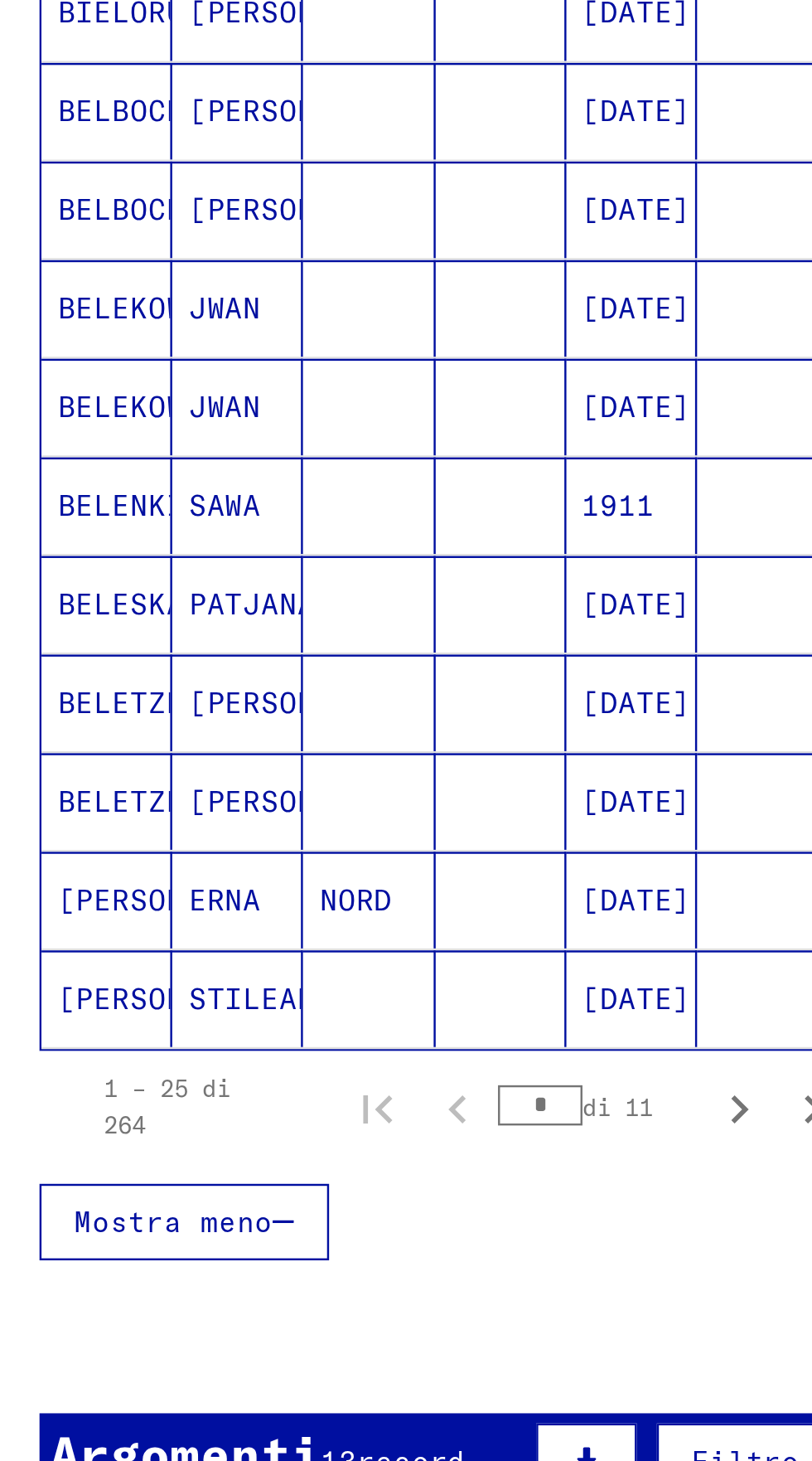
click at [134, 1070] on font "13" at bounding box center [140, 1078] width 15 height 15
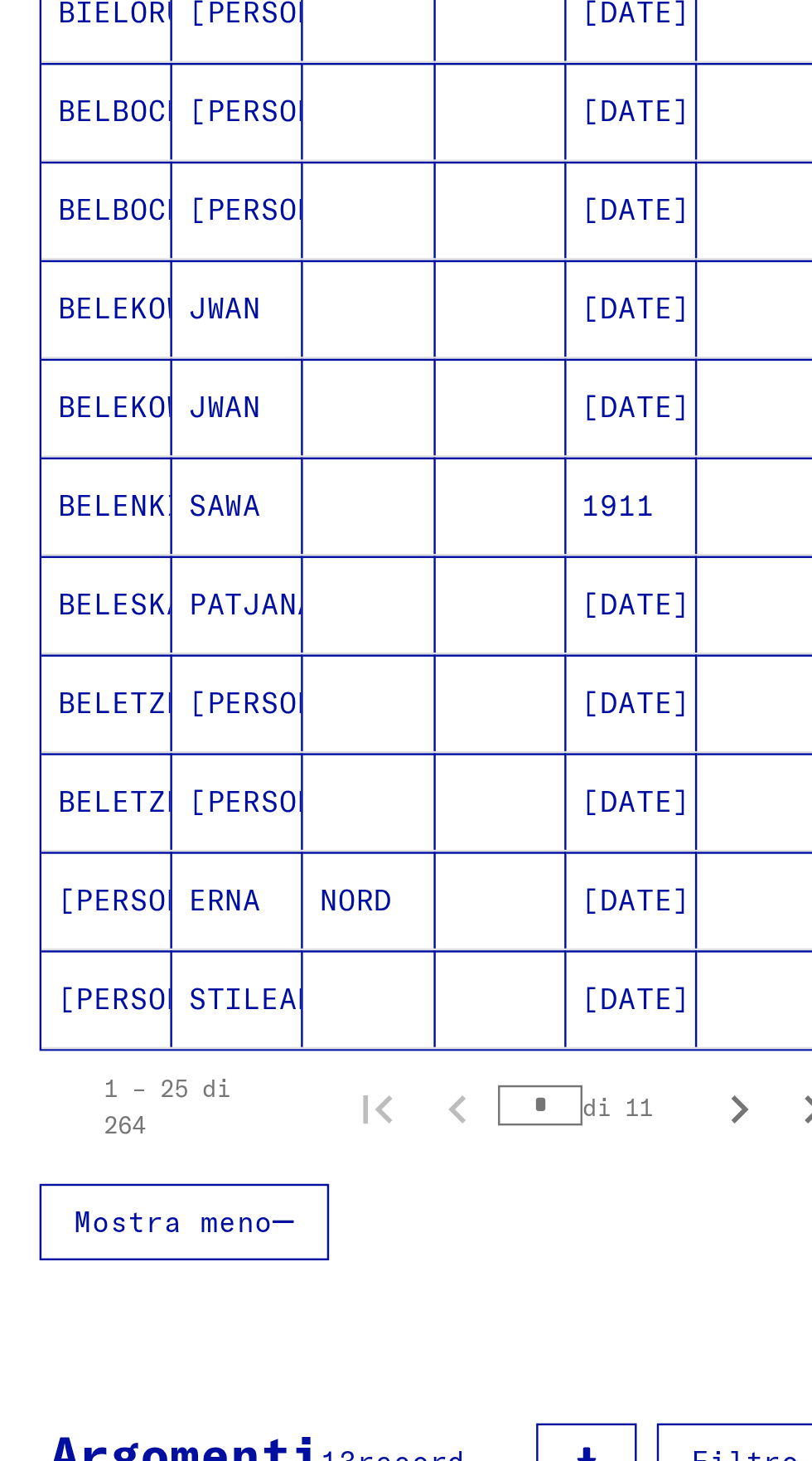
scroll to position [488, 0]
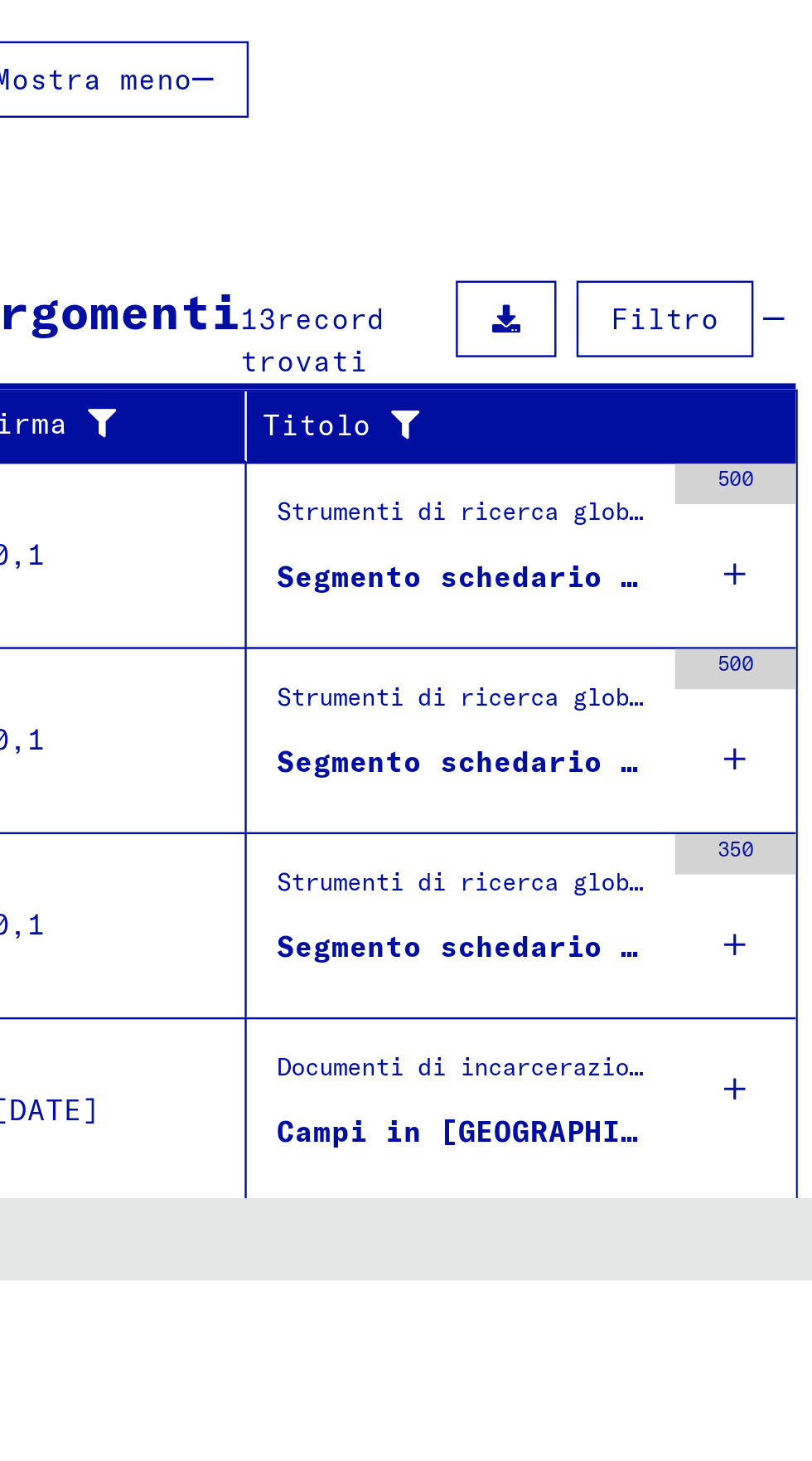
click at [170, 1460] on font "Registro dei numeri dei prigionieri 3 906 - 8 000" at bounding box center [330, 1476] width 365 height 15
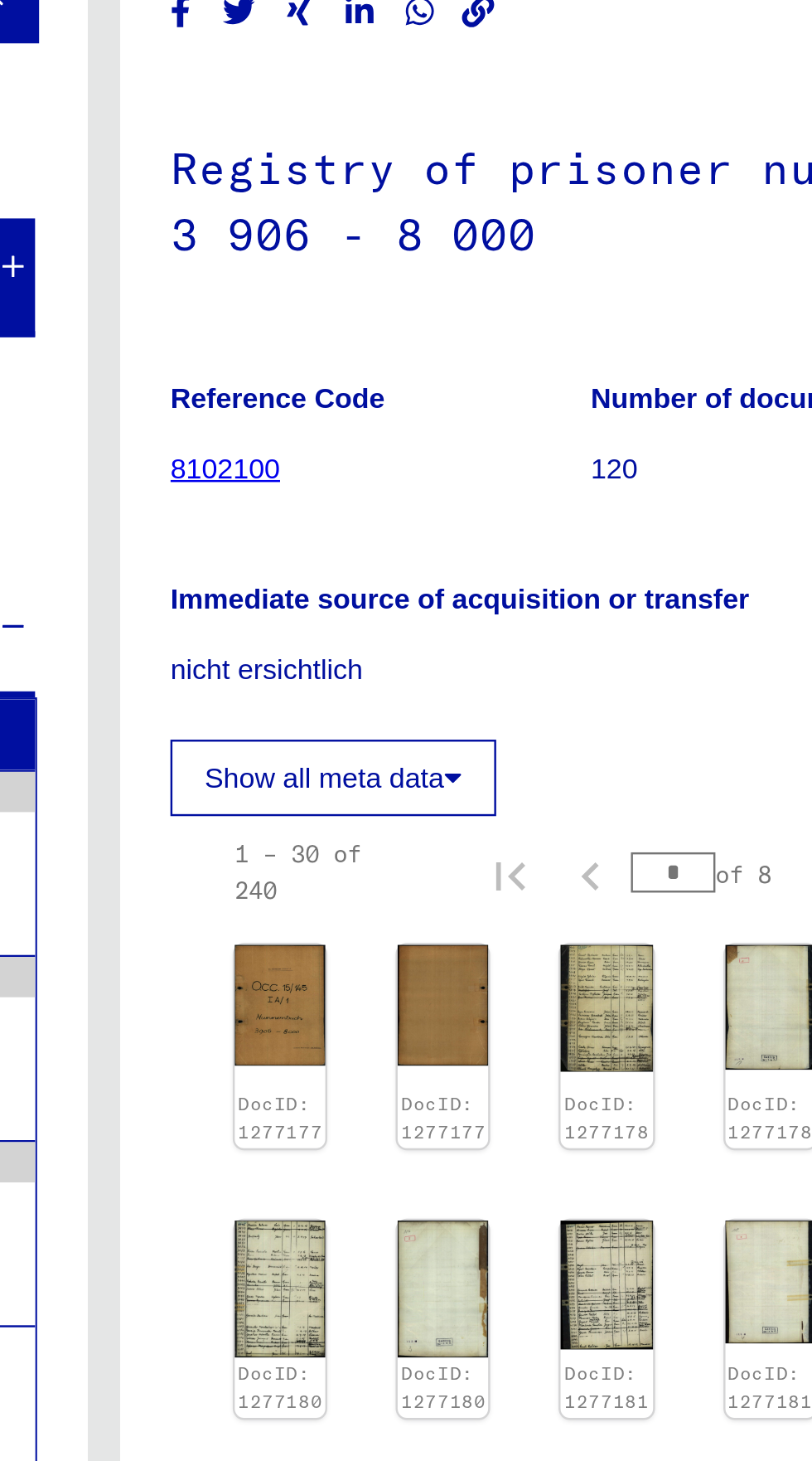
click at [576, 556] on div "DocID: 1277177 DocID: 1277177 DocID: 1277178 DocID: 1277178 DocID: 1277179 DocI…" at bounding box center [589, 791] width 306 height 544
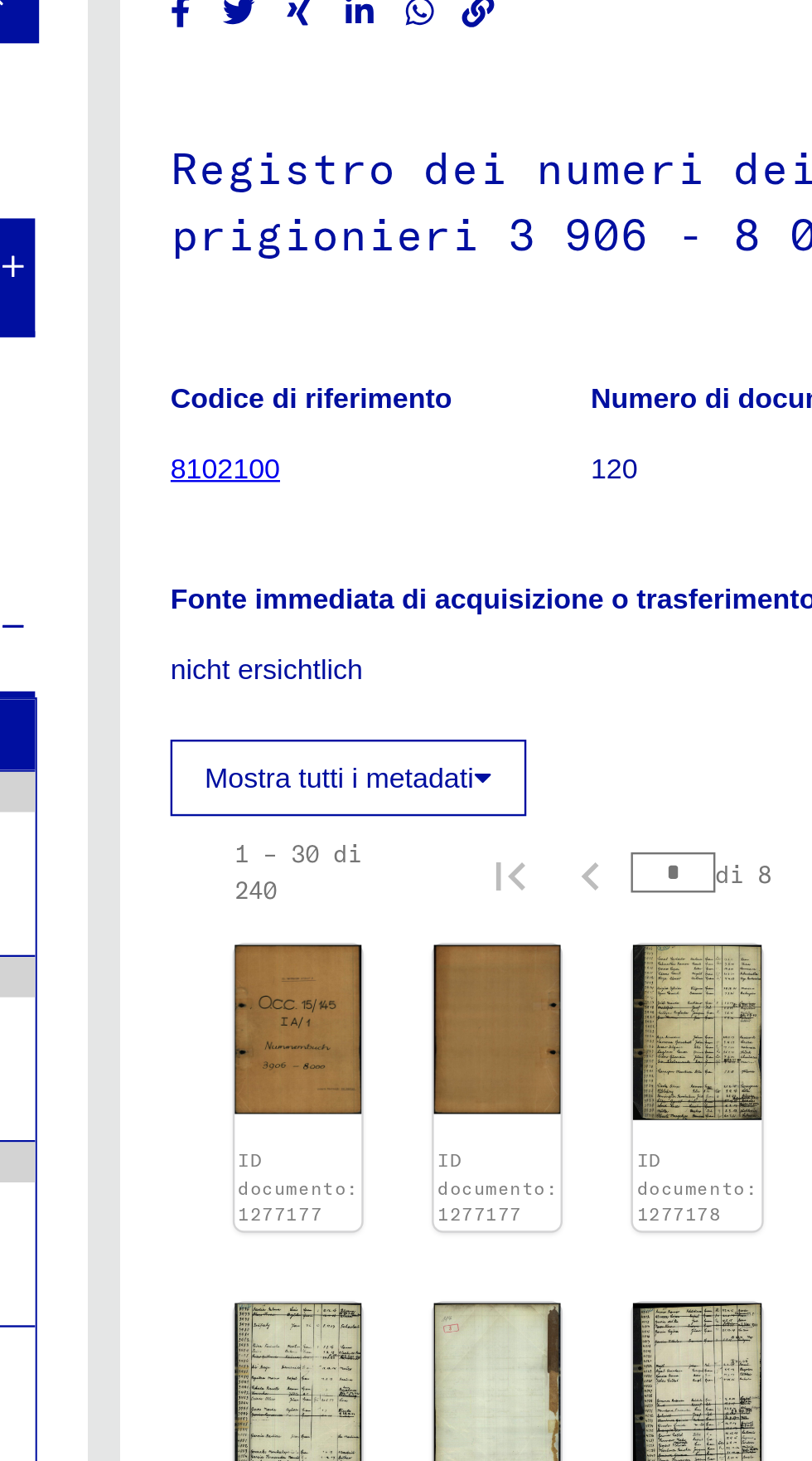
click at [607, 557] on img at bounding box center [633, 562] width 52 height 72
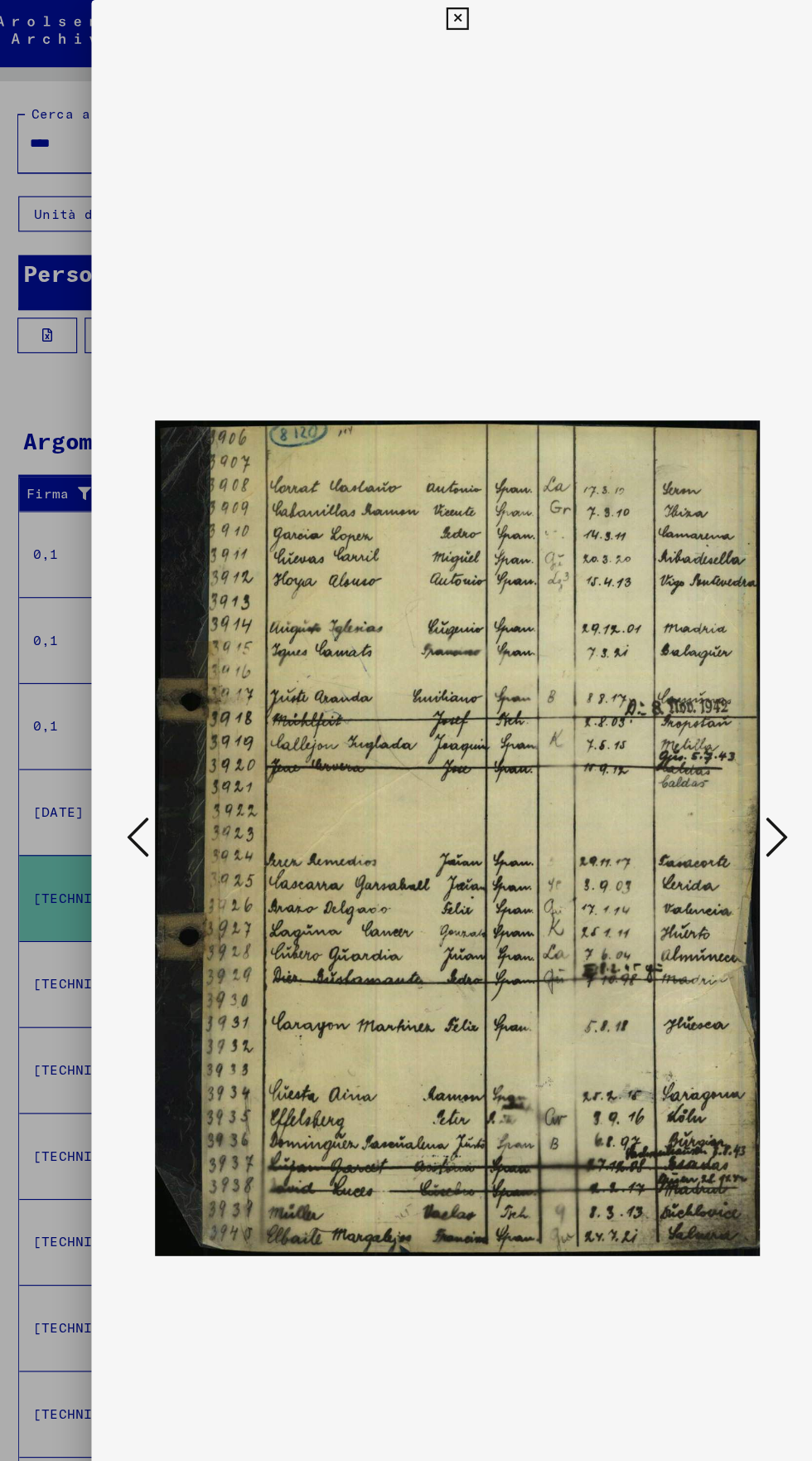
click at [398, 13] on icon at bounding box center [406, 17] width 19 height 20
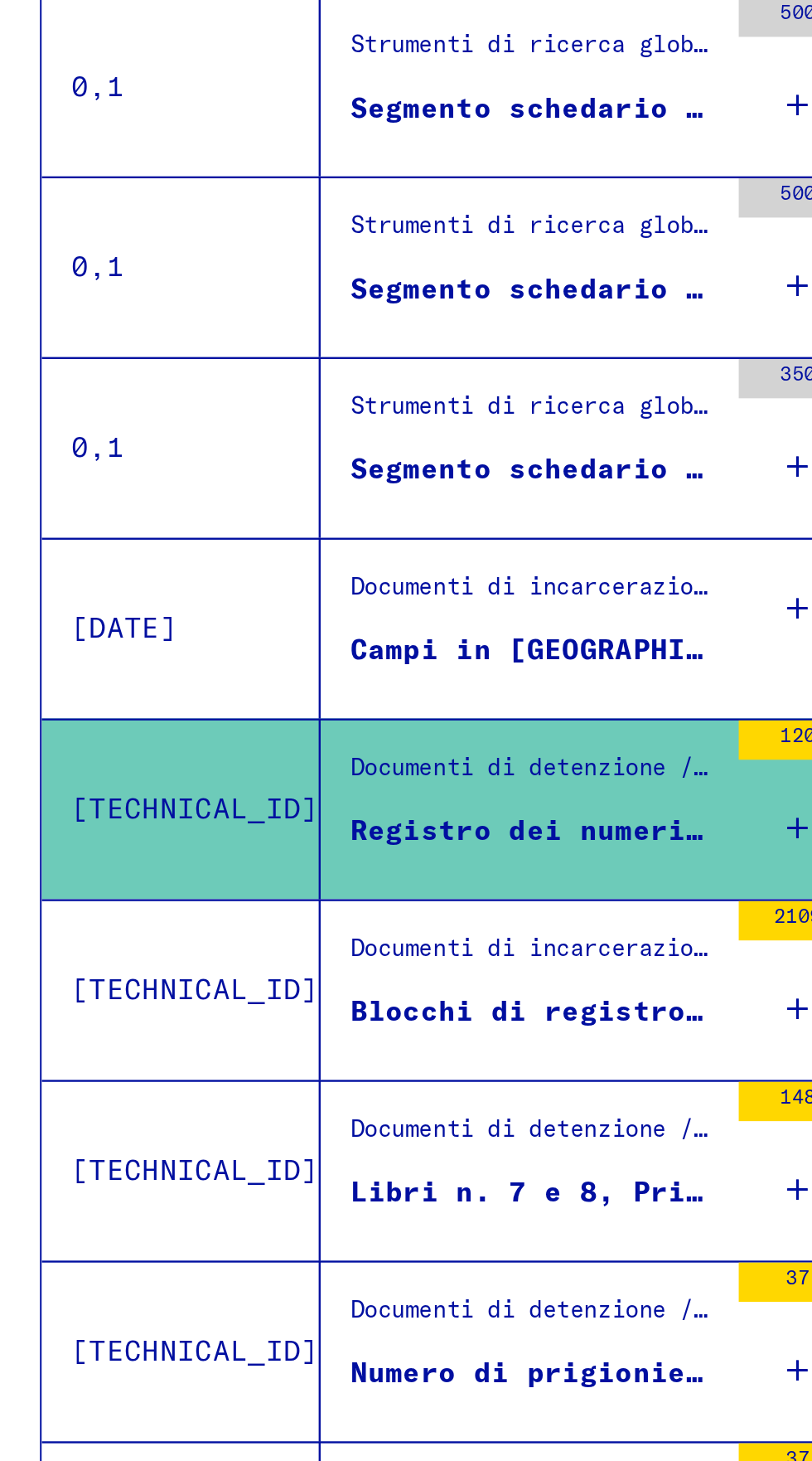
scroll to position [0, 32]
click at [148, 866] on div "Documenti di incarcerazione / Campi e ghetti / Campo di concentramento di Buche…" at bounding box center [226, 860] width 156 height 24
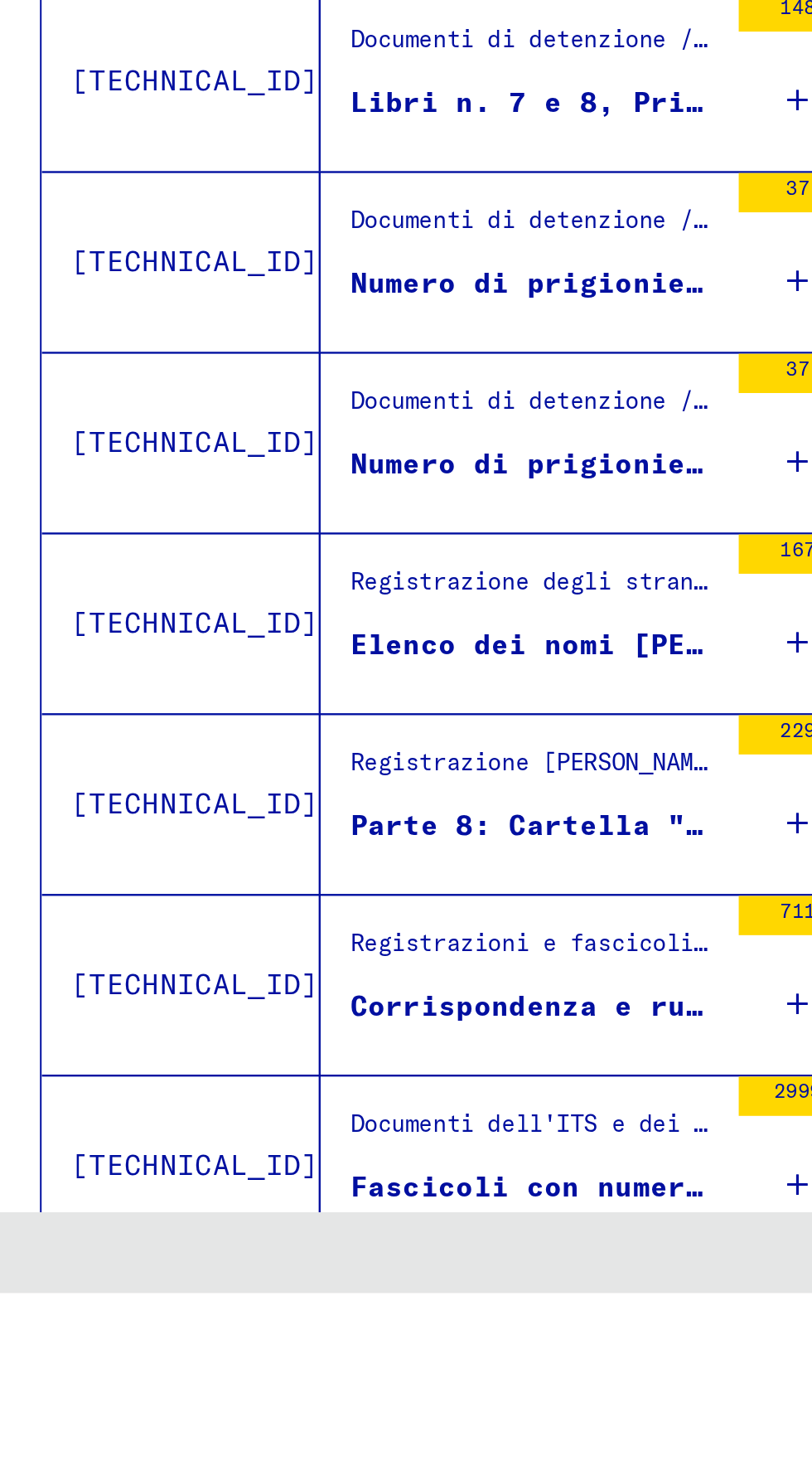
scroll to position [92, 32]
click at [158, 1409] on font "Fascicoli con numeri di fascicolo da 7501 a 8000" at bounding box center [327, 1416] width 358 height 15
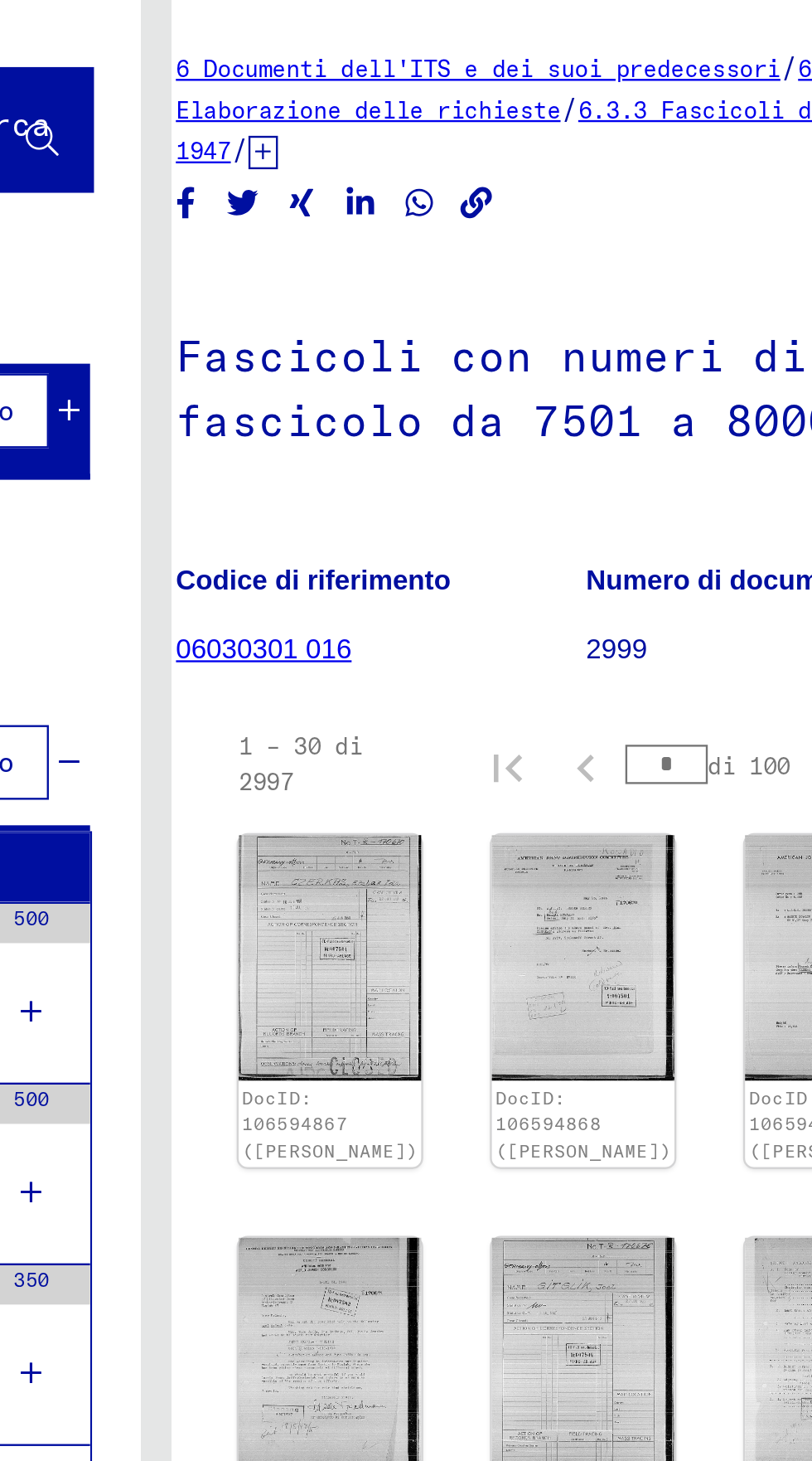
scroll to position [0, 24]
